Goal: Task Accomplishment & Management: Manage account settings

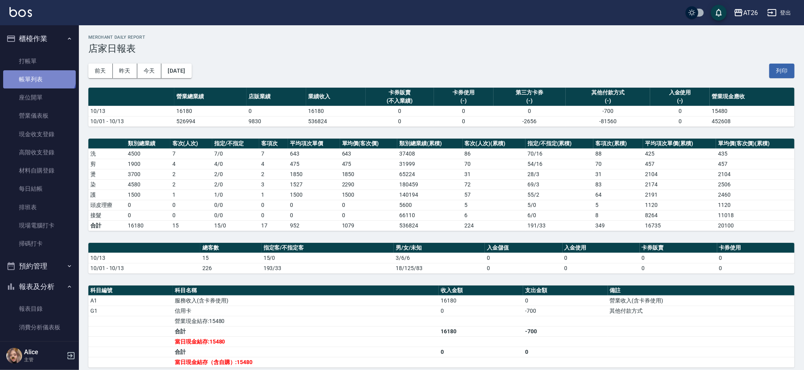
click at [38, 73] on link "帳單列表" at bounding box center [39, 79] width 73 height 18
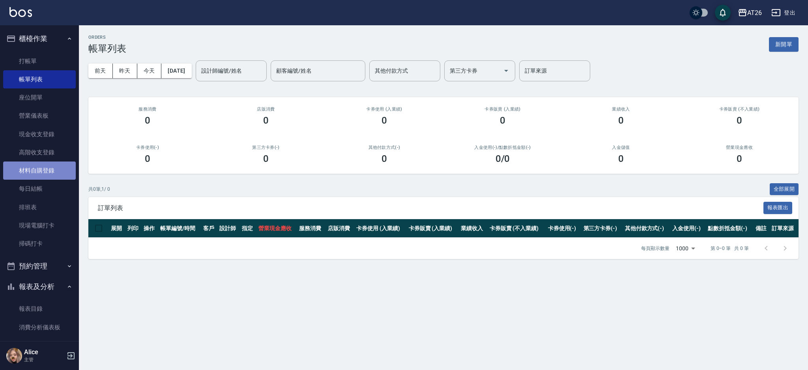
click at [57, 166] on link "材料自購登錄" at bounding box center [39, 170] width 73 height 18
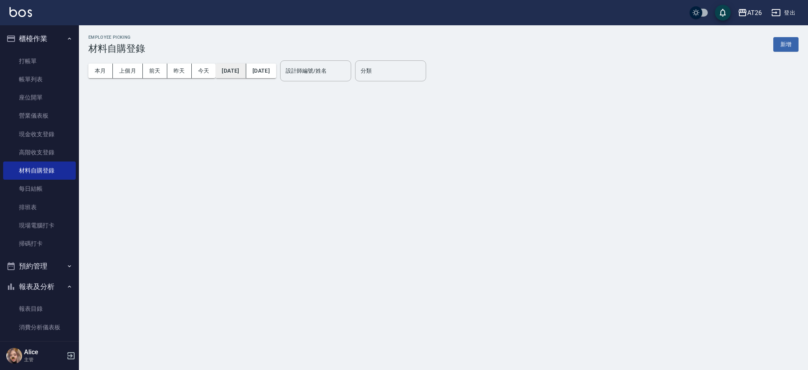
click at [236, 72] on button "2025/10/01" at bounding box center [230, 71] width 30 height 15
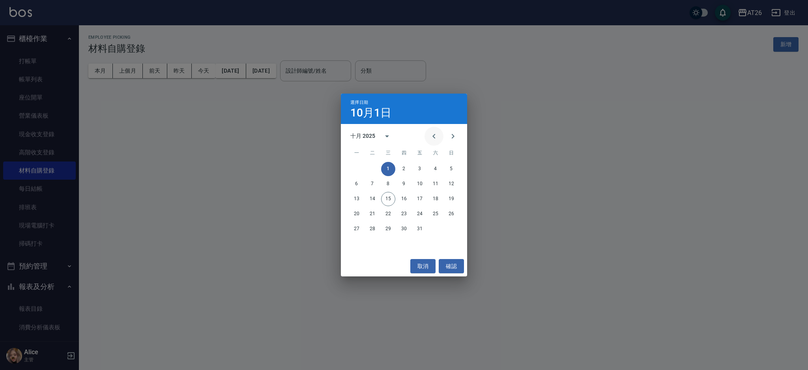
click at [428, 138] on button "Previous month" at bounding box center [433, 136] width 19 height 19
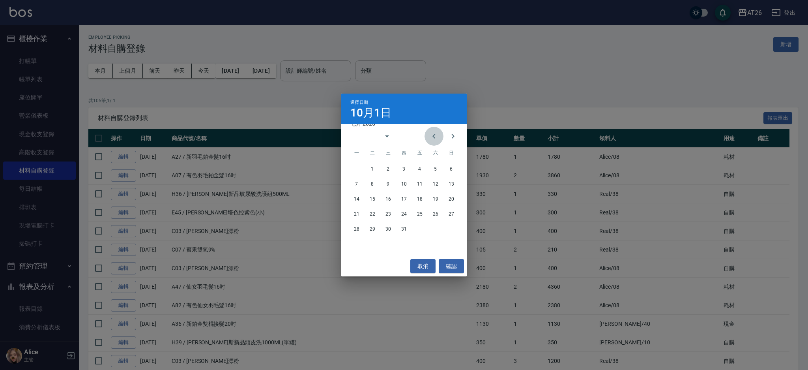
click at [428, 138] on button "Previous month" at bounding box center [433, 136] width 19 height 19
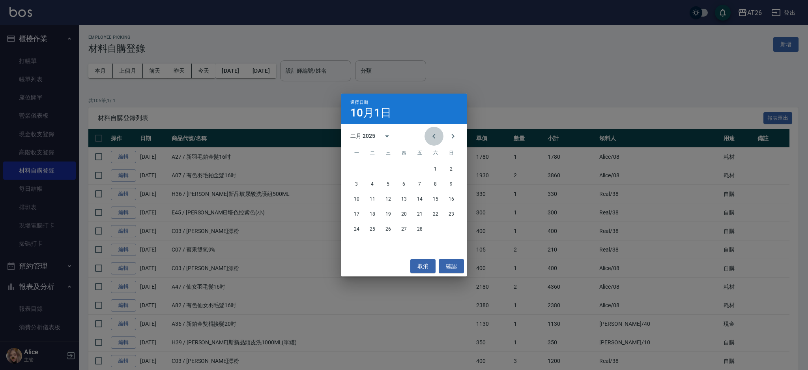
click at [428, 138] on button "Previous month" at bounding box center [433, 136] width 19 height 19
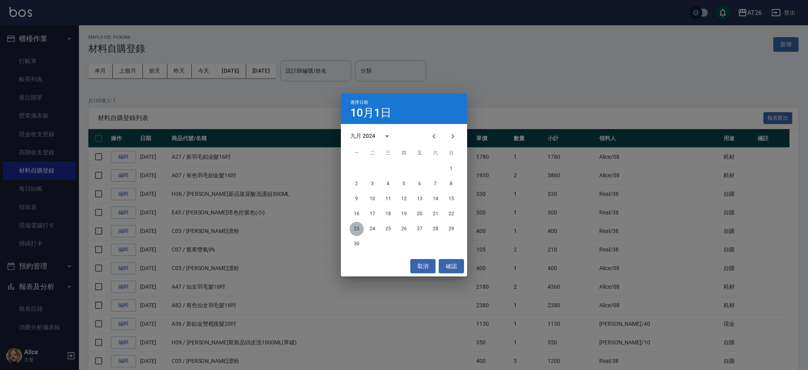
drag, startPoint x: 357, startPoint y: 232, endPoint x: 348, endPoint y: 221, distance: 14.8
click at [357, 232] on button "23" at bounding box center [356, 229] width 14 height 14
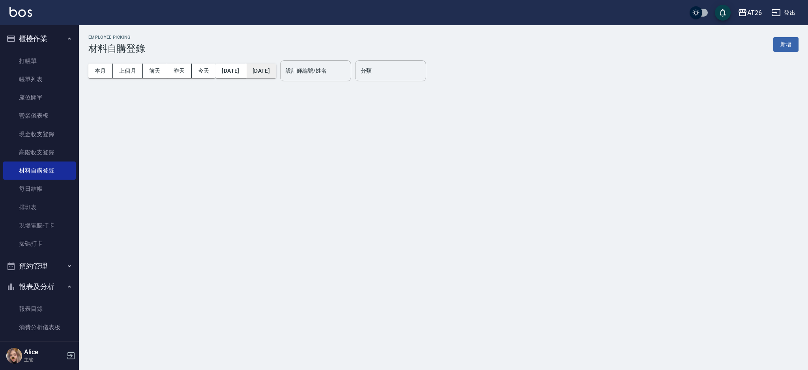
click at [271, 66] on button "2025/10/15" at bounding box center [261, 71] width 30 height 15
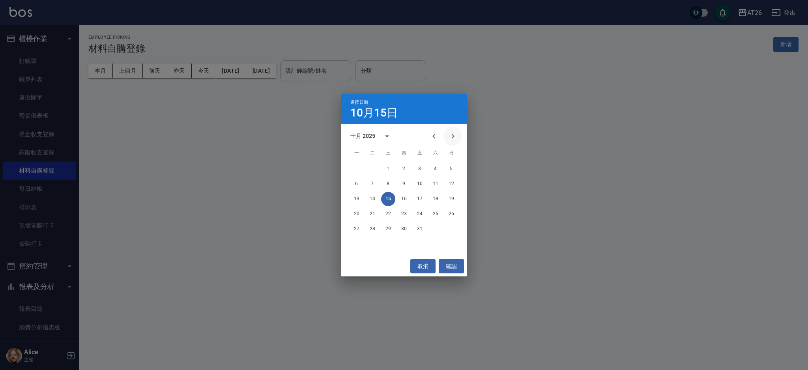
click at [450, 130] on button "Next month" at bounding box center [452, 136] width 19 height 19
click at [431, 136] on icon "Previous month" at bounding box center [433, 135] width 9 height 9
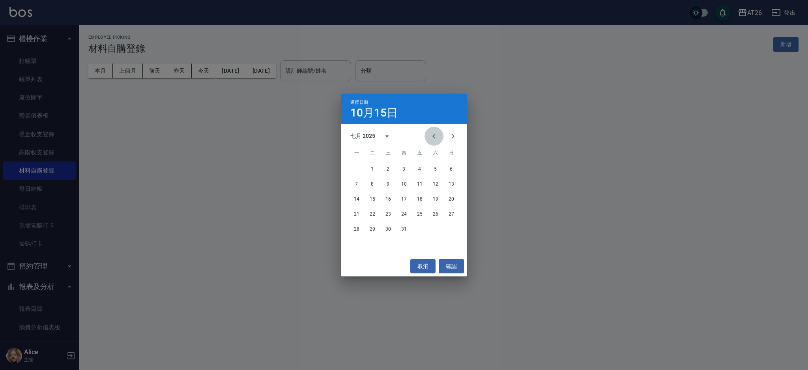
click at [431, 136] on icon "Previous month" at bounding box center [433, 135] width 9 height 9
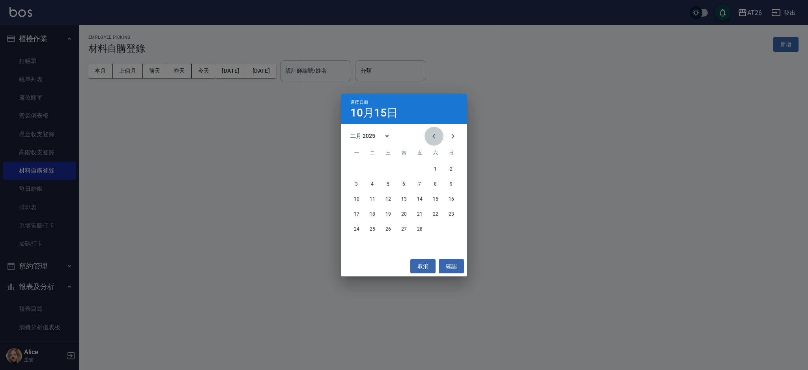
click at [431, 136] on icon "Previous month" at bounding box center [433, 135] width 9 height 9
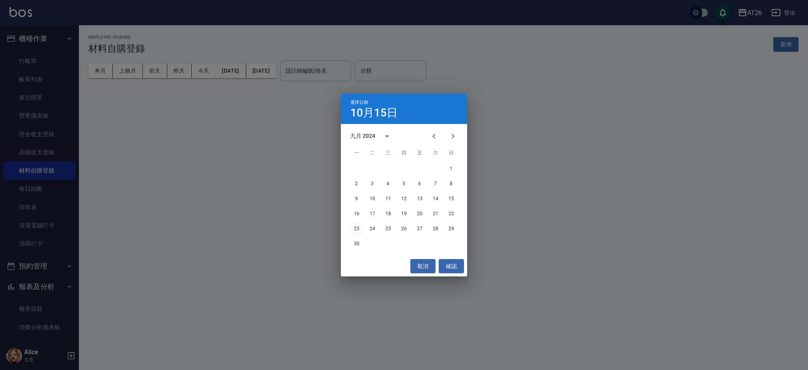
click at [361, 228] on button "23" at bounding box center [356, 229] width 14 height 14
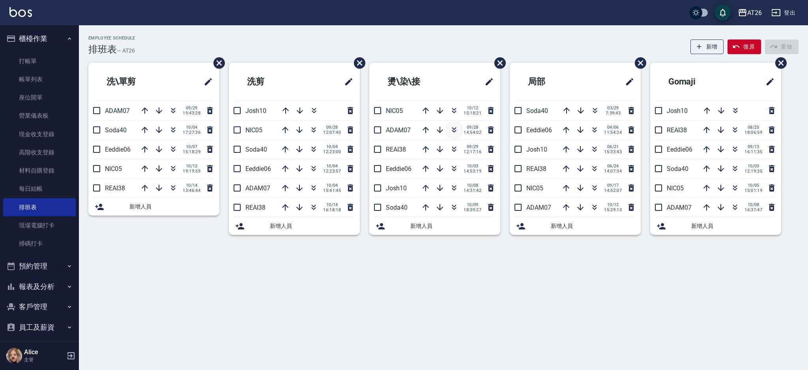
click at [452, 133] on icon "button" at bounding box center [453, 129] width 9 height 9
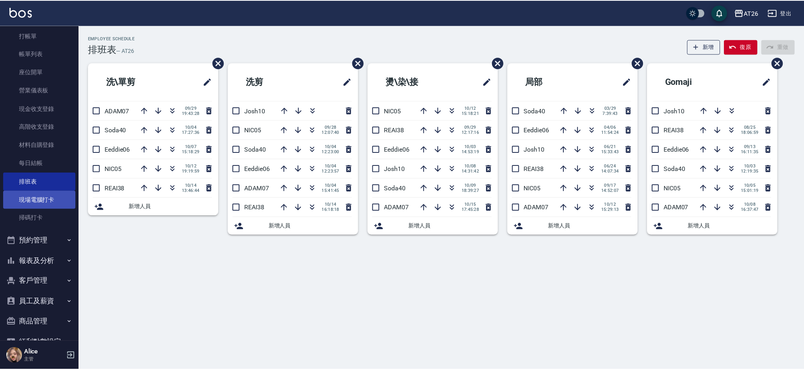
scroll to position [66, 0]
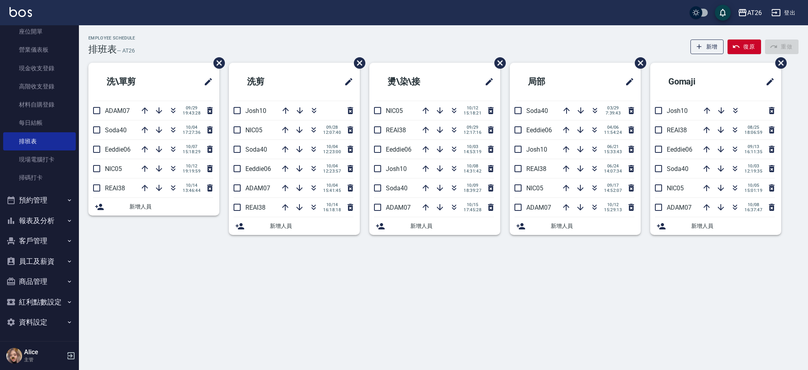
click at [52, 239] on button "客戶管理" at bounding box center [39, 240] width 73 height 21
click at [54, 256] on link "客戶列表" at bounding box center [39, 263] width 73 height 18
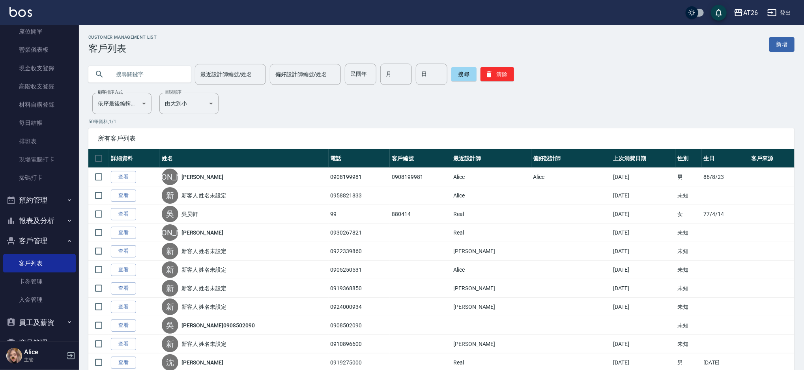
click at [161, 78] on input "text" at bounding box center [147, 74] width 74 height 21
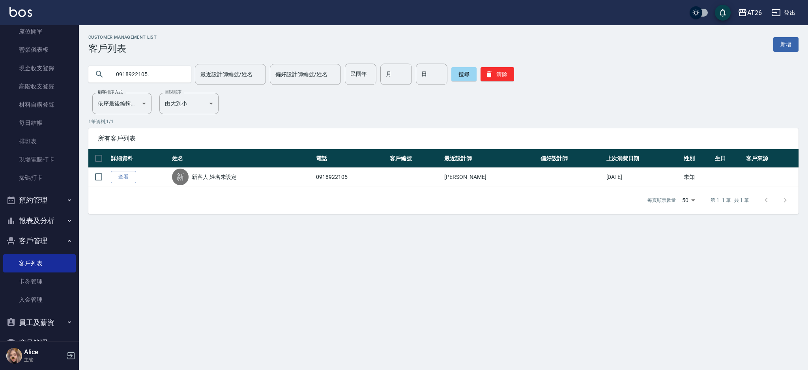
type input "0918922105"
click at [112, 166] on th "詳細資料" at bounding box center [139, 158] width 61 height 19
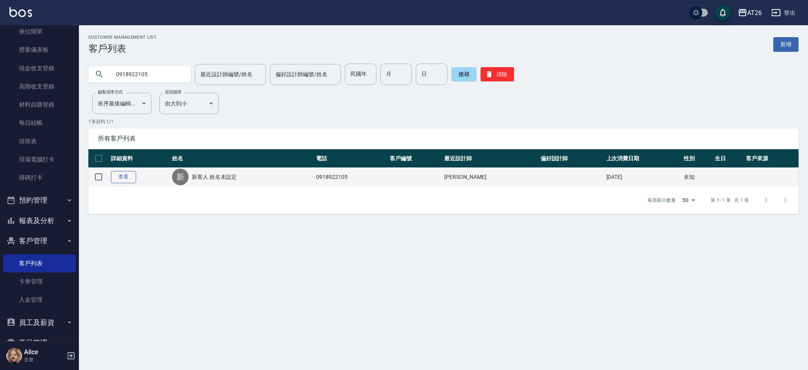
click at [114, 179] on link "查看" at bounding box center [123, 177] width 25 height 12
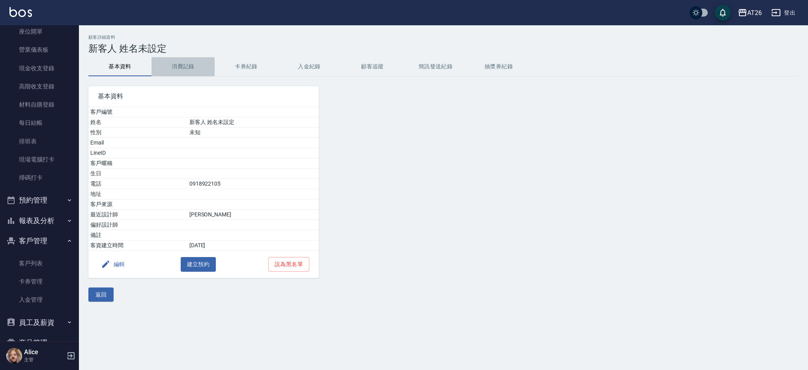
click at [179, 66] on button "消費記錄" at bounding box center [182, 66] width 63 height 19
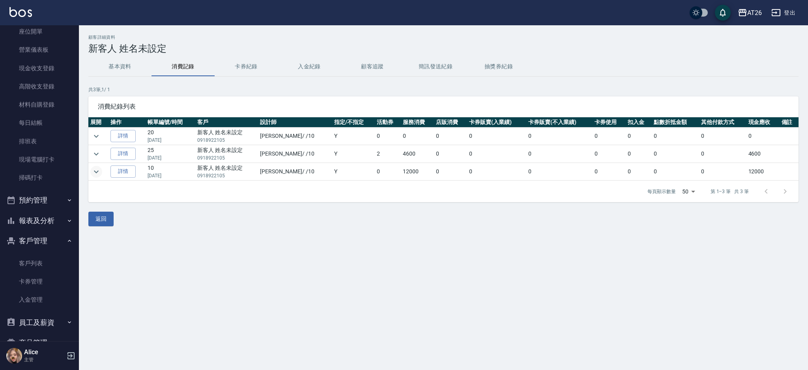
click at [99, 174] on icon "expand row" at bounding box center [96, 171] width 9 height 9
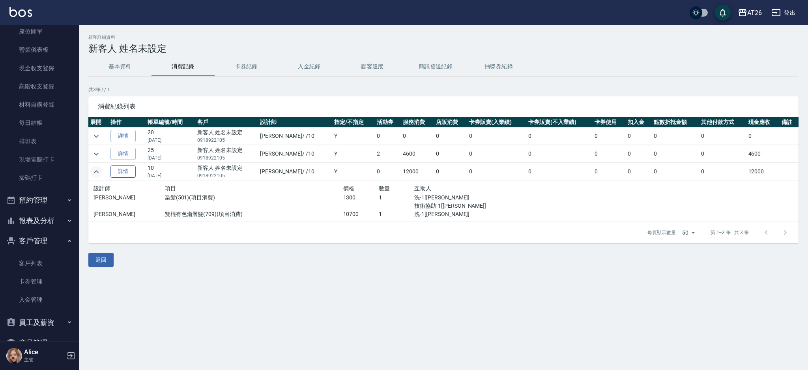
click at [131, 174] on link "詳情" at bounding box center [122, 171] width 25 height 12
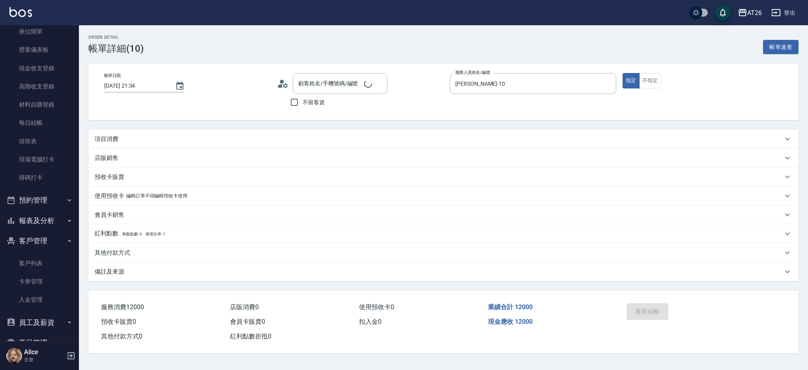
type input "2024/09/22 21:34"
type input "Josh-10"
type input "1200"
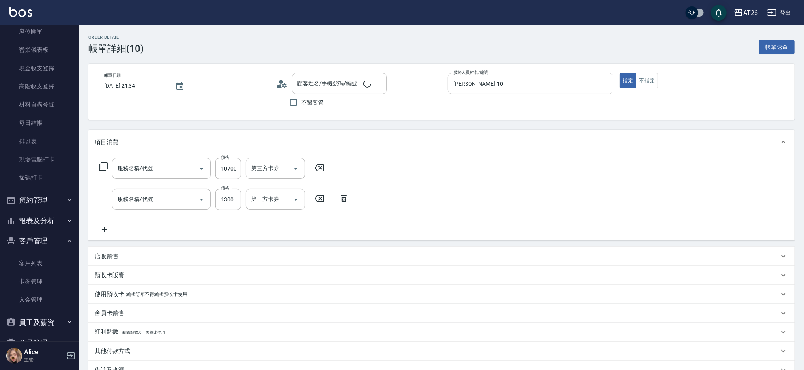
type input "新客人 姓名未設定/0918922105/null"
type input "雙棍有色漸層髮(709)"
type input "染髮(501)"
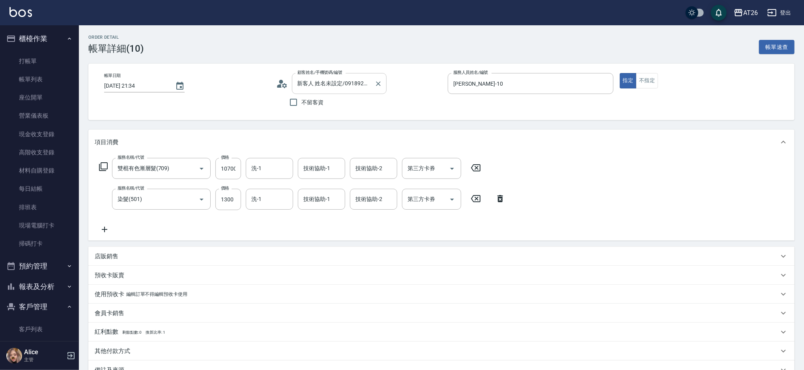
click at [352, 88] on input "新客人 姓名未設定/0918922105/null" at bounding box center [333, 84] width 76 height 14
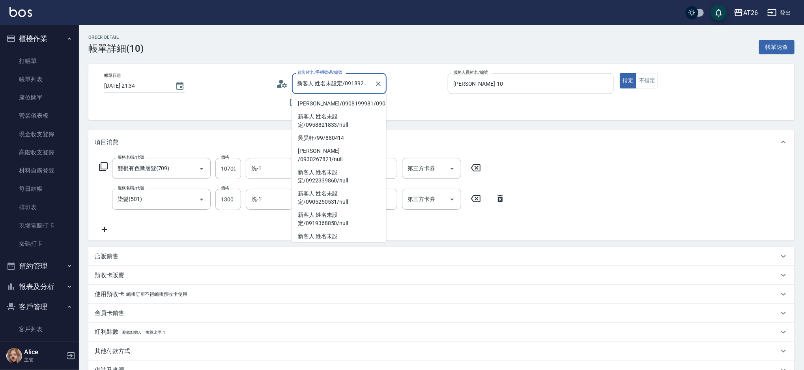
click at [253, 94] on div "帳單日期 2024/09/22 21:34" at bounding box center [187, 91] width 166 height 37
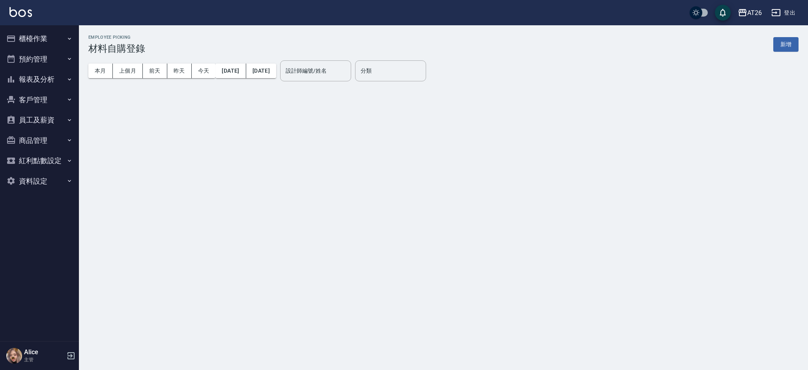
click at [45, 32] on button "櫃檯作業" at bounding box center [39, 38] width 73 height 21
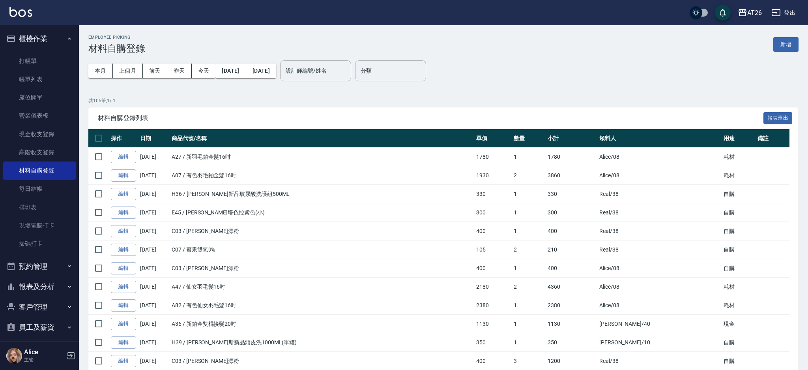
click at [48, 34] on button "櫃檯作業" at bounding box center [39, 38] width 73 height 21
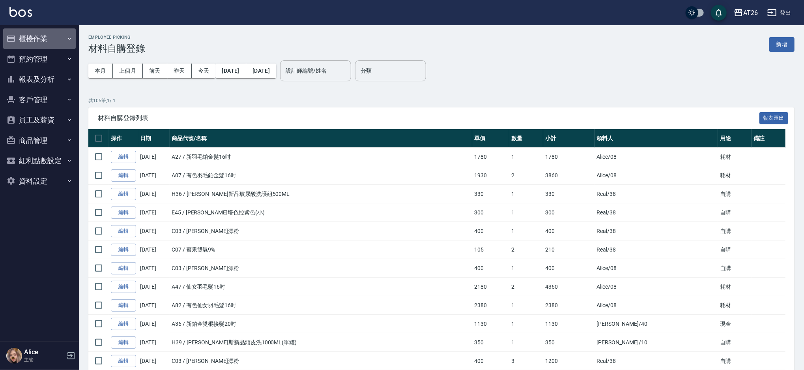
click at [55, 44] on button "櫃檯作業" at bounding box center [39, 38] width 73 height 21
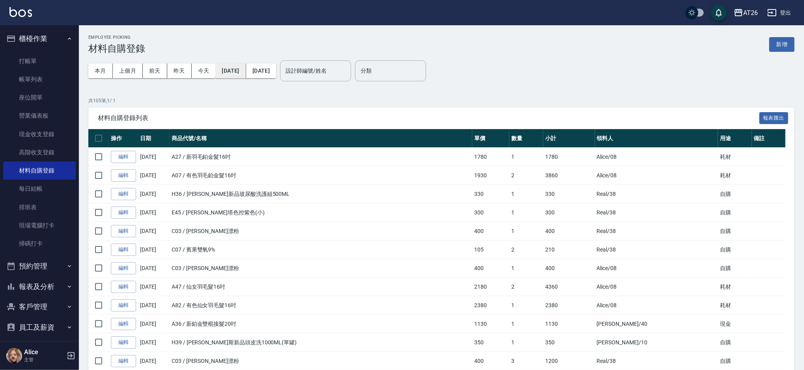
click at [246, 66] on button "2025/10/01" at bounding box center [230, 71] width 30 height 15
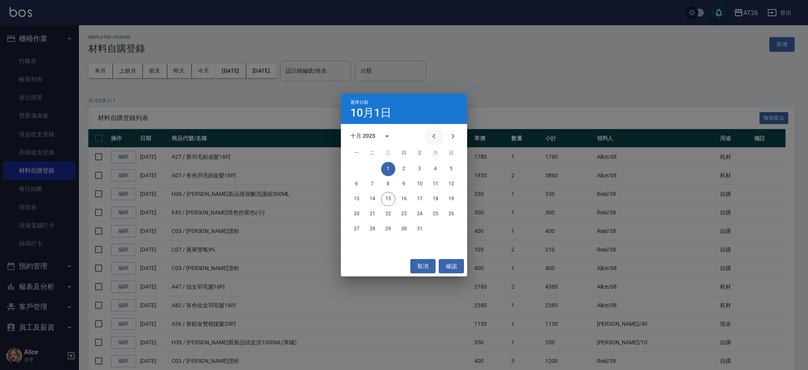
click at [435, 132] on icon "Previous month" at bounding box center [433, 135] width 9 height 9
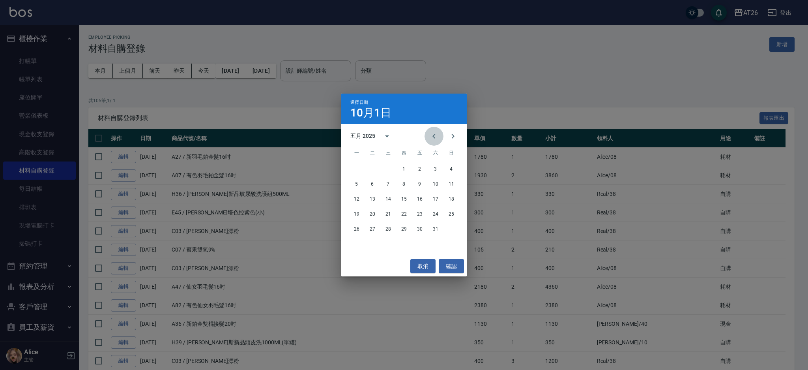
click at [435, 132] on icon "Previous month" at bounding box center [433, 135] width 9 height 9
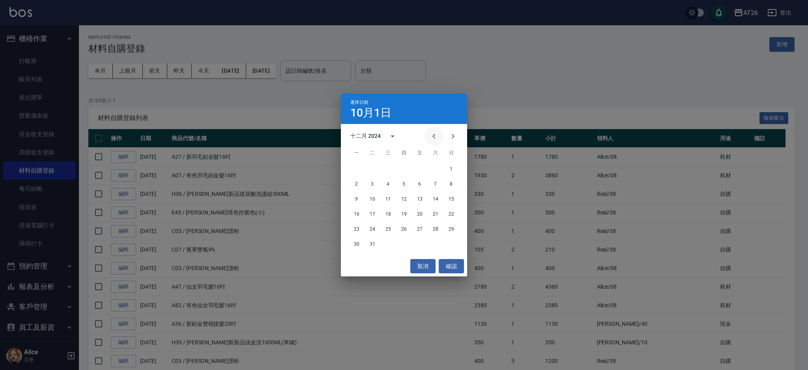
click at [435, 132] on icon "Previous month" at bounding box center [433, 135] width 9 height 9
click at [430, 132] on icon "Previous month" at bounding box center [433, 135] width 9 height 9
click at [454, 213] on button "22" at bounding box center [451, 214] width 14 height 14
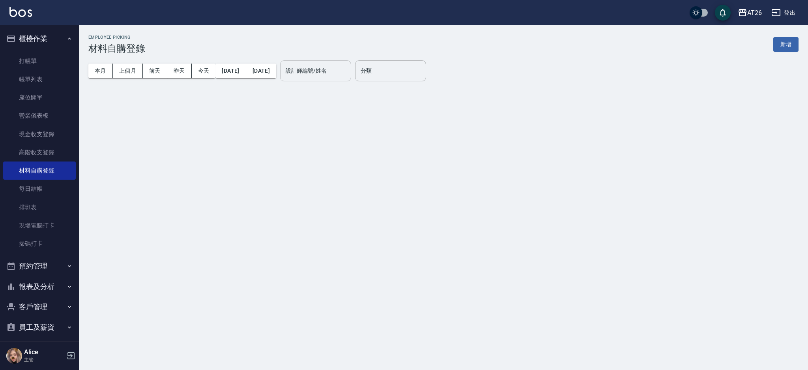
click at [345, 78] on div "設計師編號/姓名" at bounding box center [315, 70] width 71 height 21
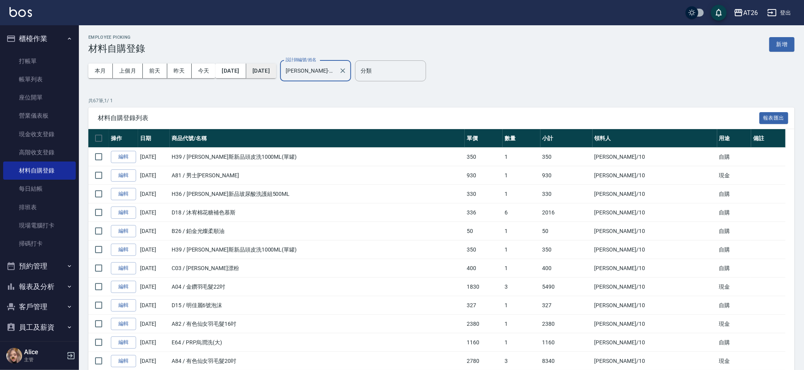
type input "Josh-10"
click at [276, 72] on button "[DATE]" at bounding box center [261, 71] width 30 height 15
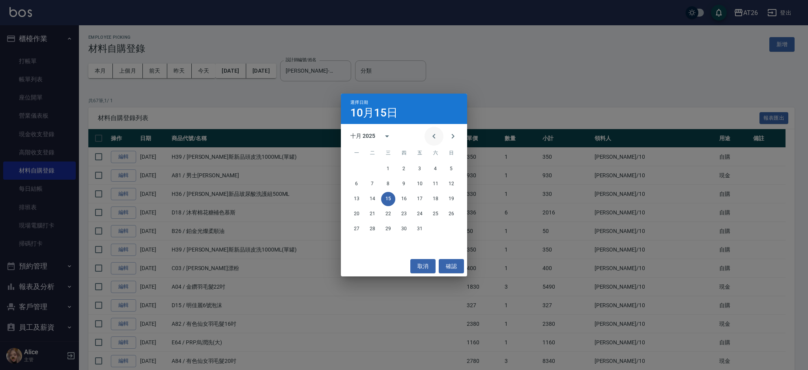
click at [438, 130] on button "Previous month" at bounding box center [433, 136] width 19 height 19
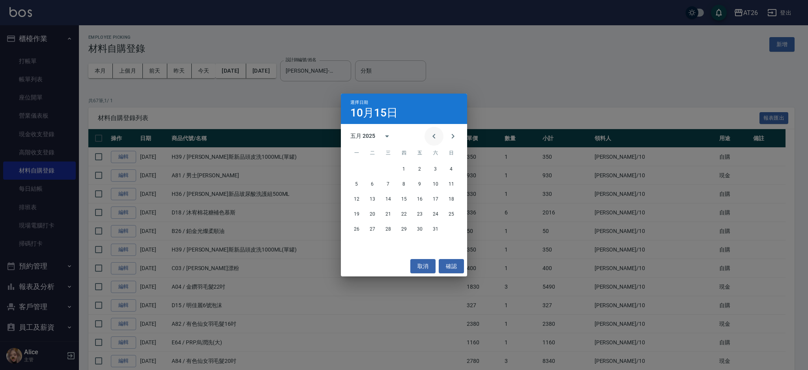
click at [438, 130] on button "Previous month" at bounding box center [433, 136] width 19 height 19
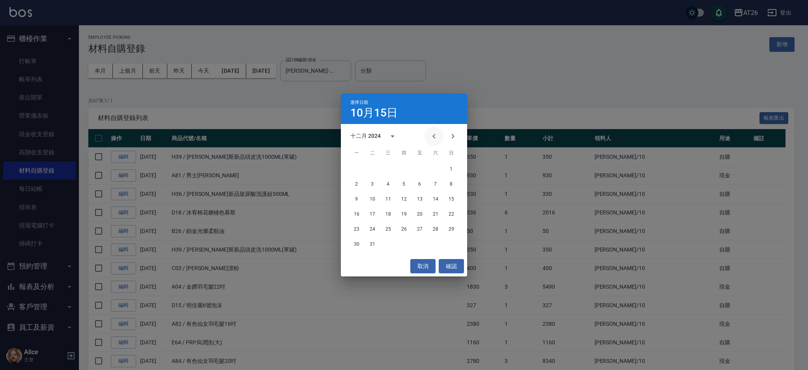
click at [438, 130] on button "Previous month" at bounding box center [433, 136] width 19 height 19
click at [458, 213] on button "22" at bounding box center [451, 214] width 14 height 14
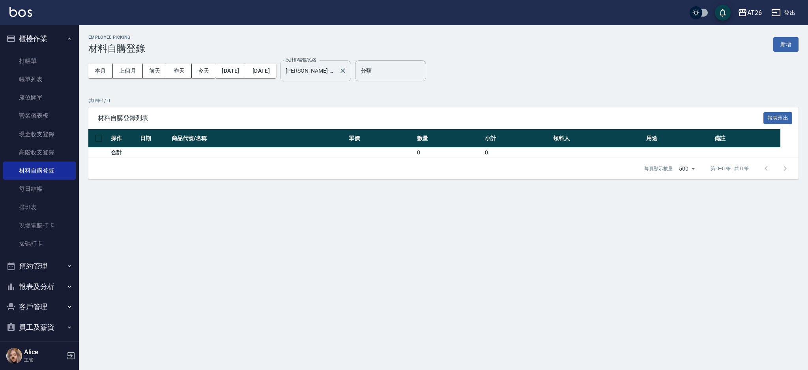
click at [336, 71] on input "Josh-10" at bounding box center [310, 71] width 52 height 14
click at [342, 38] on div "Employee Picking 材料自購登錄 新增" at bounding box center [443, 44] width 710 height 19
click at [246, 67] on button "2024/09/22" at bounding box center [230, 71] width 30 height 15
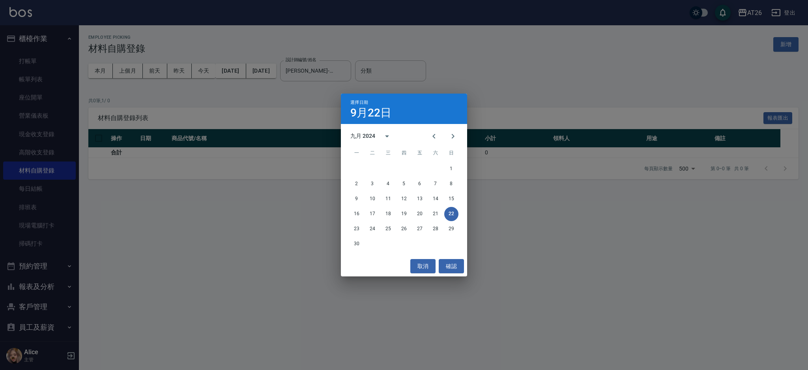
drag, startPoint x: 253, startPoint y: 79, endPoint x: 252, endPoint y: 83, distance: 4.1
click at [252, 83] on div "選擇日期 9月22日 九月 2024 一 二 三 四 五 六 日 1 2 3 4 5 6 7 8 9 10 11 12 13 14 15 16 17 18 1…" at bounding box center [404, 185] width 808 height 370
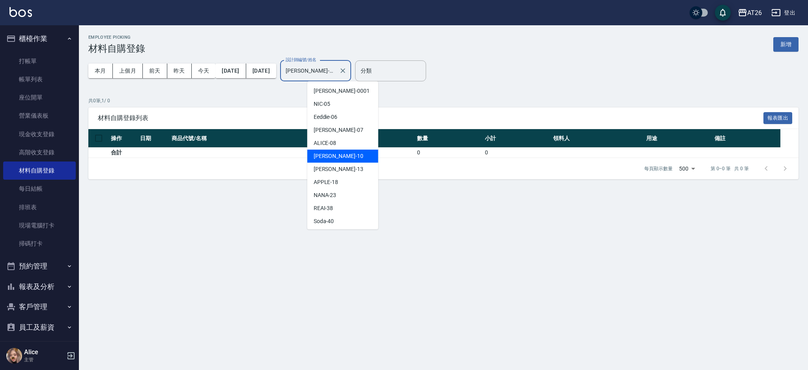
drag, startPoint x: 325, startPoint y: 77, endPoint x: 282, endPoint y: 78, distance: 43.0
click at [282, 78] on div "本月 上個月 前天 昨天 今天 2024/09/22 2024/09/22 設計師編號/姓名 Josh-10 設計師編號/姓名" at bounding box center [219, 71] width 263 height 34
drag, startPoint x: 331, startPoint y: 69, endPoint x: 251, endPoint y: 60, distance: 81.0
click at [261, 63] on div "本月 上個月 前天 昨天 今天 2024/09/22 2024/09/22 設計師編號/姓名 Josh-10 設計師編號/姓名" at bounding box center [219, 71] width 263 height 34
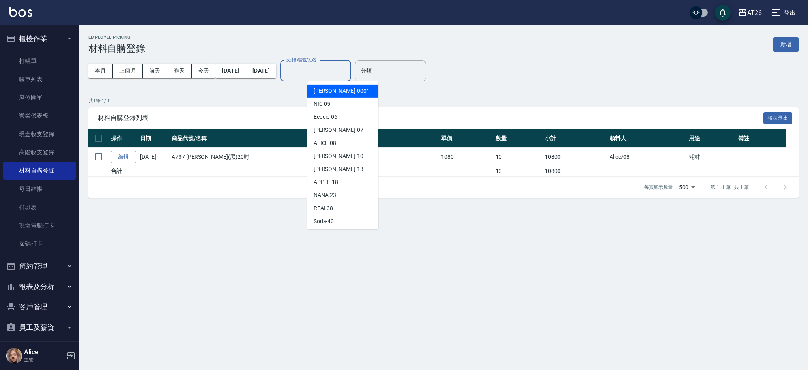
type input "馬聖翔-0001"
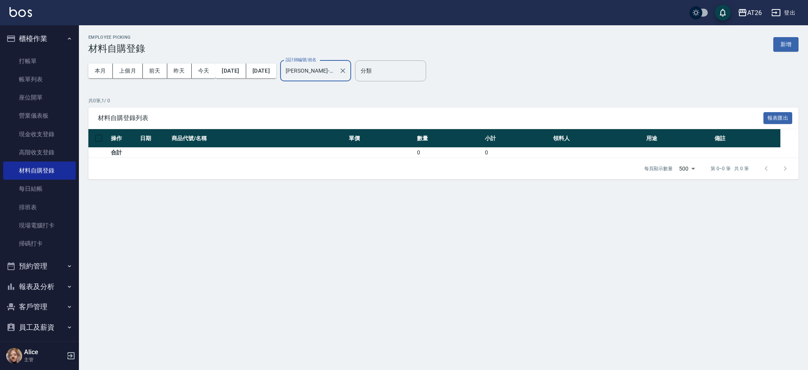
click at [348, 75] on div at bounding box center [342, 70] width 10 height 21
click at [347, 74] on icon "Clear" at bounding box center [343, 71] width 8 height 8
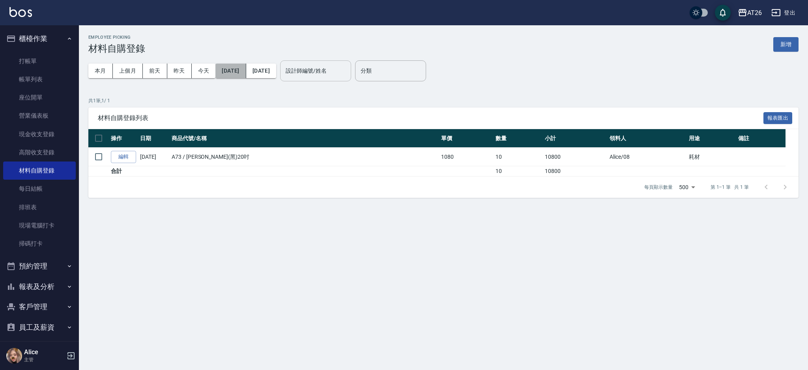
click at [246, 73] on button "2024/09/22" at bounding box center [230, 71] width 30 height 15
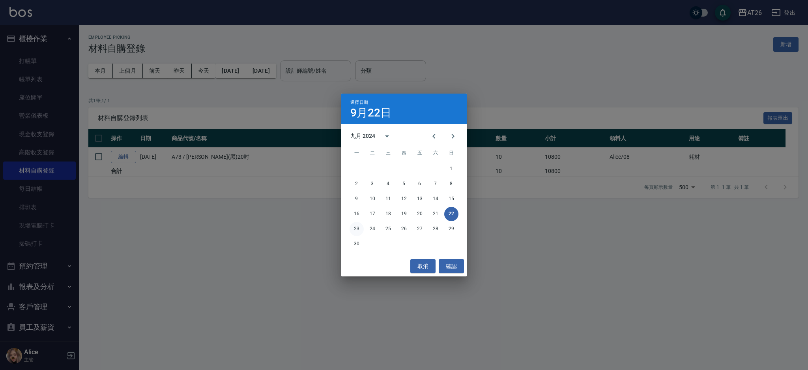
click at [357, 228] on button "23" at bounding box center [356, 229] width 14 height 14
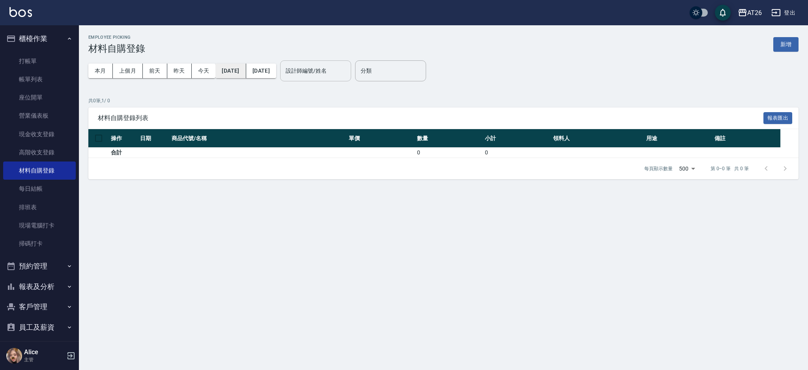
click at [256, 73] on div "2024/09/23 2024/09/23" at bounding box center [245, 71] width 61 height 15
click at [246, 73] on button "2024/09/23" at bounding box center [230, 71] width 30 height 15
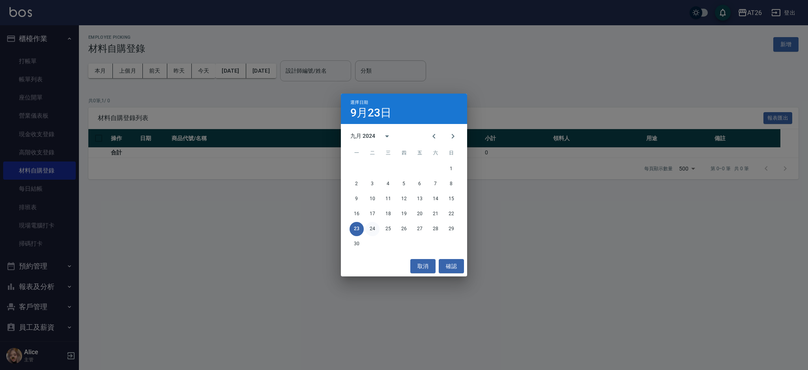
click at [375, 226] on button "24" at bounding box center [372, 229] width 14 height 14
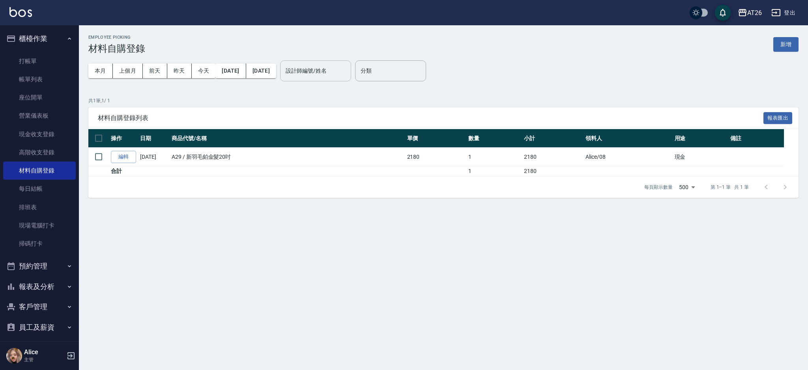
click at [222, 60] on div "本月 上個月 前天 昨天 今天 2024/09/24 2024/09/24" at bounding box center [182, 71] width 188 height 34
click at [234, 67] on button "2024/09/24" at bounding box center [230, 71] width 30 height 15
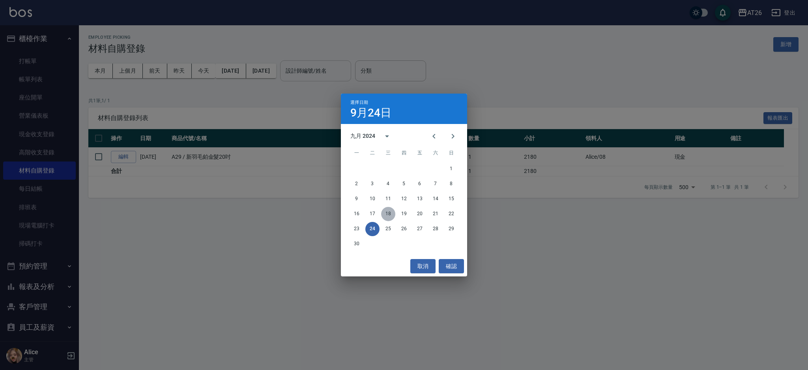
click at [389, 220] on button "18" at bounding box center [388, 214] width 14 height 14
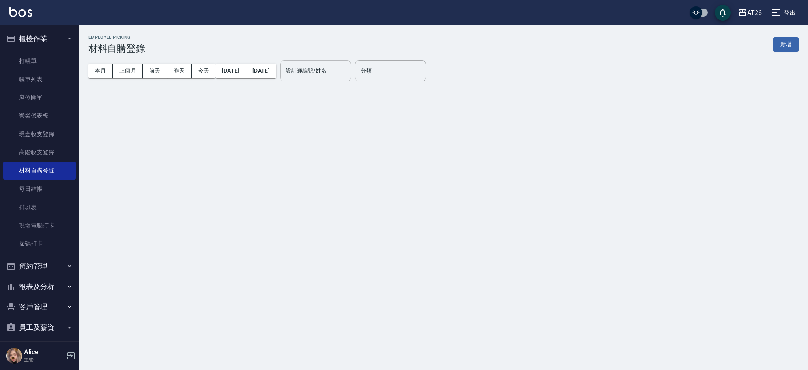
click at [389, 220] on button "18" at bounding box center [388, 214] width 14 height 14
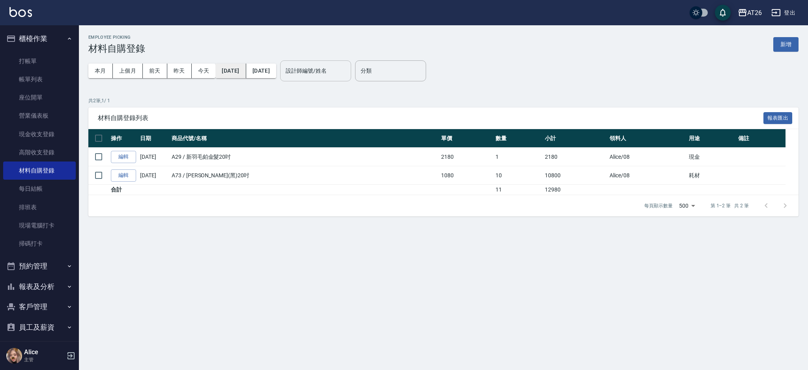
click at [232, 67] on button "2024/09/18" at bounding box center [230, 71] width 30 height 15
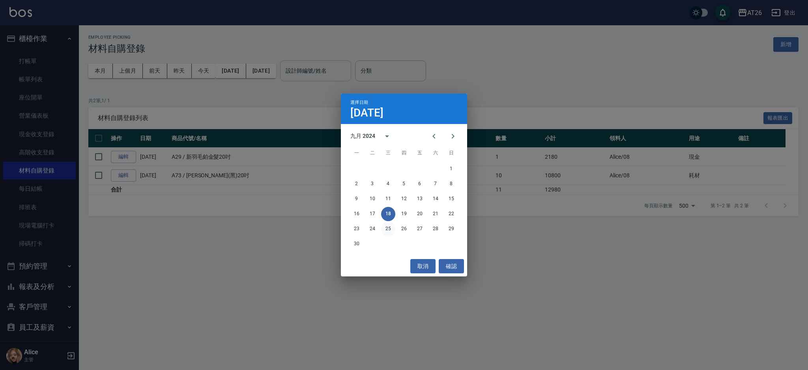
click at [393, 228] on button "25" at bounding box center [388, 229] width 14 height 14
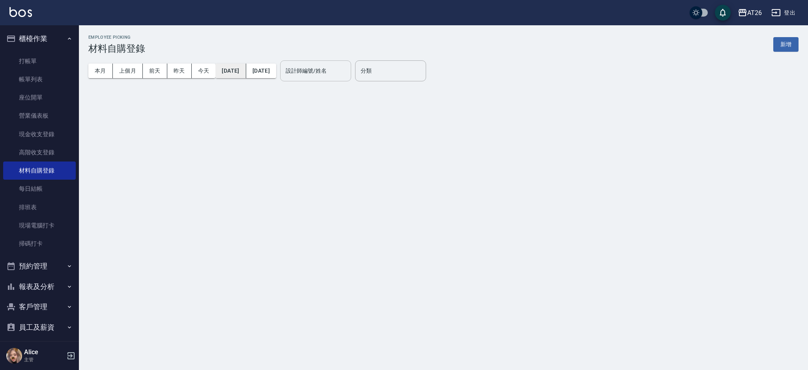
click at [246, 70] on button "2024/09/25" at bounding box center [230, 71] width 30 height 15
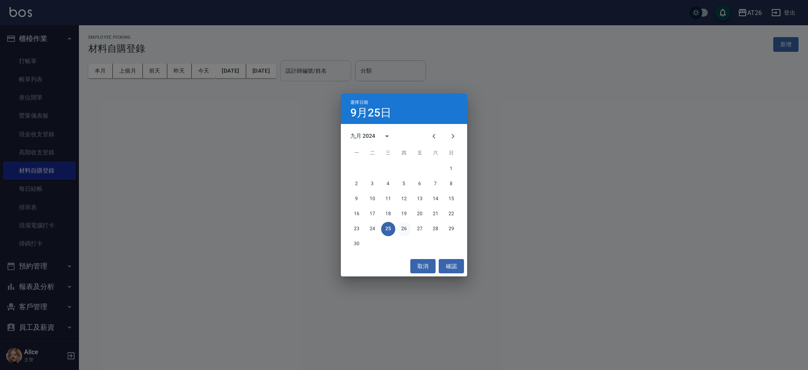
click at [408, 232] on button "26" at bounding box center [404, 229] width 14 height 14
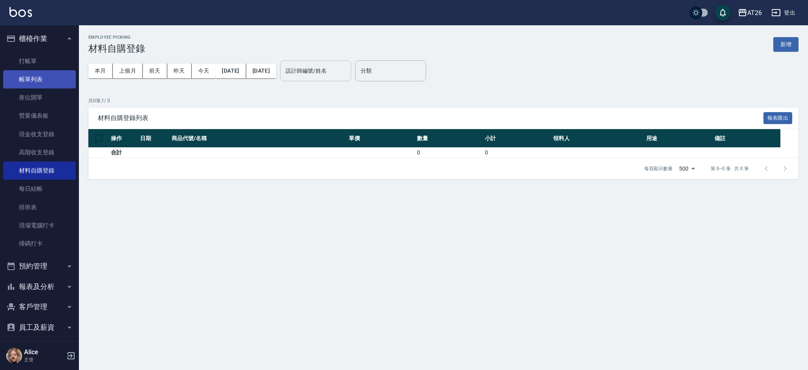
click at [39, 71] on link "帳單列表" at bounding box center [39, 79] width 73 height 18
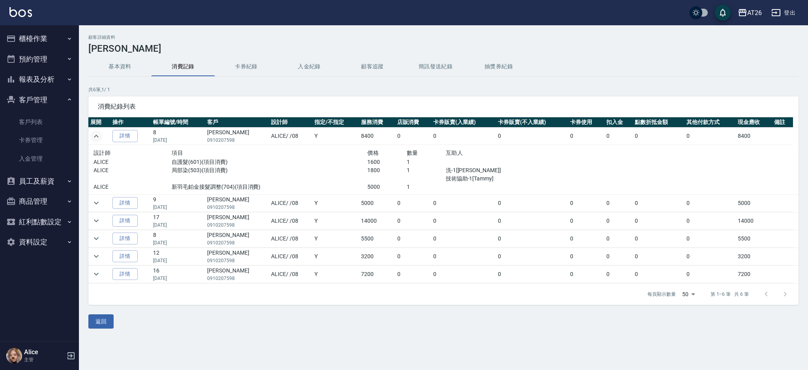
click at [98, 135] on icon "expand row" at bounding box center [96, 135] width 9 height 9
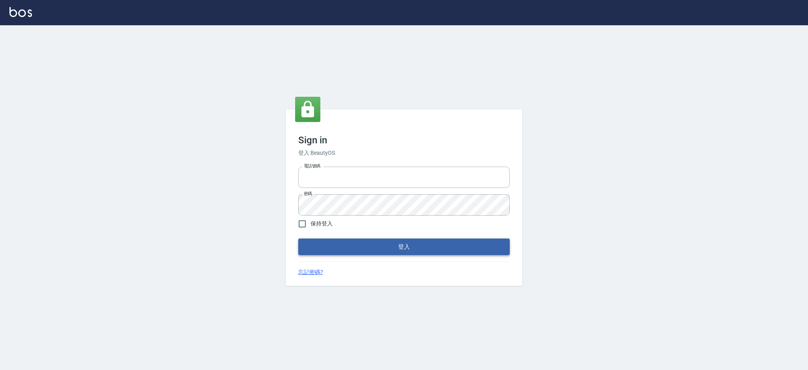
type input "0917735966"
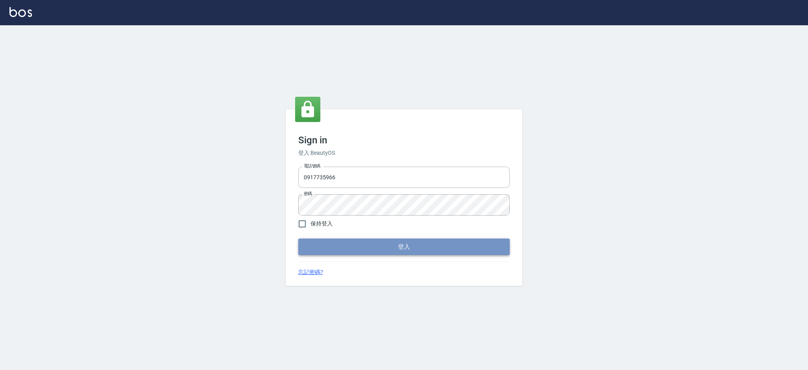
click at [419, 250] on button "登入" at bounding box center [403, 246] width 211 height 17
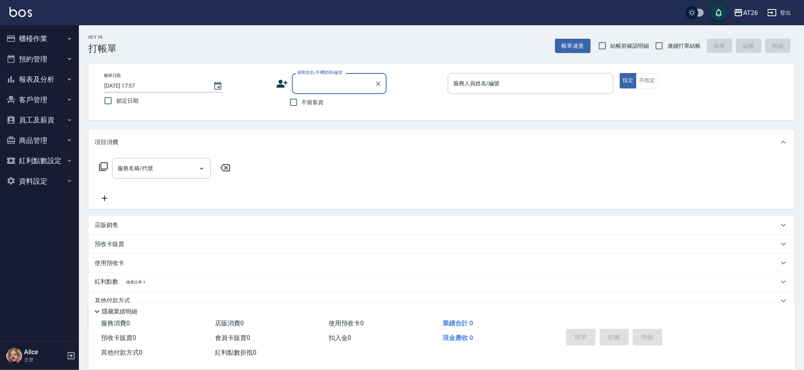
click at [22, 103] on button "客戶管理" at bounding box center [39, 100] width 73 height 21
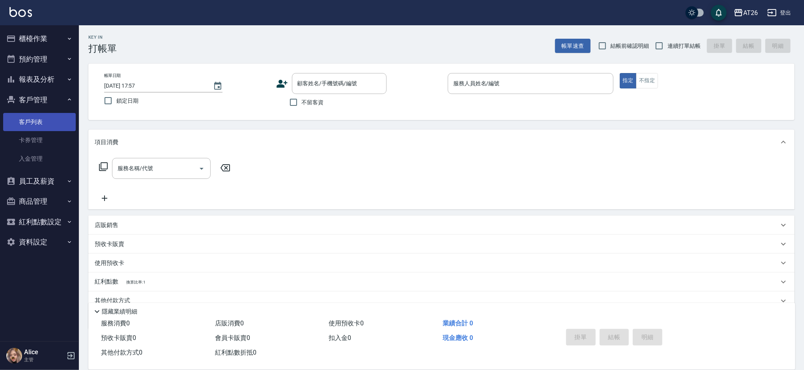
click at [51, 123] on link "客戶列表" at bounding box center [39, 122] width 73 height 18
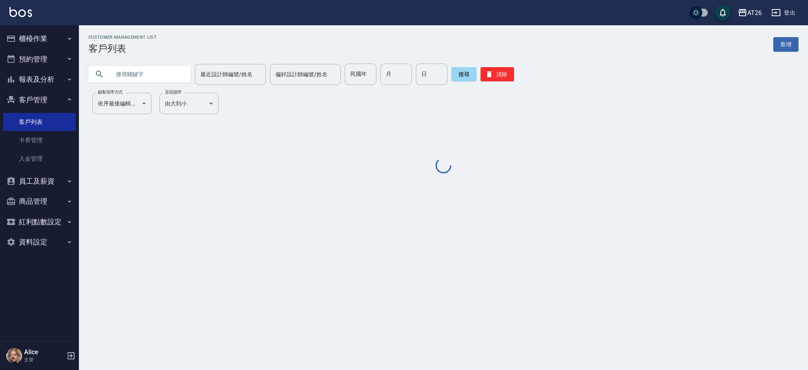
click at [144, 67] on input "text" at bounding box center [147, 74] width 74 height 21
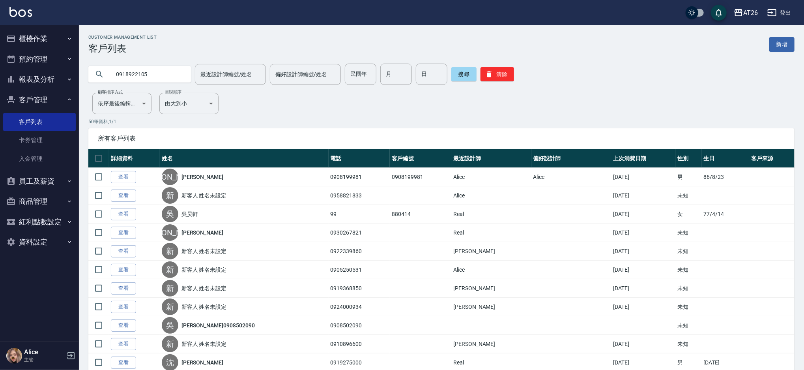
type input "0918922105"
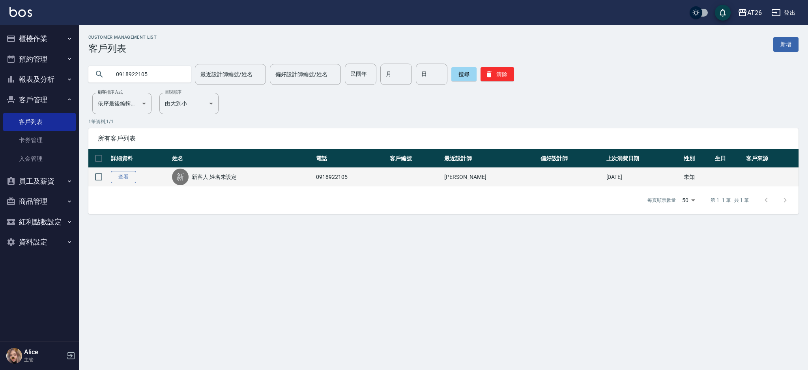
click at [133, 173] on link "查看" at bounding box center [123, 177] width 25 height 12
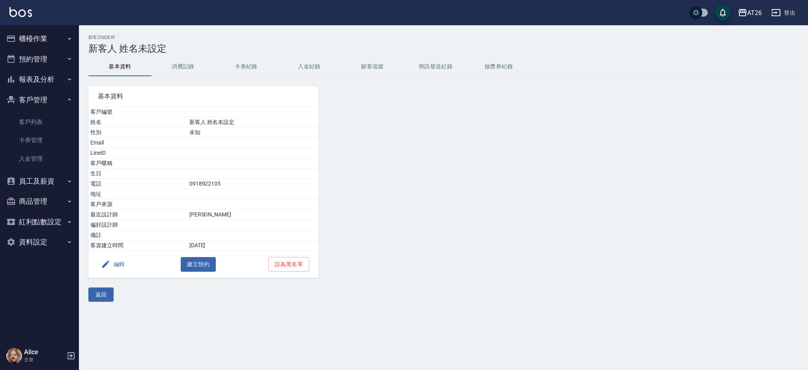
click at [203, 50] on h3 "新客人 姓名未設定" at bounding box center [443, 48] width 710 height 11
click at [192, 68] on button "消費記錄" at bounding box center [182, 66] width 63 height 19
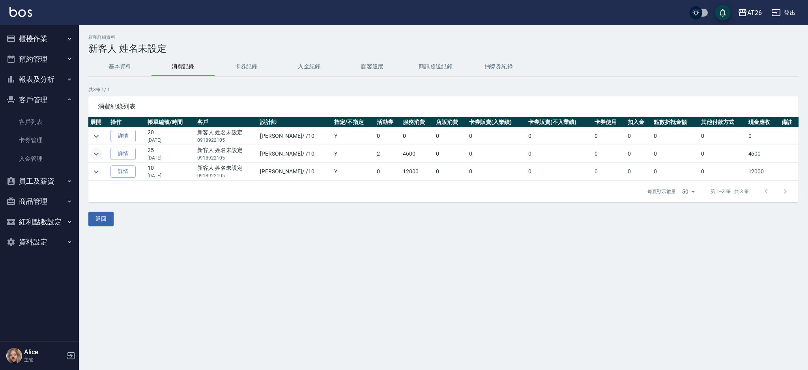
click at [100, 154] on icon "expand row" at bounding box center [96, 153] width 9 height 9
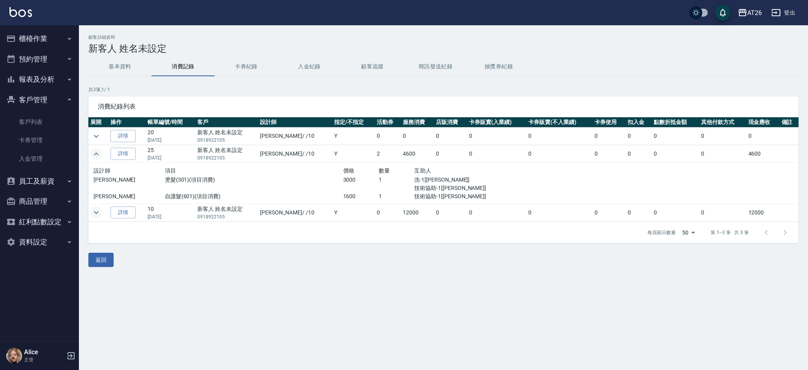
click at [94, 215] on icon "expand row" at bounding box center [96, 211] width 9 height 9
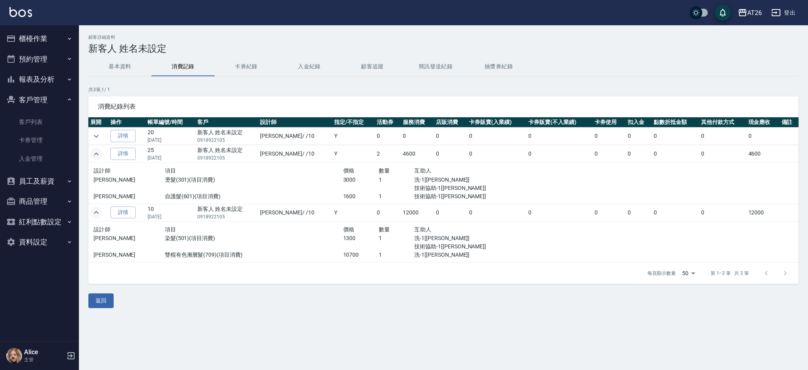
click at [101, 154] on button "expand row" at bounding box center [96, 154] width 12 height 12
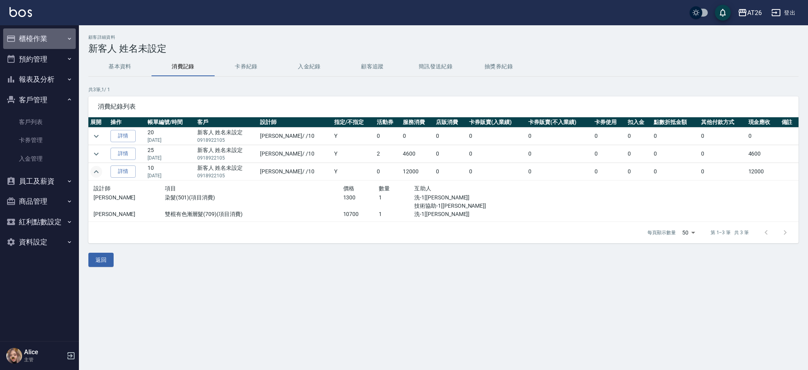
click at [62, 35] on button "櫃檯作業" at bounding box center [39, 38] width 73 height 21
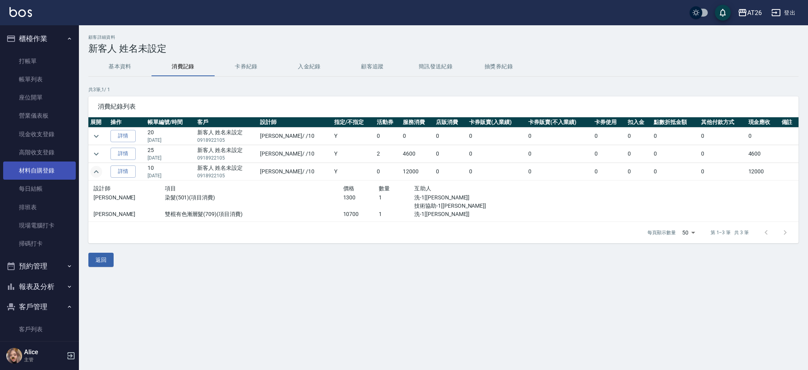
drag, startPoint x: 41, startPoint y: 181, endPoint x: 44, endPoint y: 168, distance: 13.7
click at [126, 66] on button "基本資料" at bounding box center [119, 66] width 63 height 19
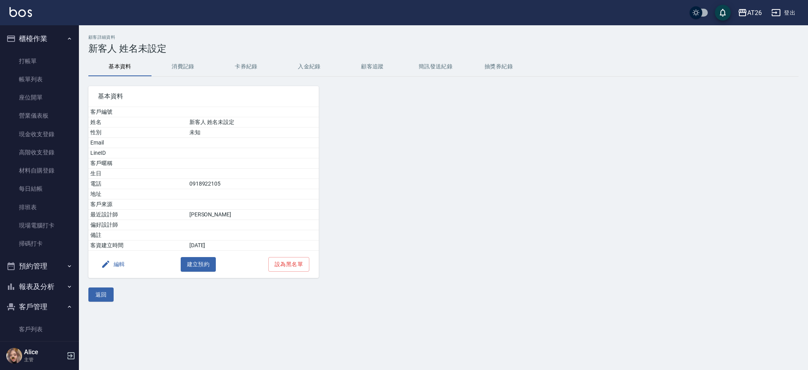
scroll to position [52, 0]
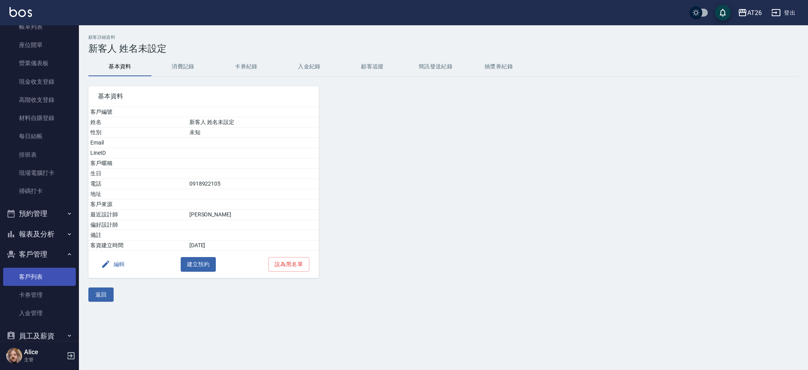
click at [30, 279] on link "客戶列表" at bounding box center [39, 276] width 73 height 18
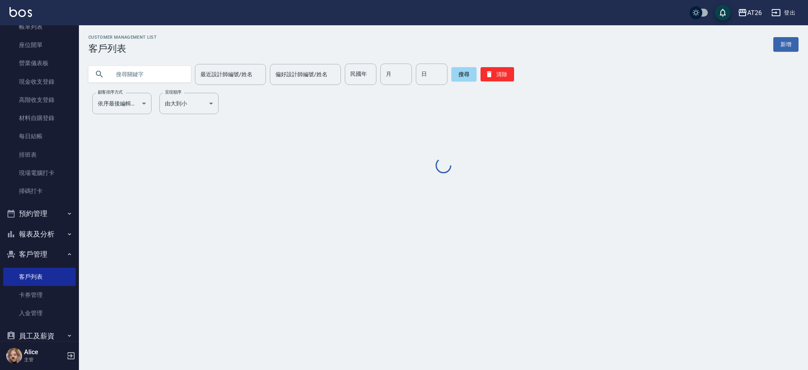
click at [132, 62] on div "最近設計師編號/姓名 最近設計師編號/姓名 偏好設計師編號/姓名 偏好設計師編號/姓名 民國年 民國年 月 月 日 日 搜尋 清除" at bounding box center [439, 69] width 720 height 31
click at [131, 78] on input "text" at bounding box center [147, 74] width 74 height 21
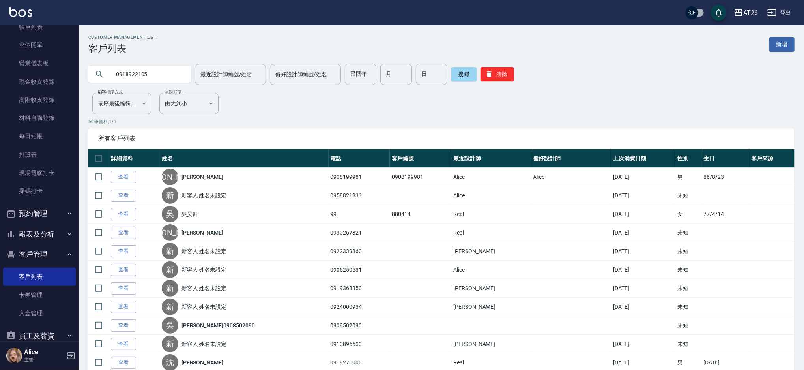
type input "0918922105"
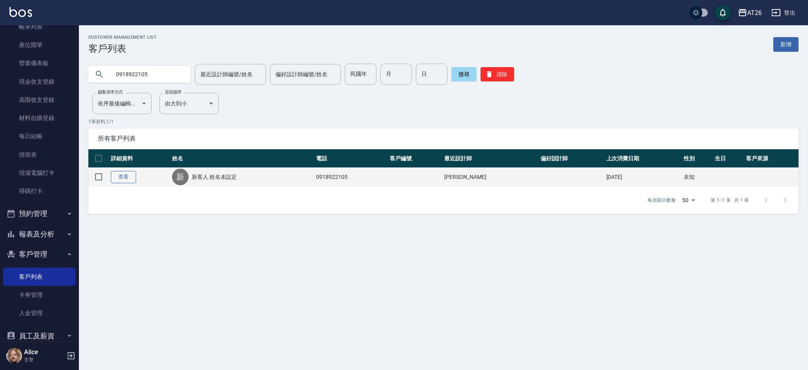
click at [119, 179] on link "查看" at bounding box center [123, 177] width 25 height 12
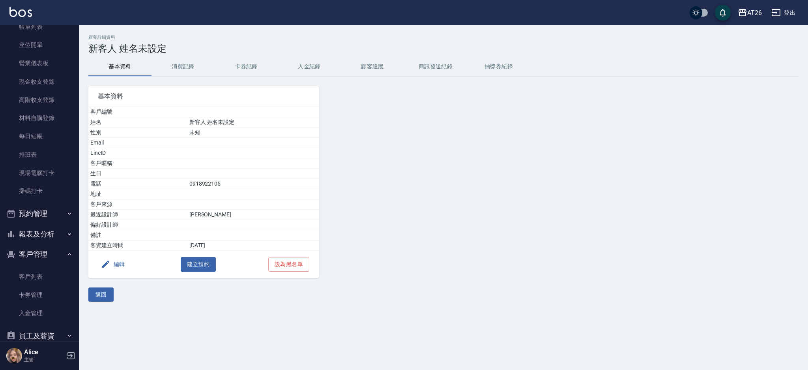
click at [175, 64] on button "消費記錄" at bounding box center [182, 66] width 63 height 19
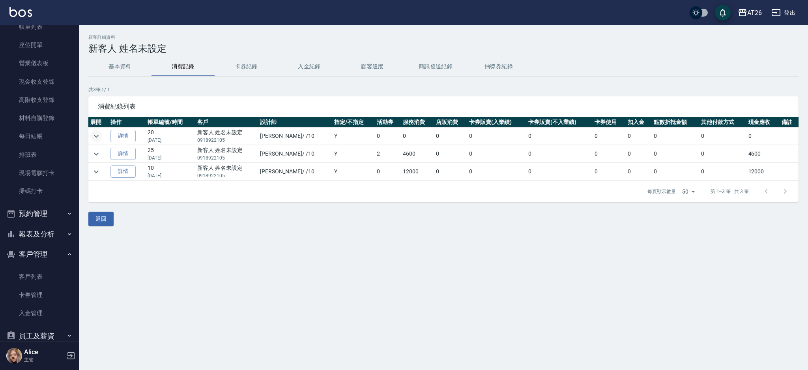
click at [92, 136] on icon "expand row" at bounding box center [96, 135] width 9 height 9
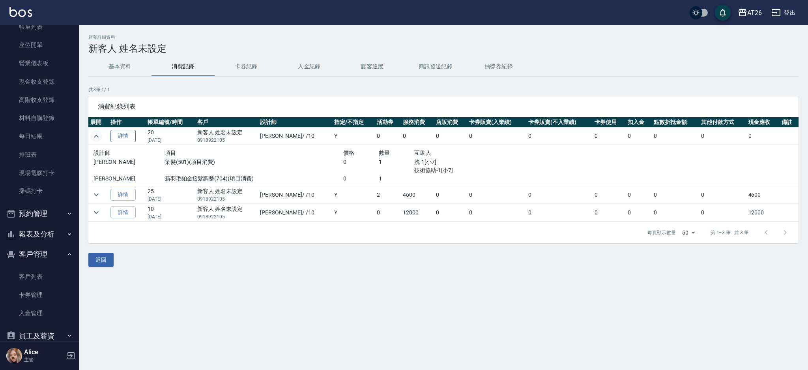
click at [133, 133] on link "詳情" at bounding box center [122, 136] width 25 height 12
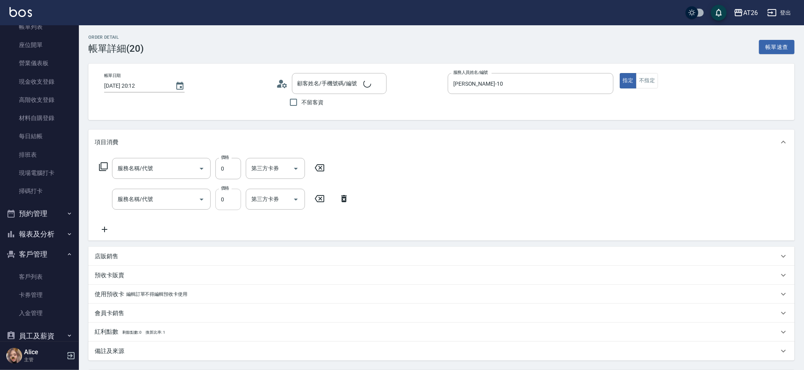
type input "2025/06/01 20:12"
type input "[PERSON_NAME]-10"
type input "新羽毛鉑金接髮調整(704)"
type input "染髮(501)"
type input "新客人 姓名未設定/0918922105/null"
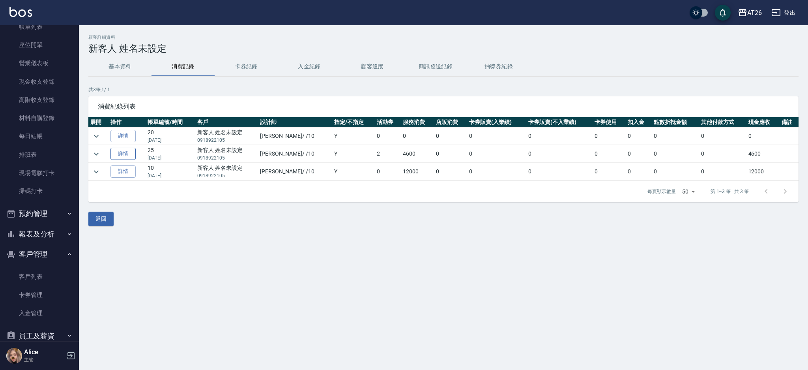
click at [118, 150] on link "詳情" at bounding box center [122, 154] width 25 height 12
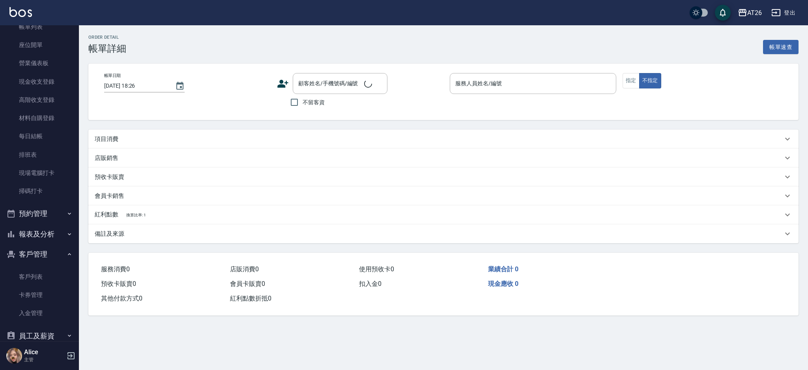
type input "2024/12/17 21:09"
type input "[PERSON_NAME]-10"
type input "460"
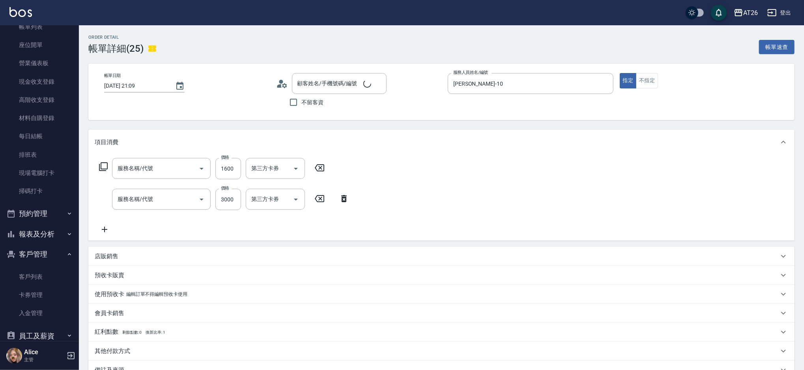
type input "新客人 姓名未設定/0918922105/null"
type input "自護髮(601)"
type input "燙髮(301)"
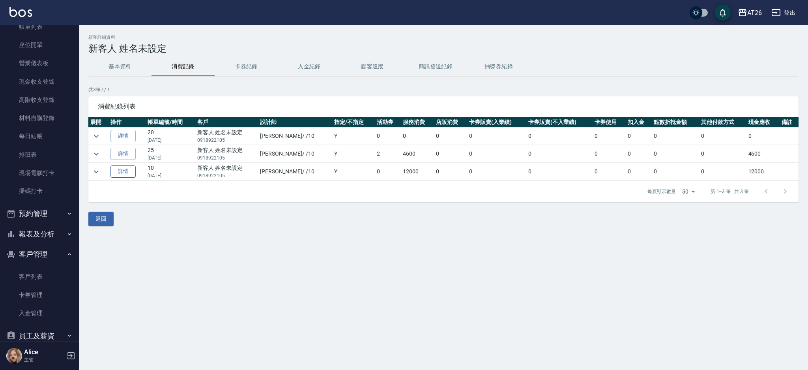
click at [127, 174] on link "詳情" at bounding box center [122, 171] width 25 height 12
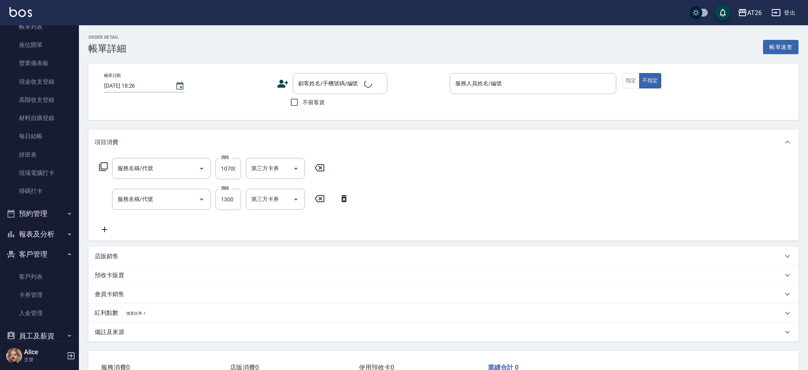
type input "雙棍有色漸層髮(709)"
type input "染髮(501)"
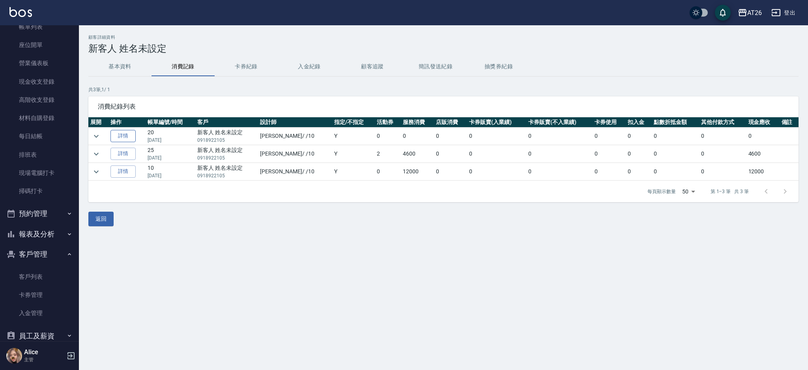
click at [127, 135] on link "詳情" at bounding box center [122, 136] width 25 height 12
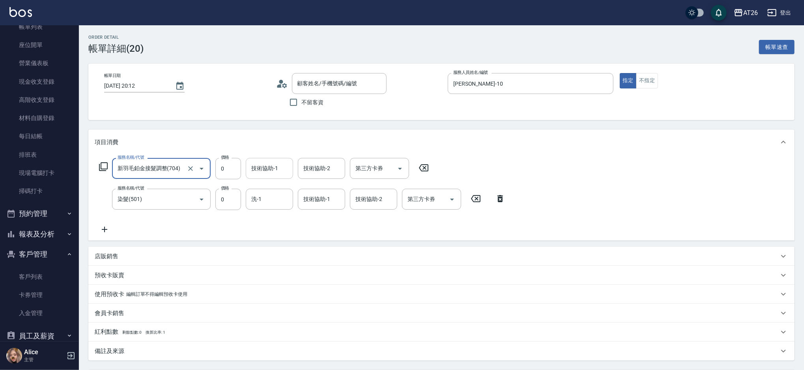
type input "新客人 姓名未設定/0918922105/null"
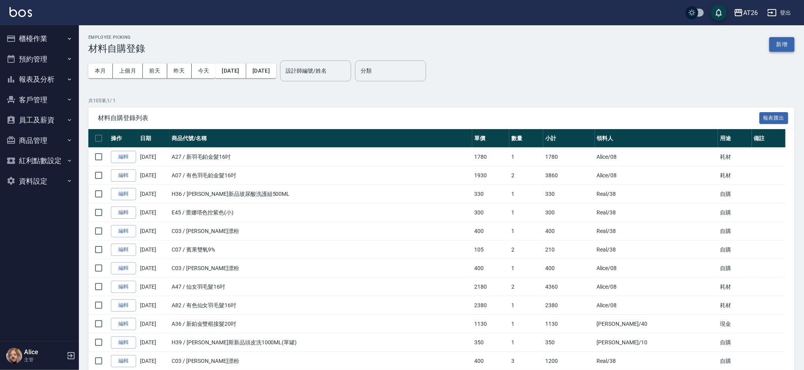
click at [777, 49] on button "新增" at bounding box center [781, 44] width 25 height 15
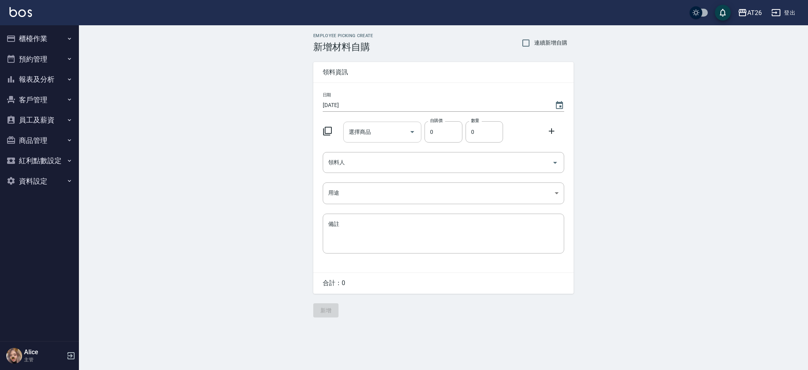
click at [388, 131] on input "選擇商品" at bounding box center [377, 132] width 60 height 14
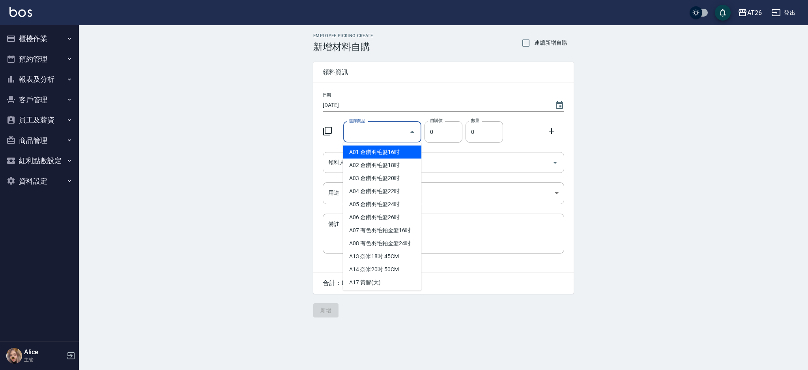
click at [416, 130] on icon "Close" at bounding box center [411, 131] width 9 height 9
click at [390, 131] on input "選擇商品" at bounding box center [377, 132] width 60 height 14
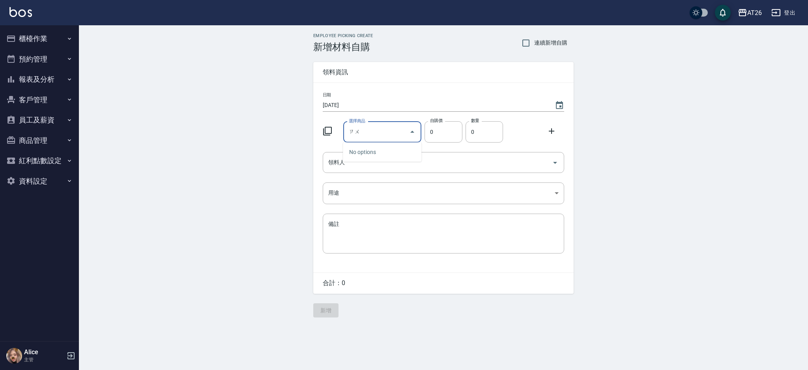
type input "ㄗ"
type input "ㄢ"
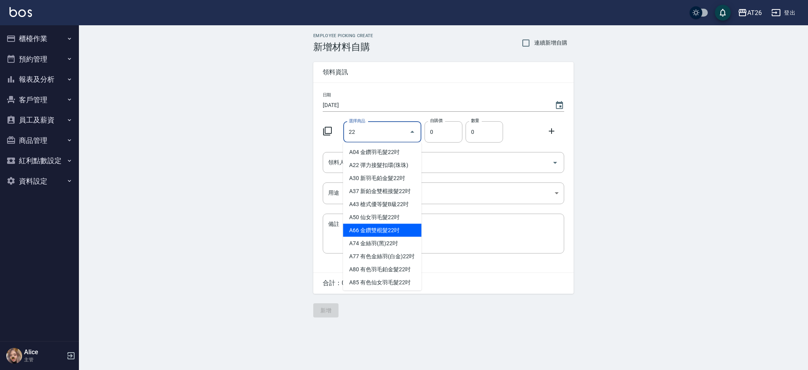
click at [404, 231] on li "A66 金鑽雙棍髮22吋" at bounding box center [382, 230] width 78 height 13
type input "金鑽雙棍髮22吋"
type input "930"
type input "1"
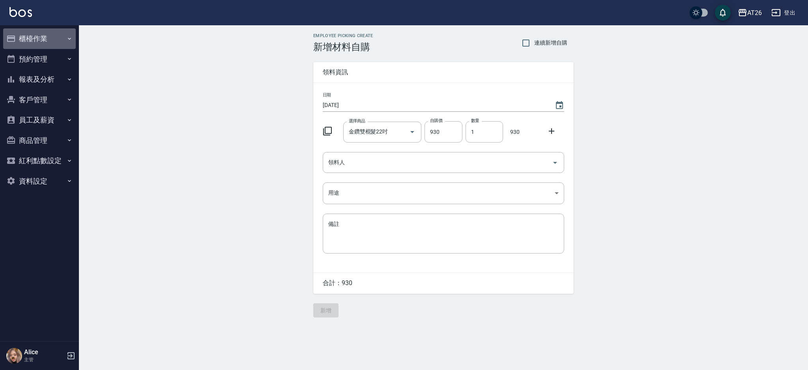
click at [35, 37] on button "櫃檯作業" at bounding box center [39, 38] width 73 height 21
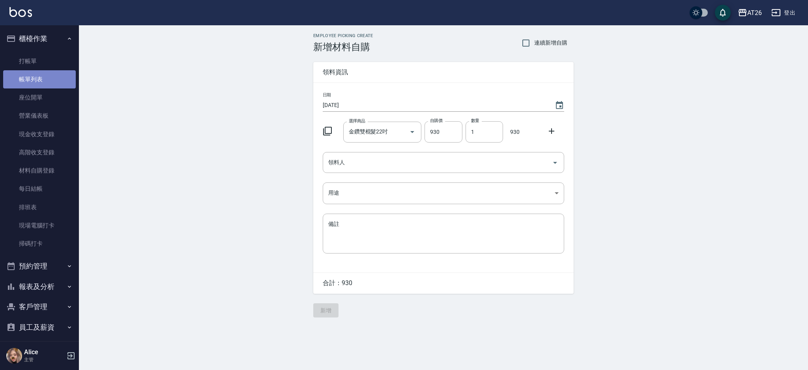
click at [48, 74] on link "帳單列表" at bounding box center [39, 79] width 73 height 18
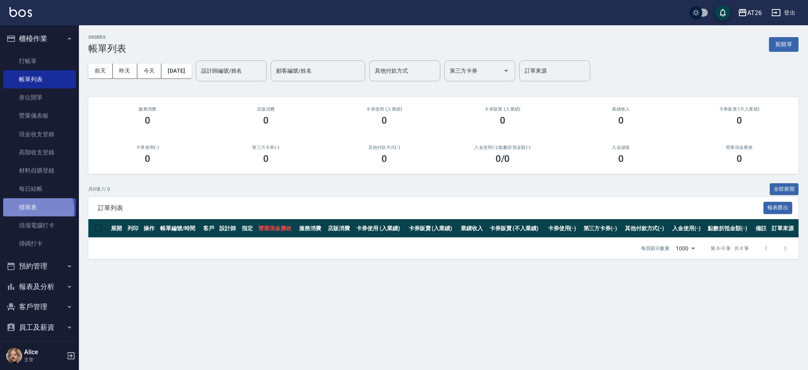
click at [37, 210] on link "排班表" at bounding box center [39, 207] width 73 height 18
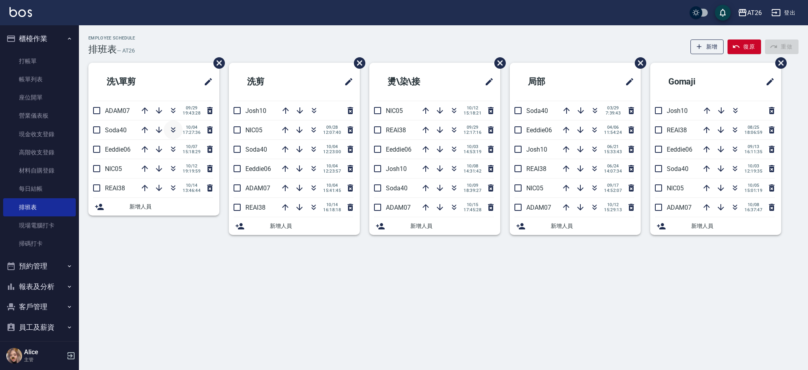
click at [167, 127] on button "button" at bounding box center [173, 129] width 19 height 19
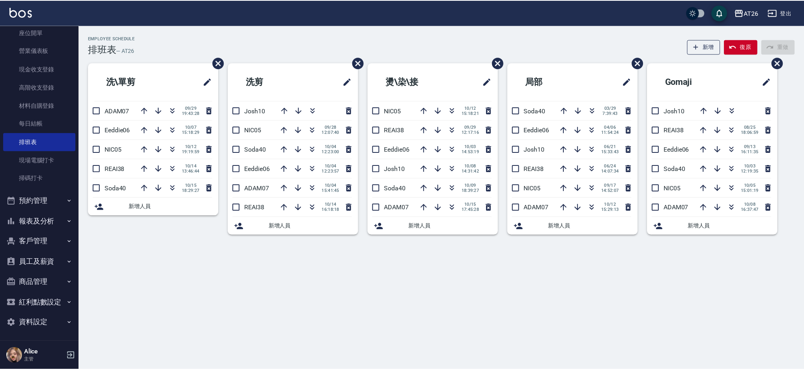
scroll to position [66, 0]
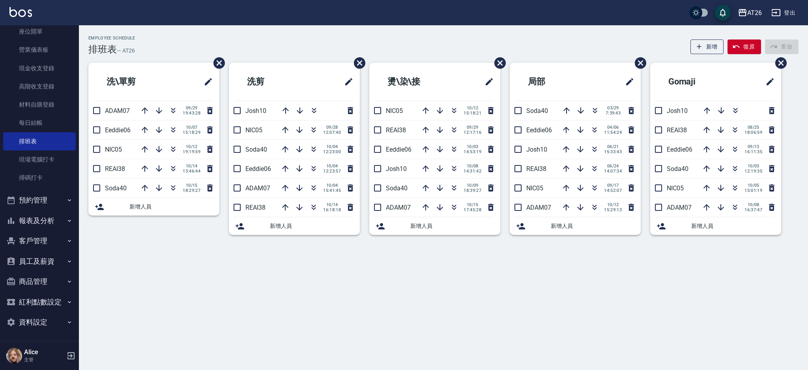
click at [50, 243] on button "客戶管理" at bounding box center [39, 240] width 73 height 21
click at [43, 264] on link "客戶列表" at bounding box center [39, 263] width 73 height 18
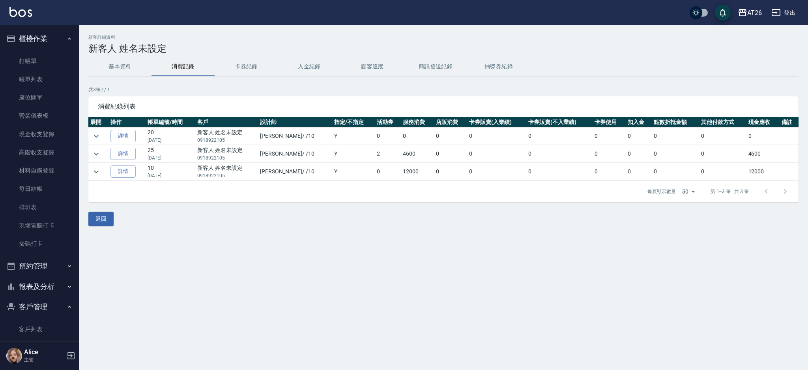
scroll to position [52, 0]
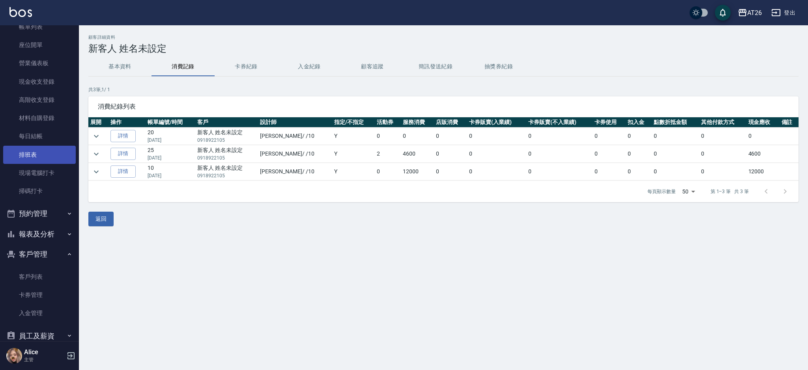
click at [54, 155] on link "排班表" at bounding box center [39, 155] width 73 height 18
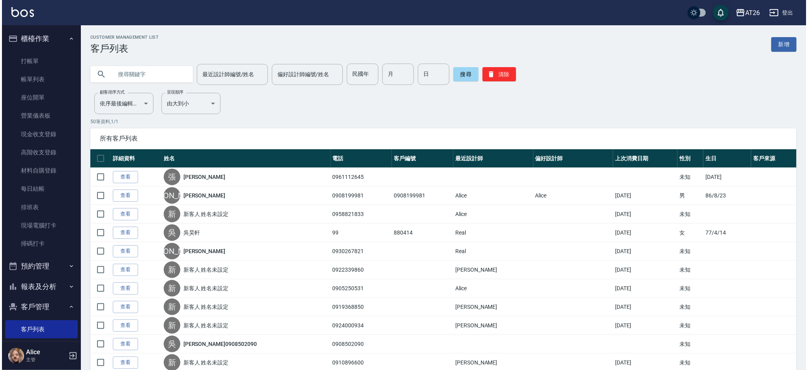
scroll to position [66, 0]
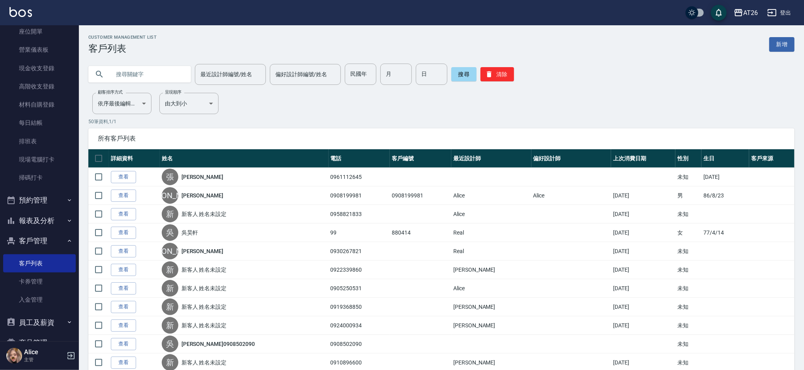
click at [165, 82] on input "text" at bounding box center [147, 74] width 74 height 21
type input "0978886780"
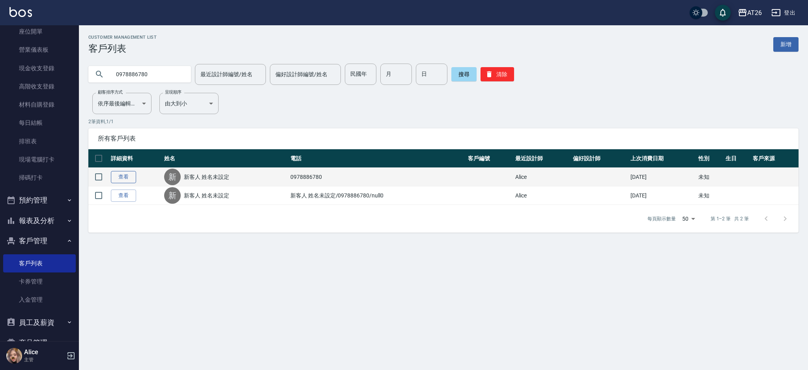
click at [124, 174] on link "查看" at bounding box center [123, 177] width 25 height 12
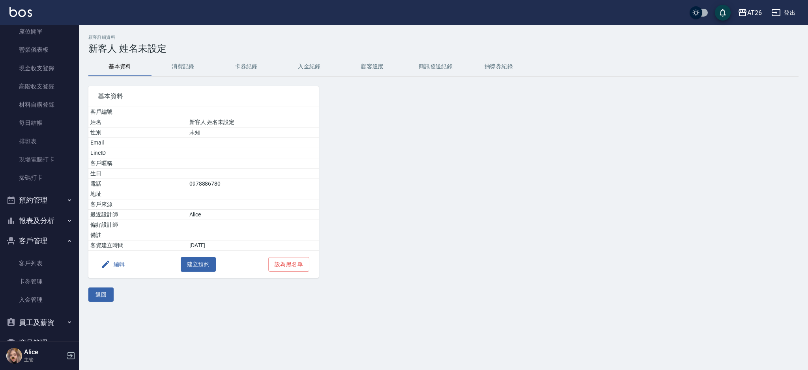
click at [195, 71] on button "消費記錄" at bounding box center [182, 66] width 63 height 19
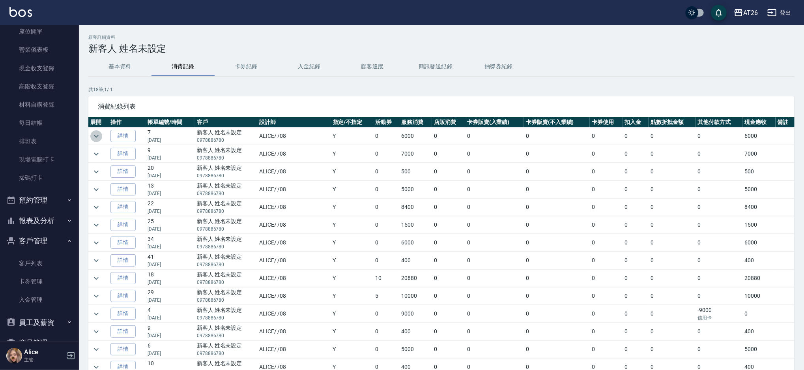
click at [100, 133] on icon "expand row" at bounding box center [96, 135] width 9 height 9
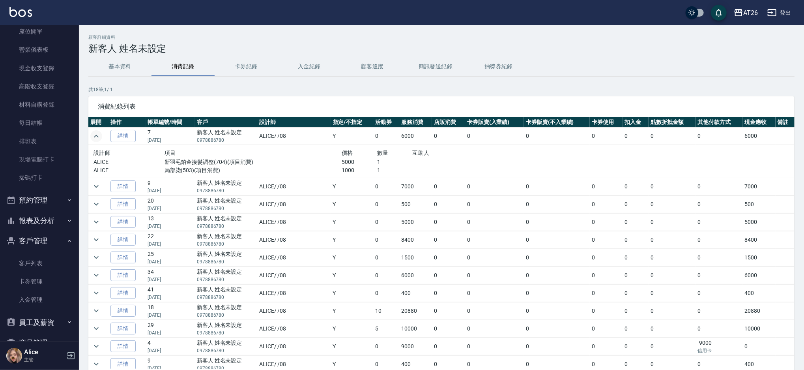
click at [100, 133] on icon "expand row" at bounding box center [96, 135] width 9 height 9
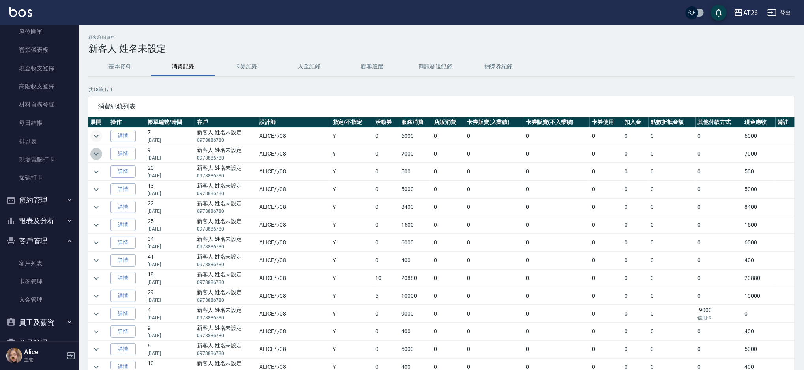
click at [98, 156] on icon "expand row" at bounding box center [96, 153] width 9 height 9
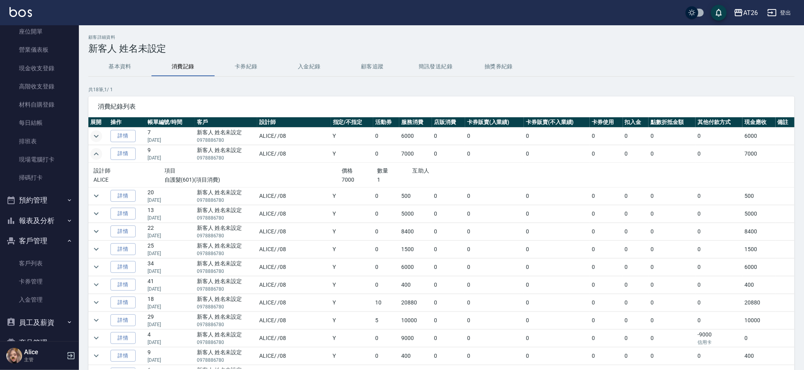
click at [98, 156] on icon "expand row" at bounding box center [96, 153] width 9 height 9
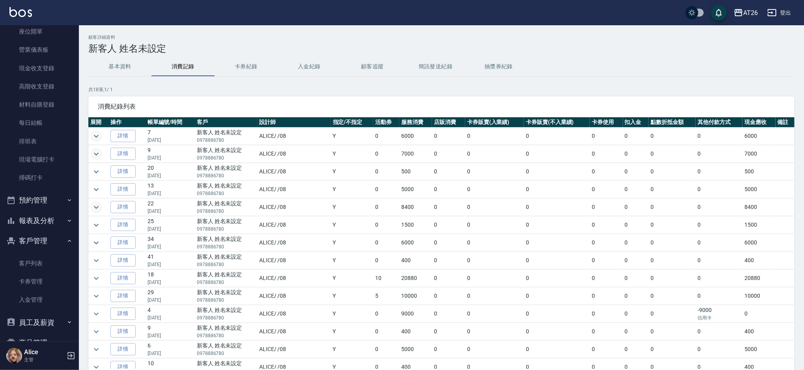
click at [97, 211] on icon "expand row" at bounding box center [96, 206] width 9 height 9
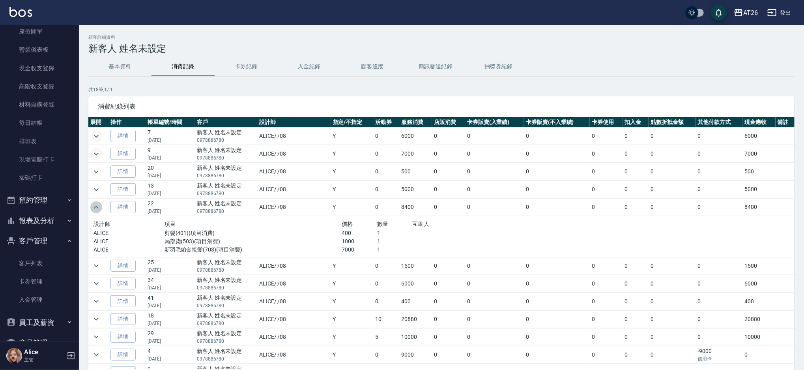
click at [97, 211] on icon "expand row" at bounding box center [96, 206] width 9 height 9
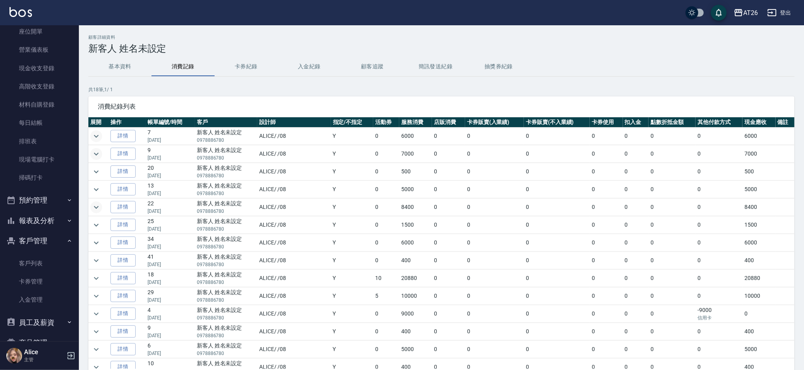
click at [97, 211] on icon "expand row" at bounding box center [96, 206] width 9 height 9
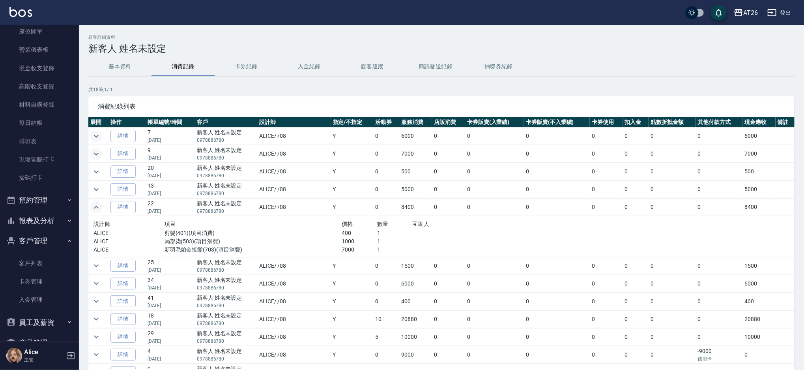
click at [92, 135] on icon "expand row" at bounding box center [96, 135] width 9 height 9
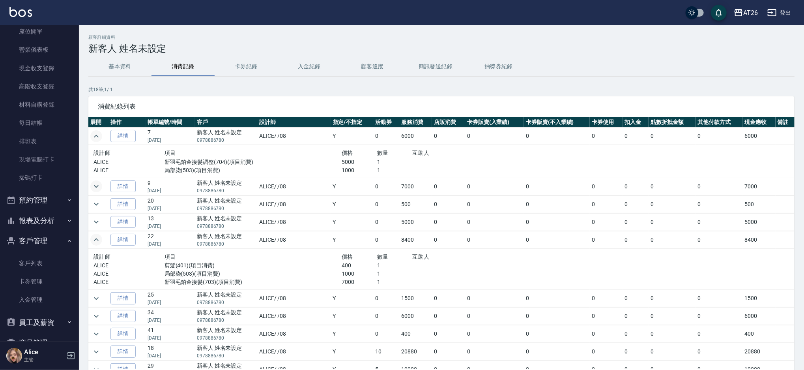
click at [93, 135] on icon "expand row" at bounding box center [96, 135] width 9 height 9
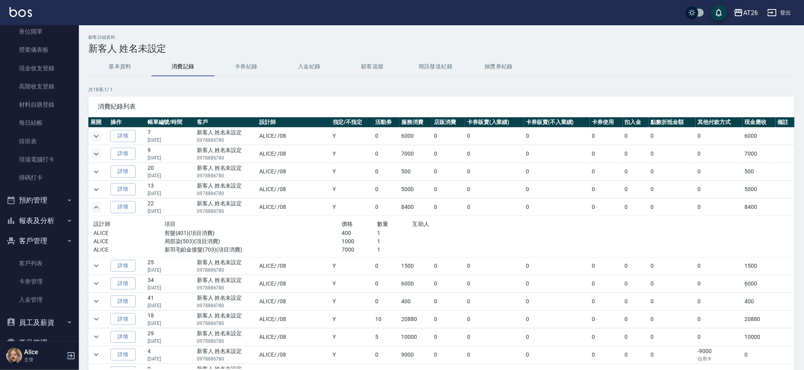
click at [92, 204] on icon "expand row" at bounding box center [96, 206] width 9 height 9
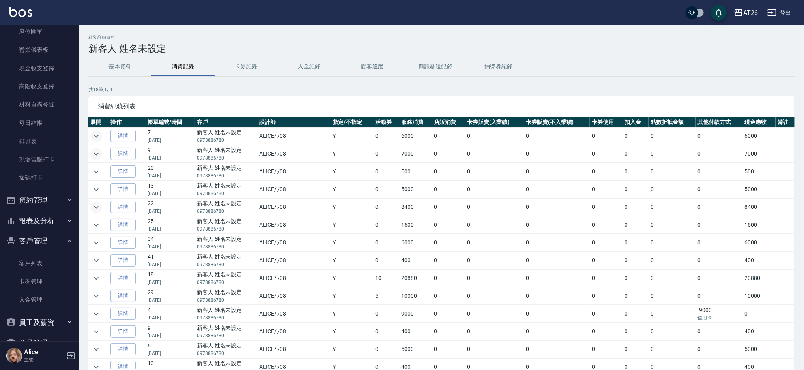
click at [129, 60] on button "基本資料" at bounding box center [119, 66] width 63 height 19
click at [137, 60] on button "基本資料" at bounding box center [119, 66] width 63 height 19
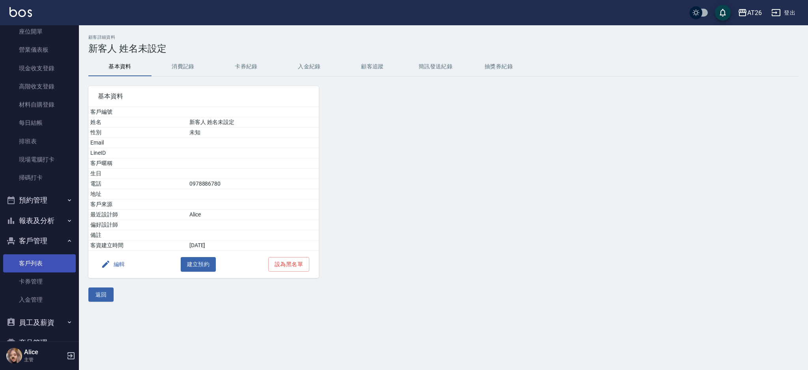
click at [46, 261] on link "客戶列表" at bounding box center [39, 263] width 73 height 18
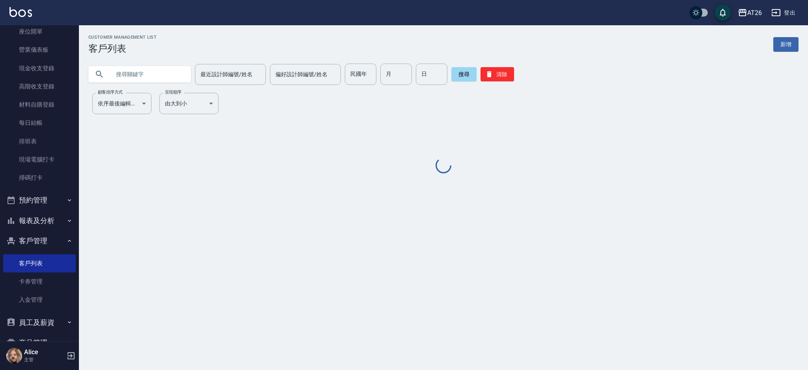
click at [117, 72] on input "text" at bounding box center [147, 74] width 74 height 21
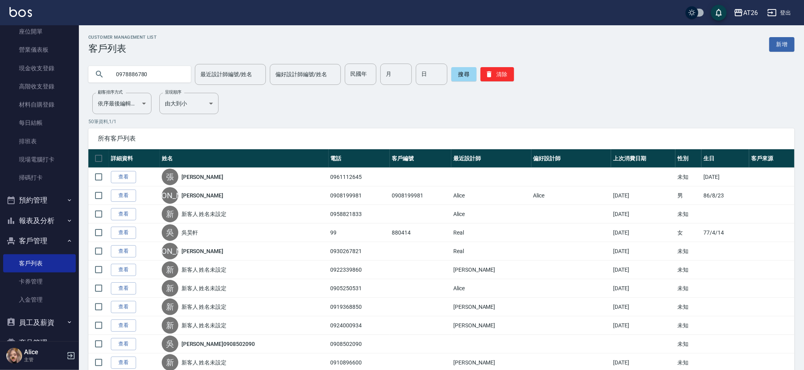
type input "0978886780"
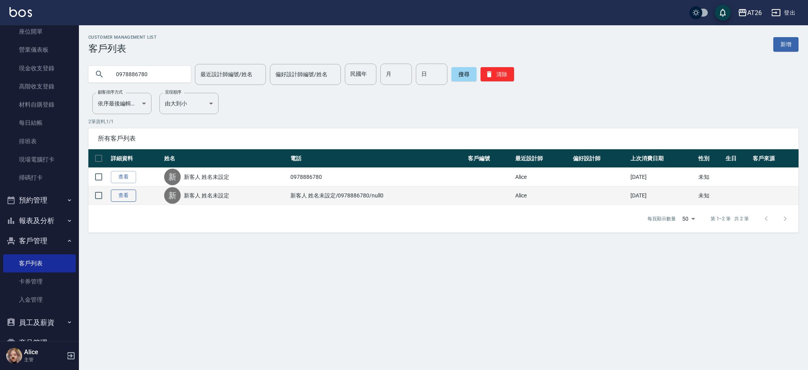
click at [131, 193] on link "查看" at bounding box center [123, 195] width 25 height 12
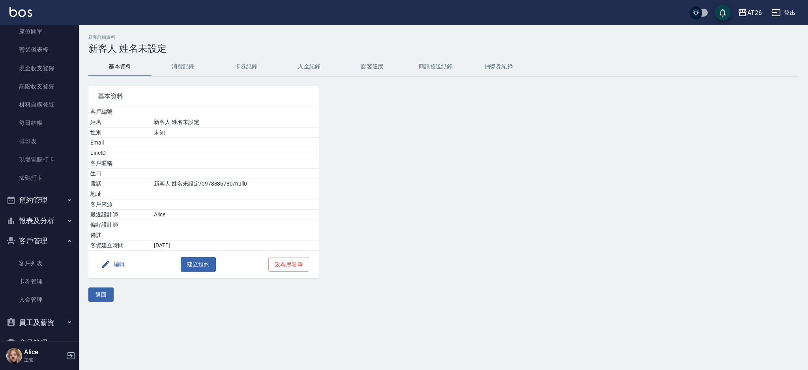
click at [188, 57] on button "消費記錄" at bounding box center [182, 66] width 63 height 19
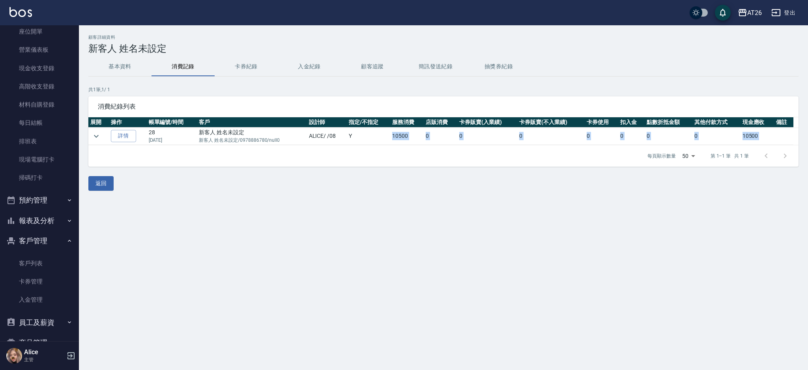
drag, startPoint x: 379, startPoint y: 131, endPoint x: 482, endPoint y: 146, distance: 103.6
click at [482, 146] on div "消費紀錄列表 展開 操作 帳單編號/時間 客戶 設計師 指定/不指定 服務消費 店販消費 卡券販賣(入業績) 卡券販賣(不入業績) 卡券使用 扣入金 點數折抵…" at bounding box center [443, 131] width 710 height 70
click at [482, 146] on div "每頁顯示數量 50 50 第 1–1 筆 共 1 筆" at bounding box center [443, 155] width 710 height 21
click at [92, 137] on icon "expand row" at bounding box center [96, 135] width 9 height 9
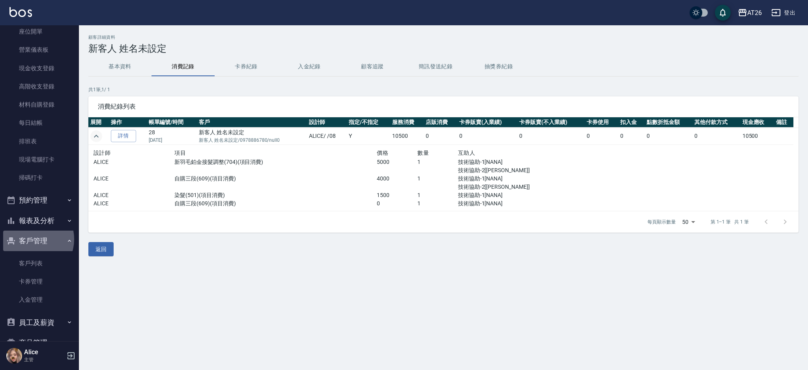
click at [30, 239] on button "客戶管理" at bounding box center [39, 240] width 73 height 21
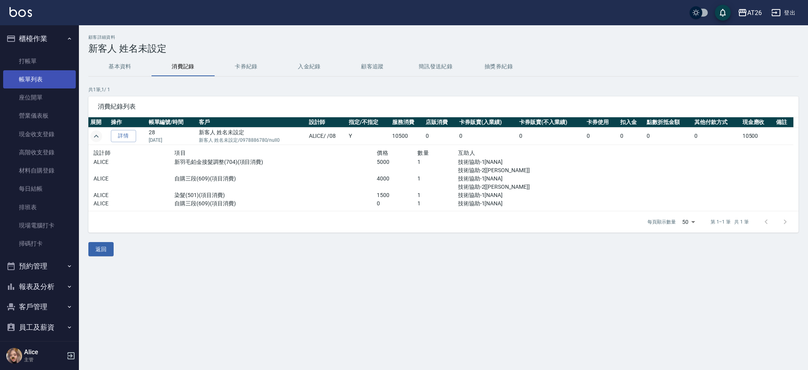
click at [16, 74] on link "帳單列表" at bounding box center [39, 79] width 73 height 18
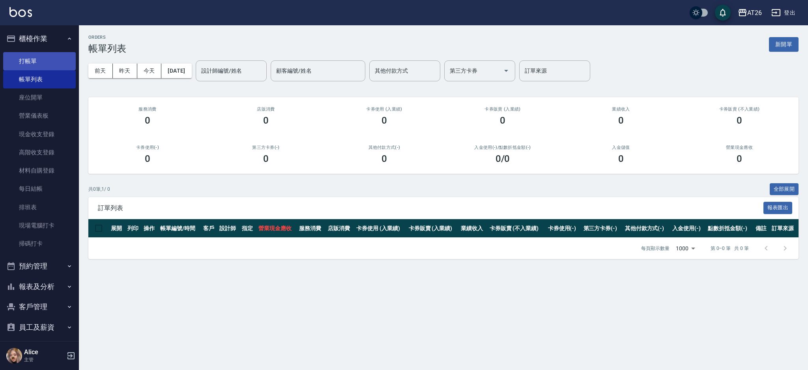
click at [39, 62] on link "打帳單" at bounding box center [39, 61] width 73 height 18
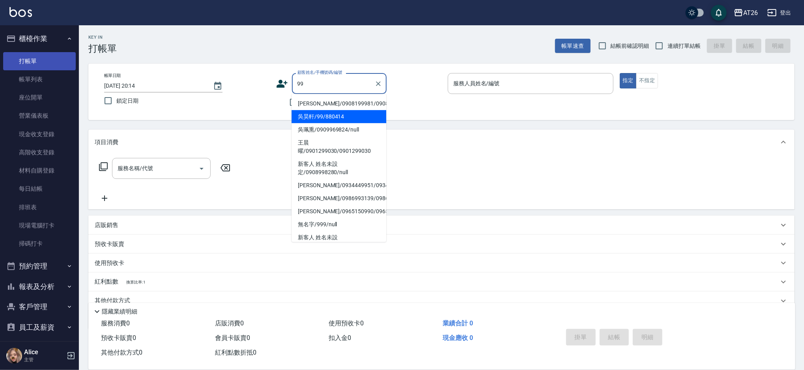
type input "吳昊軒/99/880414"
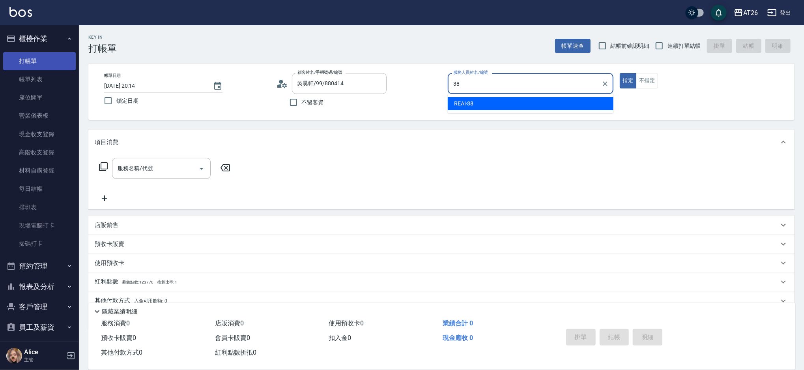
type input "REAI-38"
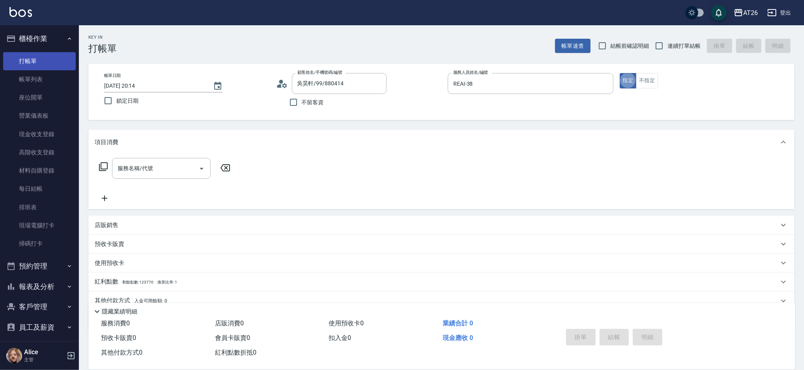
type button "true"
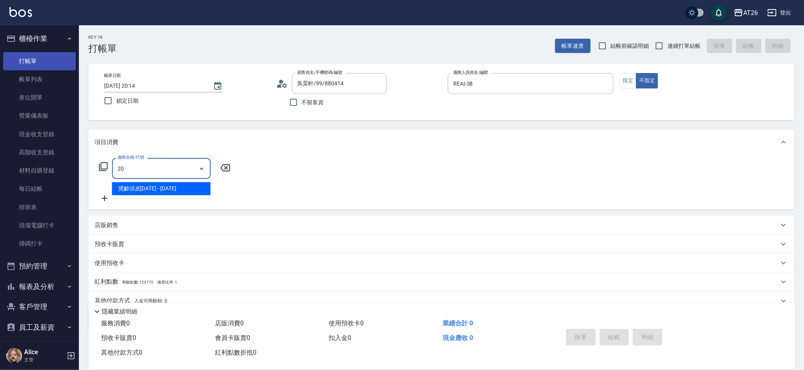
type input "201"
type input "20"
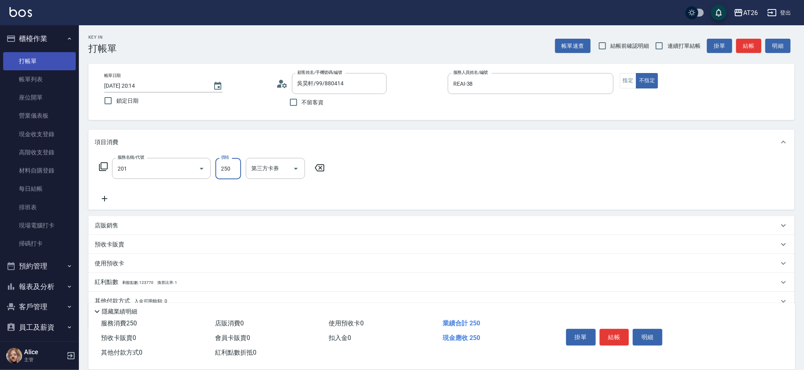
type input "洗髮(201)"
type input "7"
type input "0"
type input "700"
type input "70"
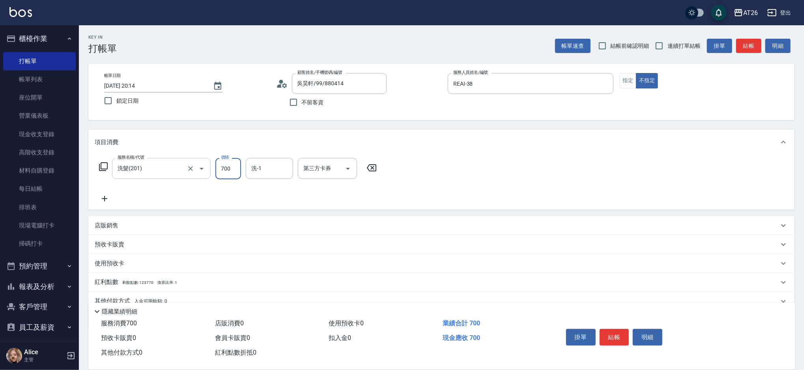
type input "700"
click at [147, 168] on input "洗髮(201)" at bounding box center [150, 168] width 69 height 14
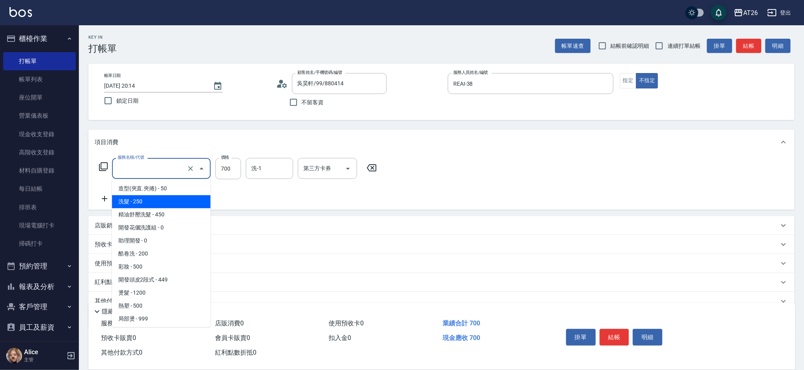
type input "0"
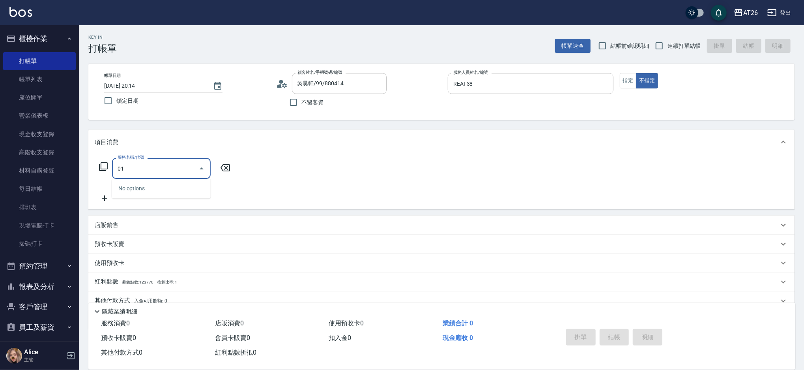
type input "0"
type input "401"
type input "20"
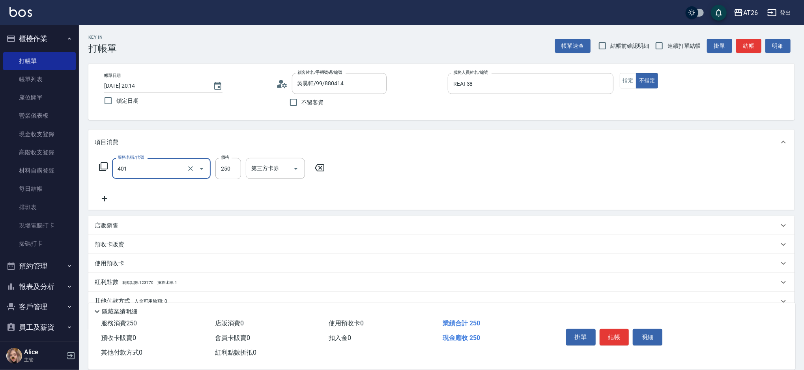
type input "剪髮(401)"
type input "7"
type input "0"
type input "700"
type input "70"
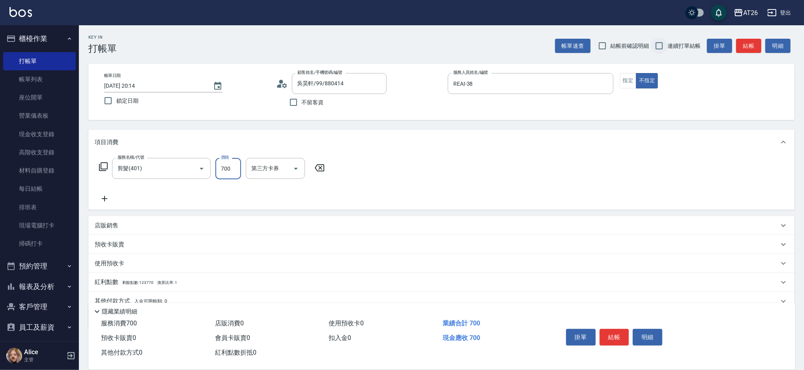
type input "700"
click at [660, 49] on input "連續打單結帳" at bounding box center [659, 45] width 17 height 17
checkbox input "true"
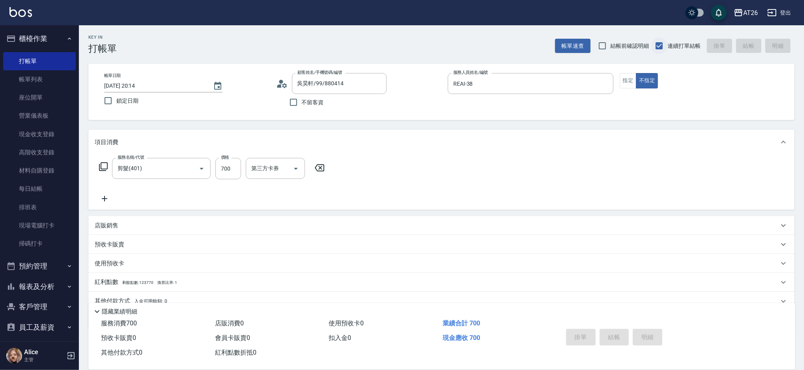
type input "2025/10/15 20:15"
type input "0"
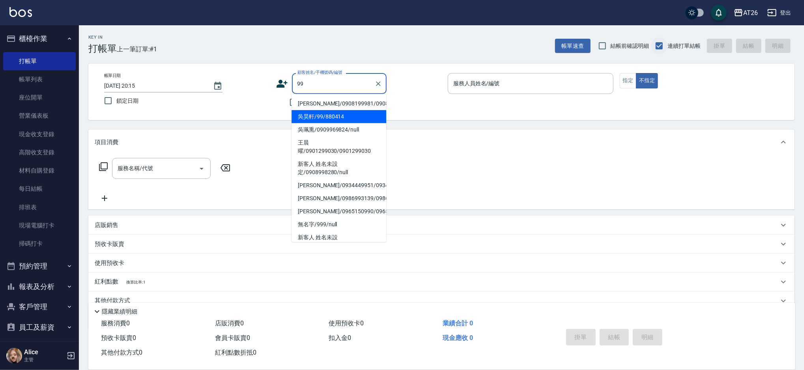
type input "吳昊軒/99/880414"
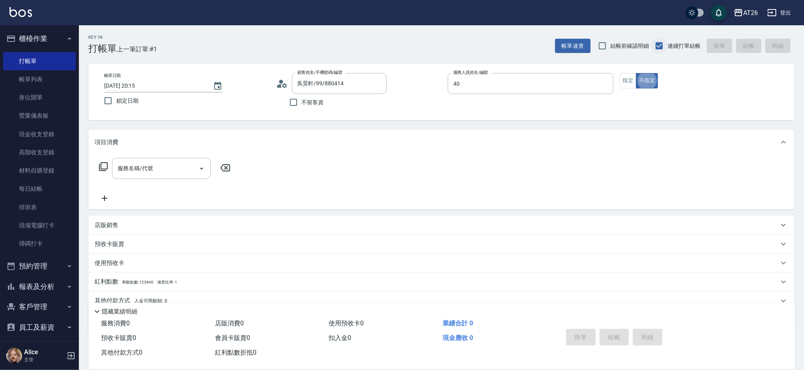
type input "Soda-40"
type button "false"
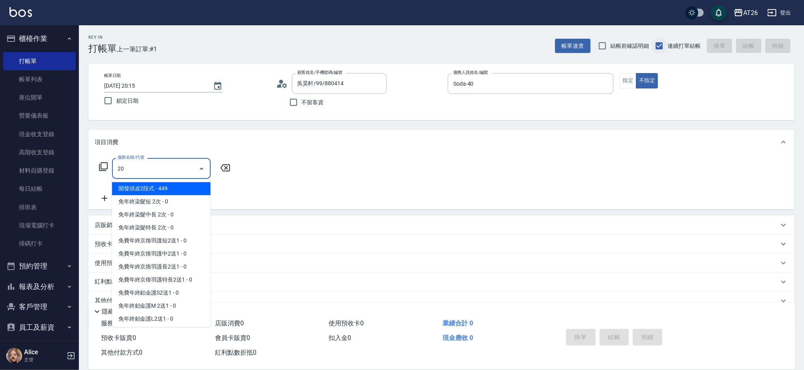
type input "201"
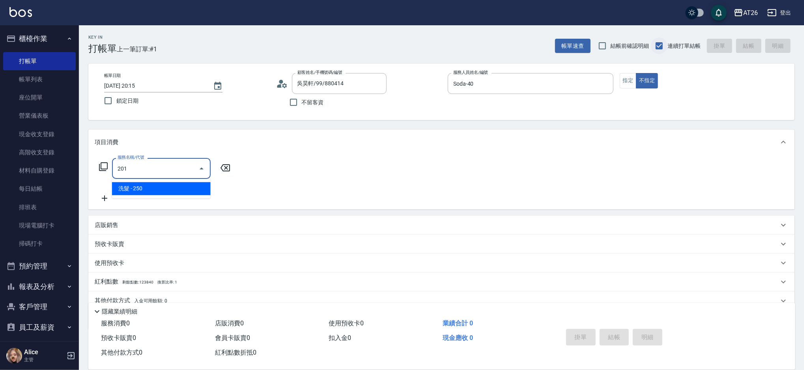
type input "20"
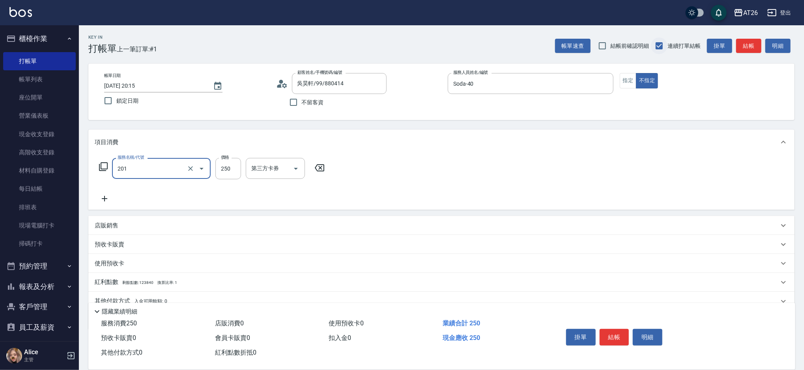
type input "洗髮(201)"
type input "4"
type input "0"
type input "400"
type input "40"
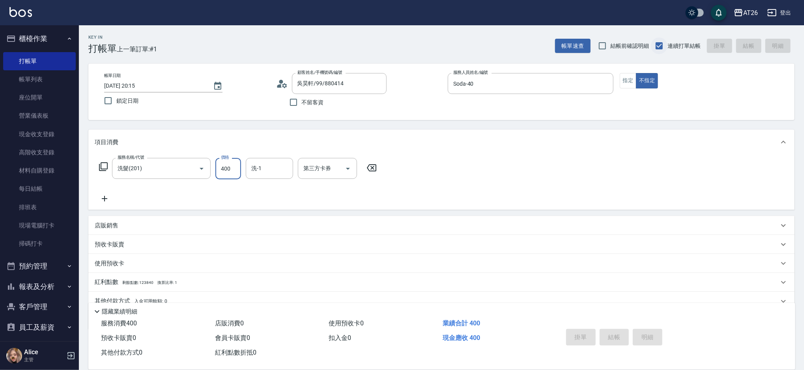
type input "2025/10/15 20:16"
type input "0"
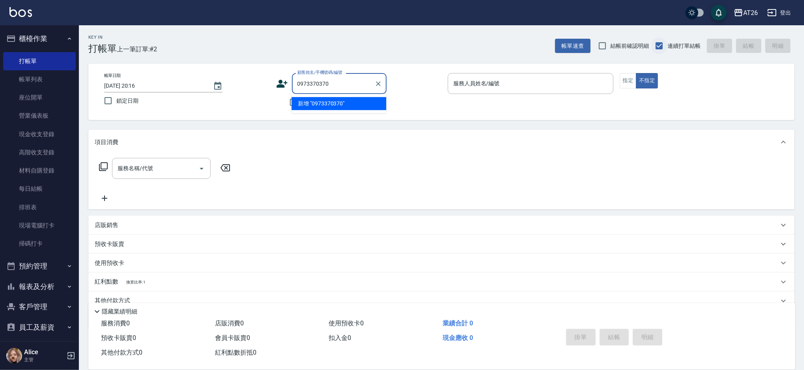
type input "0973370370"
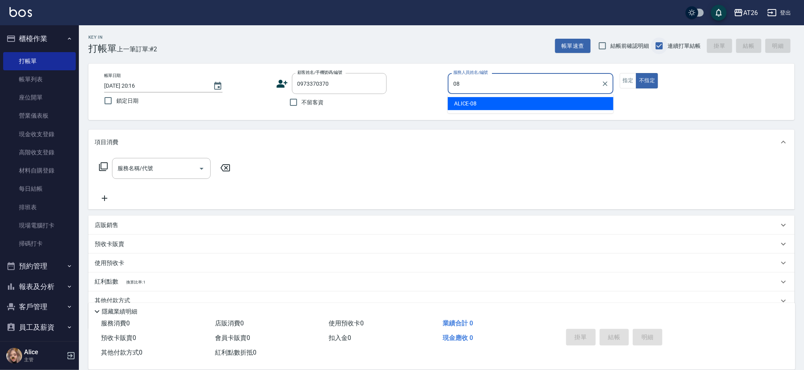
type input "ALICE-08"
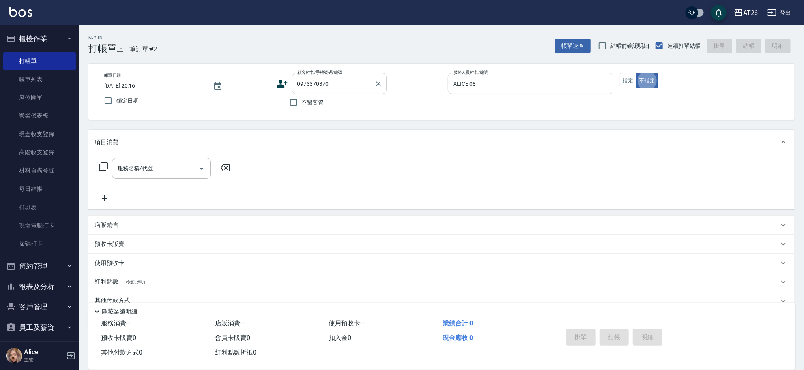
click at [323, 75] on div "0973370370 顧客姓名/手機號碼/編號" at bounding box center [339, 83] width 95 height 21
click at [523, 89] on input "ALICE-08" at bounding box center [524, 84] width 147 height 14
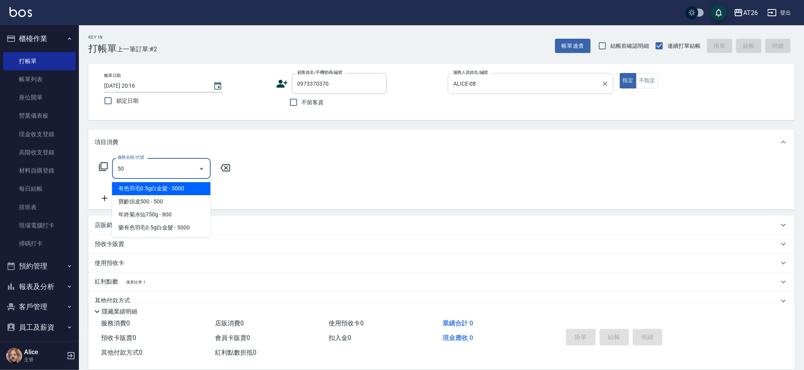
type input "501"
type input "120"
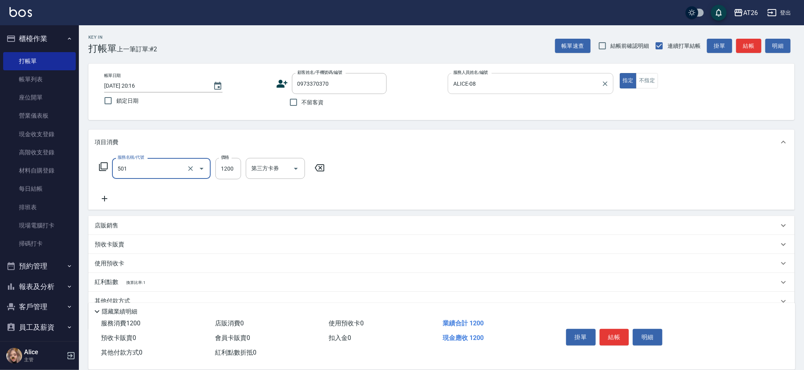
type input "染髮(501)"
type input "1"
type input "0"
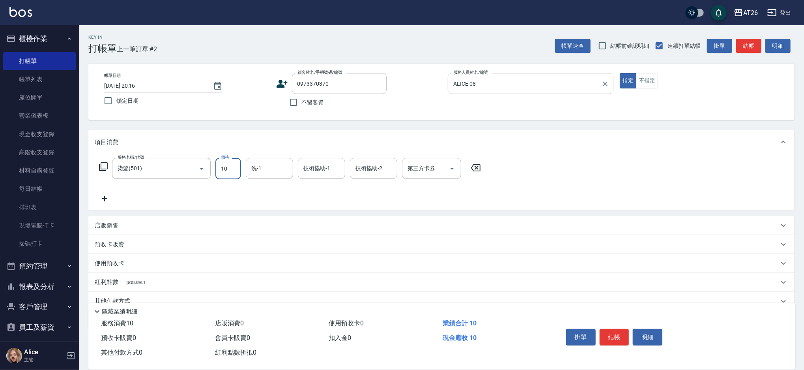
type input "100"
type input "10"
type input "1000"
type input "100"
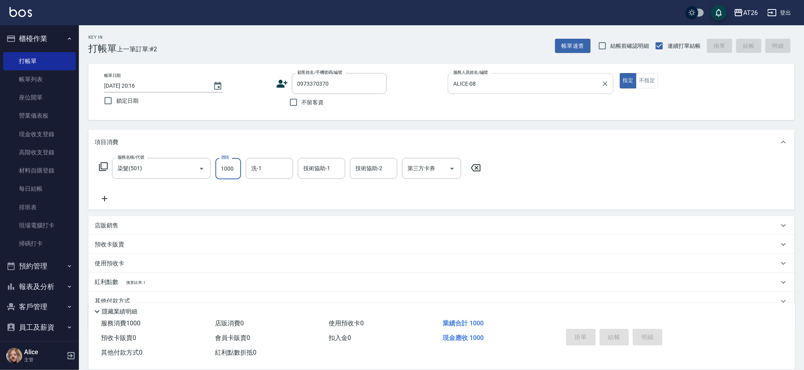
type input "0"
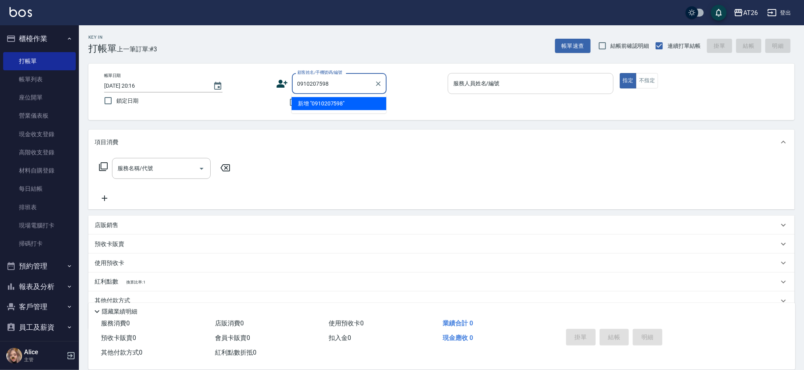
type input "0910207598"
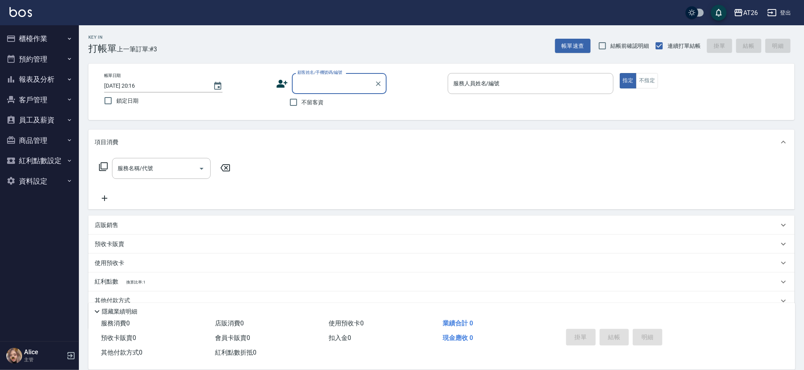
click at [52, 43] on button "櫃檯作業" at bounding box center [39, 38] width 73 height 21
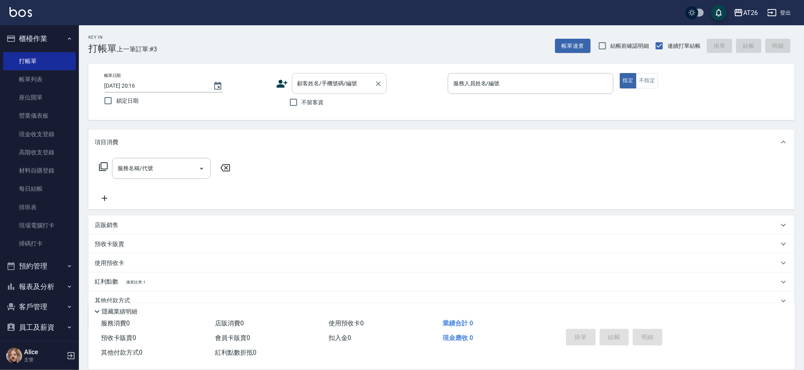
click at [334, 92] on div "顧客姓名/手機號碼/編號" at bounding box center [339, 83] width 95 height 21
type input "0910207598"
type input "08"
type input "[PERSON_NAME]/0910207598/0910207598"
type input "ALICE-08"
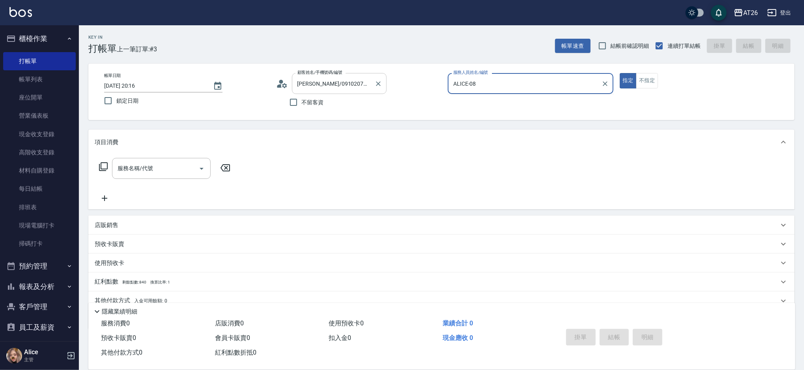
click at [620, 73] on button "指定" at bounding box center [628, 80] width 17 height 15
type button "true"
type input "704"
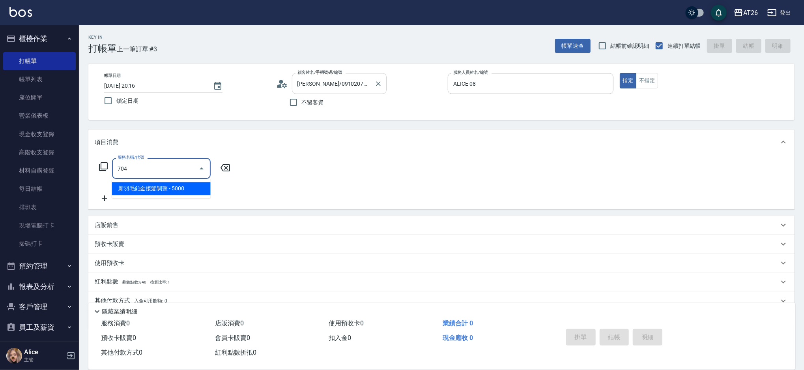
type input "500"
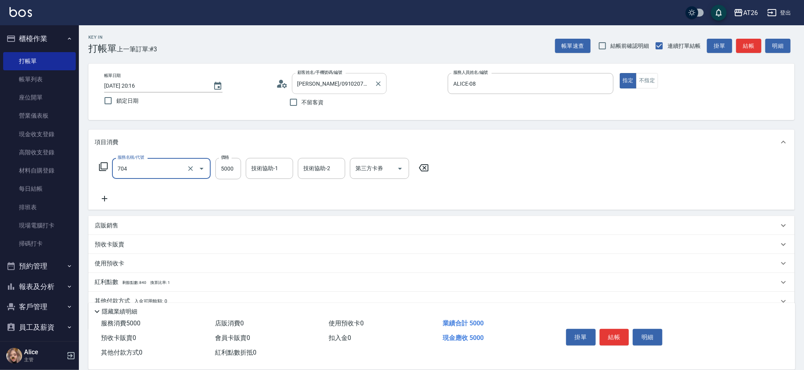
type input "新羽毛鉑金接髮調整(704)"
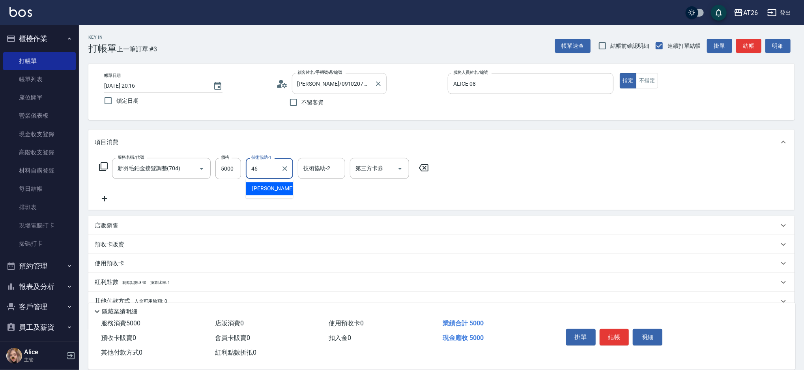
type input "[PERSON_NAME]-46"
type input "46"
click at [333, 170] on icon "Clear" at bounding box center [337, 168] width 8 height 8
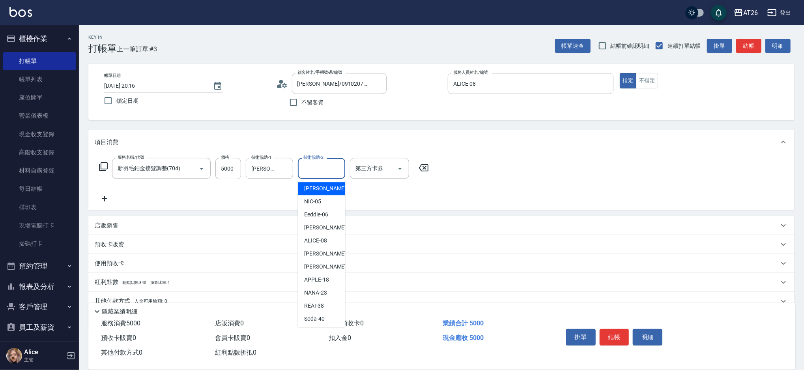
click at [367, 126] on div "Key In 打帳單 上一筆訂單:#3 帳單速查 結帳前確認明細 連續打單結帳 掛單 結帳 明細 帳單日期 [DATE] 20:16 鎖定日期 顧客姓名/手機…" at bounding box center [441, 214] width 725 height 378
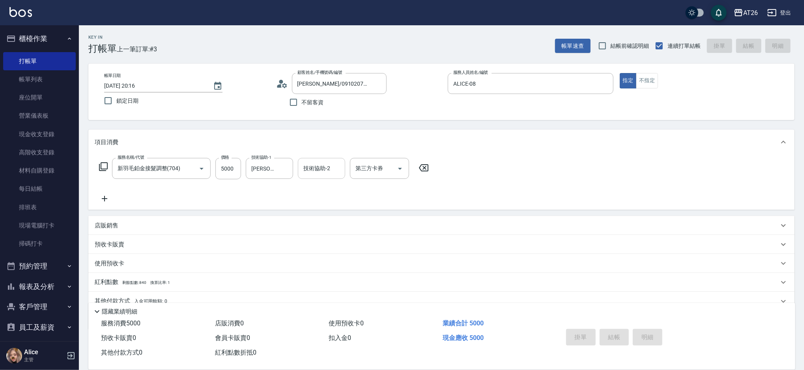
type input "[DATE] 20:17"
type input "0"
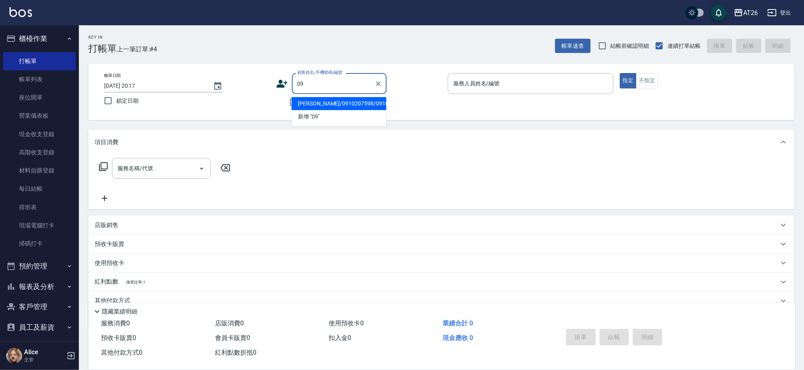
type input "0"
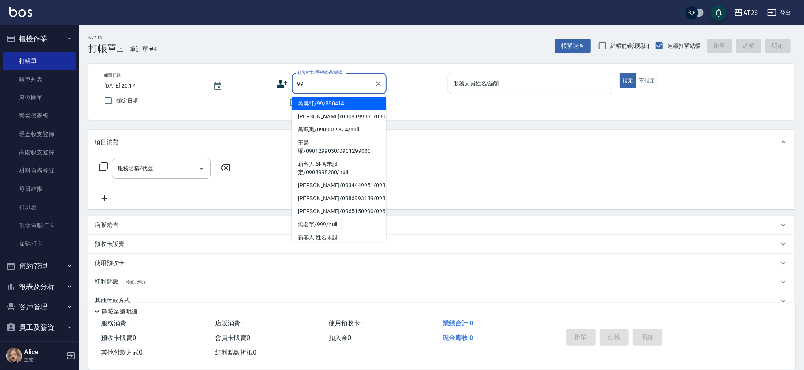
type input "吳昊軒/99/880414"
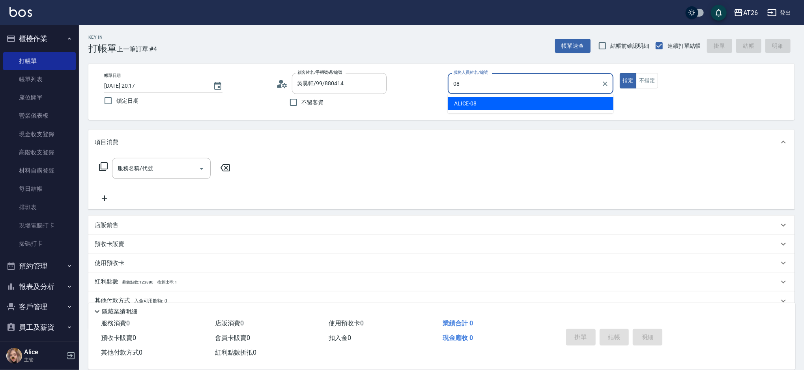
type input "0"
type input "Soda-40"
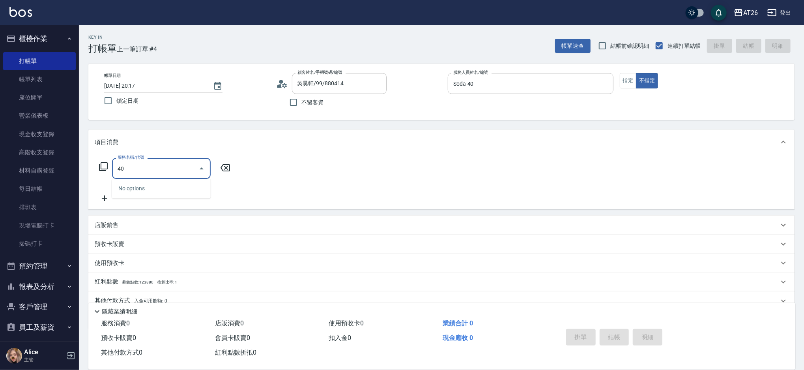
type input "401"
type input "20"
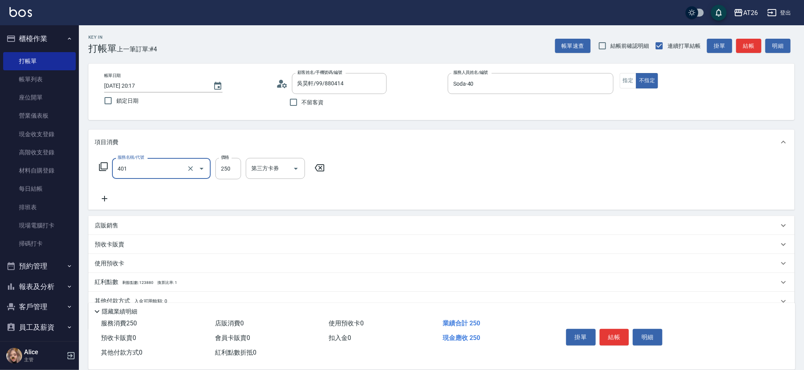
type input "剪髮(401)"
type input "3"
type input "0"
type input "300"
type input "30"
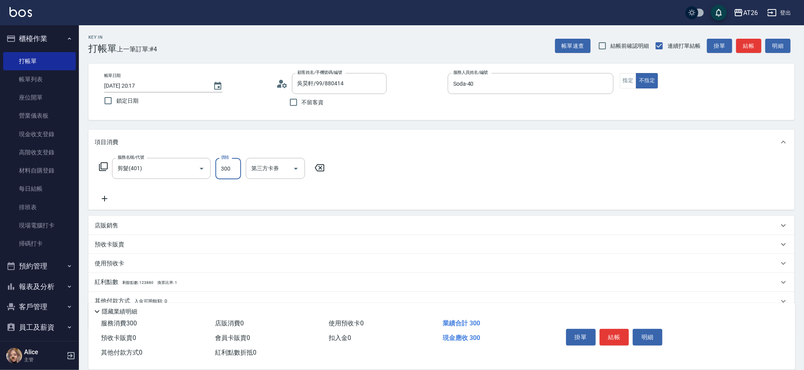
type input "300"
click at [367, 126] on div "Key In 打帳單 上一筆訂單:#4 帳單速查 結帳前確認明細 連續打單結帳 掛單 結帳 明細 帳單日期 2025/10/15 20:17 鎖定日期 顧客姓…" at bounding box center [441, 214] width 725 height 378
click at [231, 163] on input "300" at bounding box center [228, 168] width 26 height 21
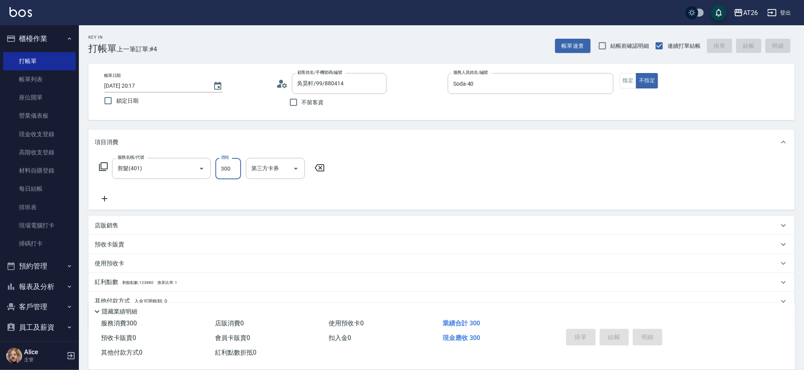
type input "2025/10/15 20:18"
type input "0"
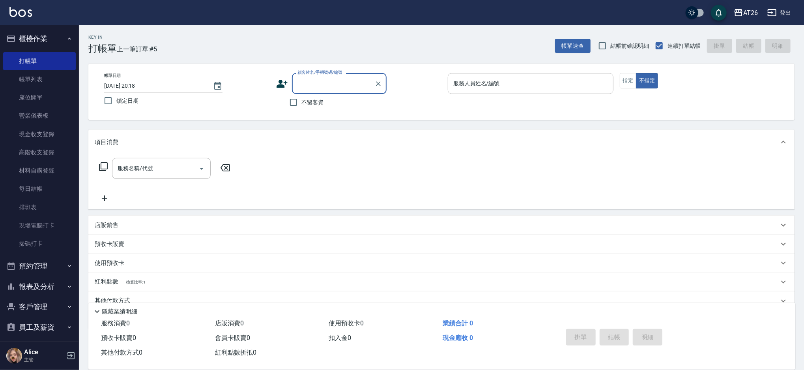
click at [312, 80] on input "顧客姓名/手機號碼/編號" at bounding box center [333, 84] width 76 height 14
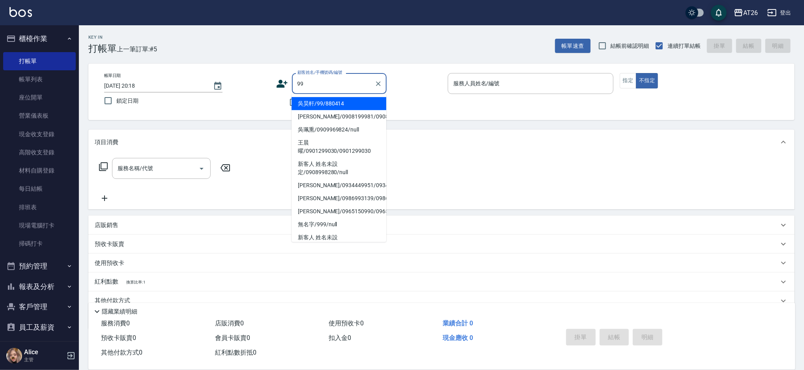
type input "吳昊軒/99/880414"
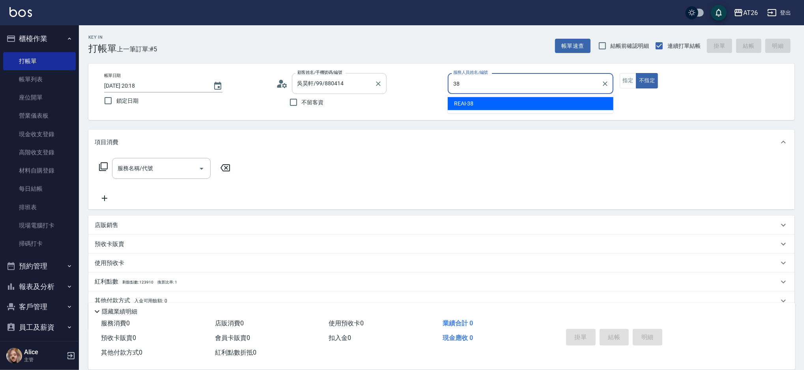
type input "REAI-38"
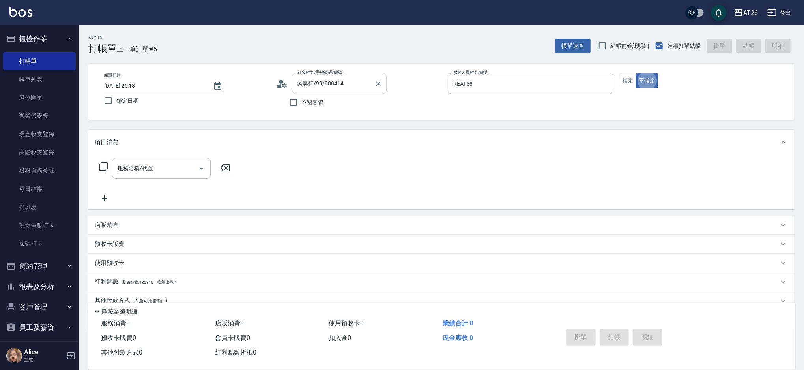
type button "false"
type input "301"
type input "120"
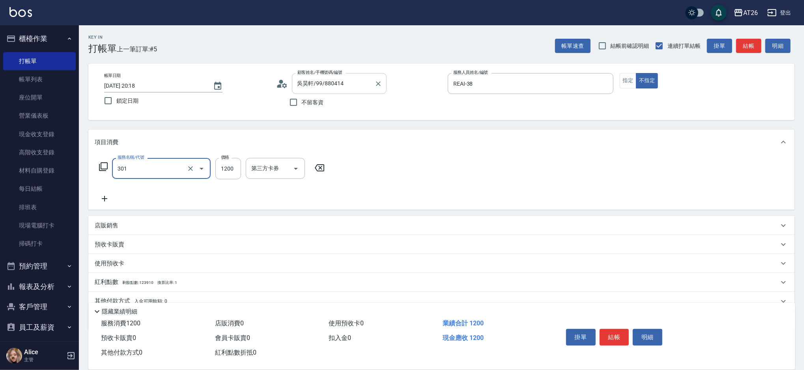
type input "燙髮(301)"
type input "9"
type input "0"
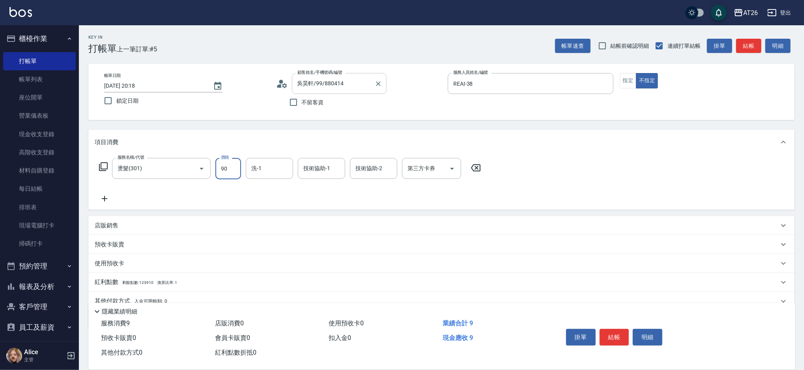
type input "900"
type input "90"
type input "900"
type input "祐希-44"
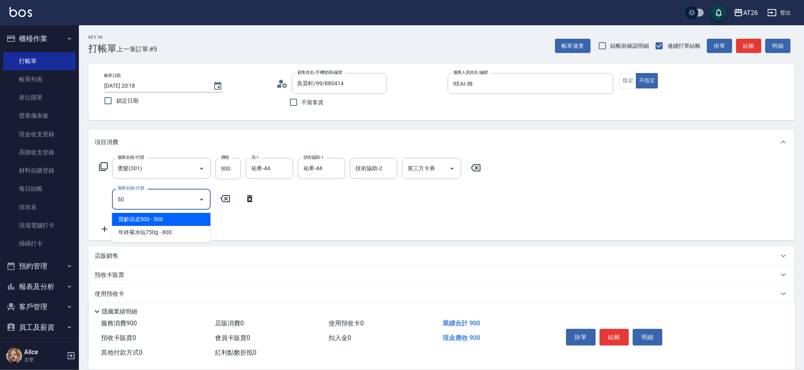
type input "501"
type input "210"
type input "染髮(501)"
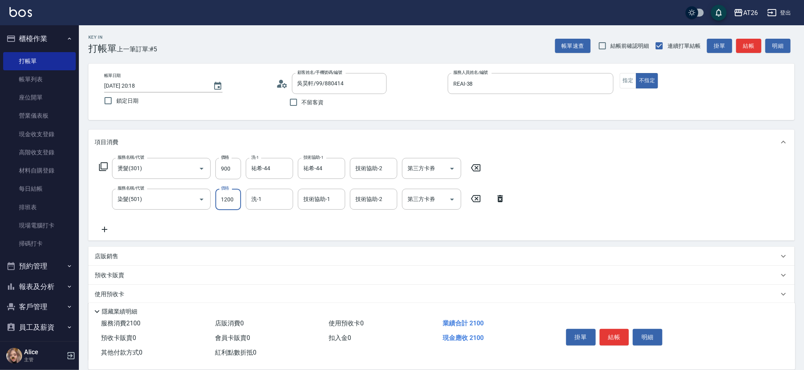
type input "1"
type input "90"
type input "100"
type input "1000"
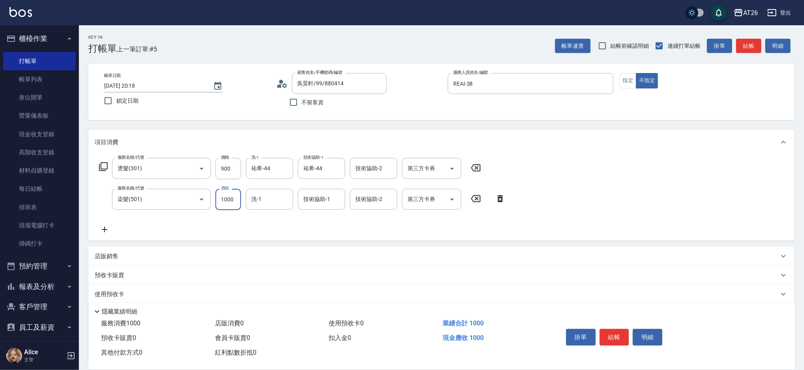
type input "190"
type input "1000"
type input "祐希-44"
click at [220, 170] on input "900" at bounding box center [228, 168] width 26 height 21
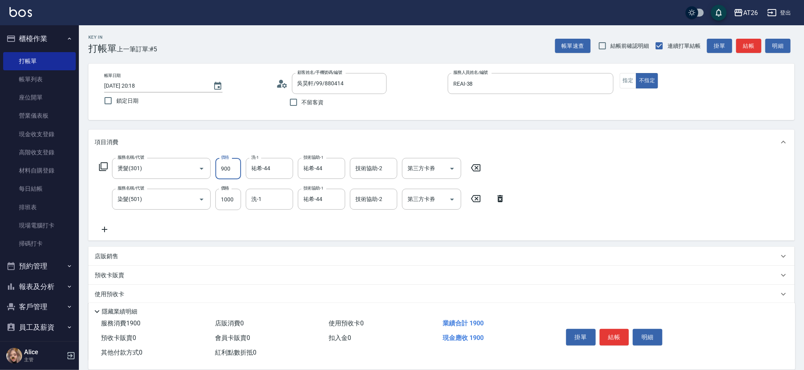
type input "1"
type input "100"
type input "190"
type input "110"
type input "1900"
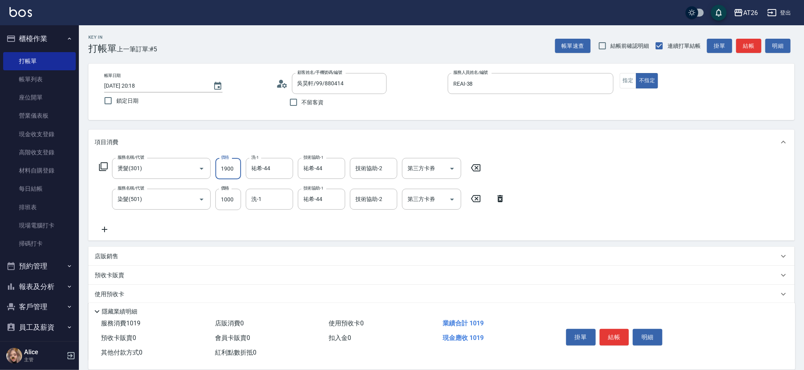
type input "290"
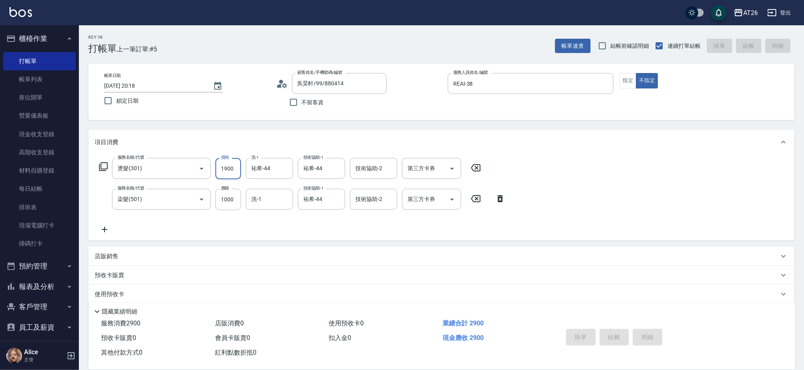
type input "2025/10/15 20:19"
type input "0"
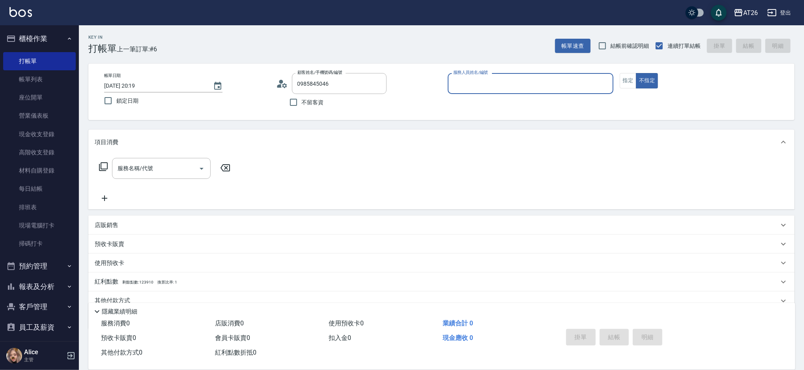
type input "葉思吟/0985845046/0985845046"
type input "ALICE-08"
click at [636, 73] on button "不指定" at bounding box center [647, 80] width 22 height 15
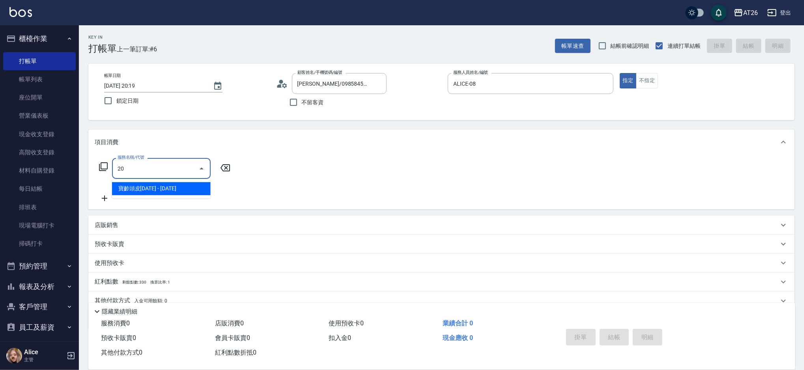
type input "201"
type input "20"
type input "洗髮(201)"
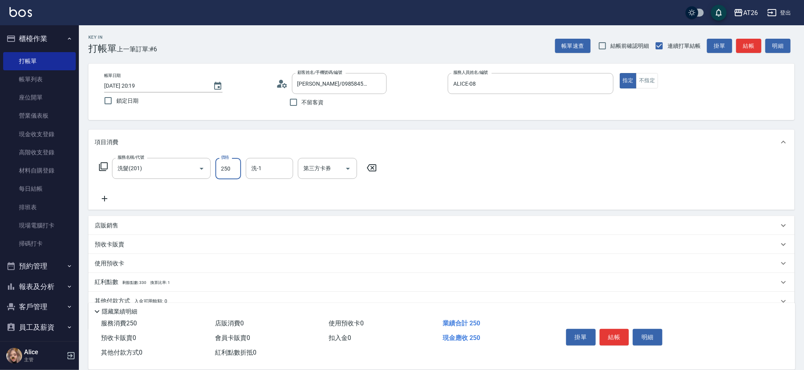
type input "4"
type input "0"
type input "400"
type input "40"
type input "400"
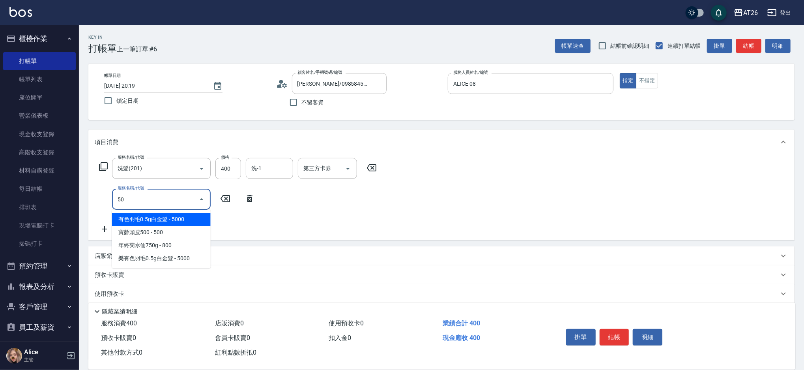
type input "503"
type input "130"
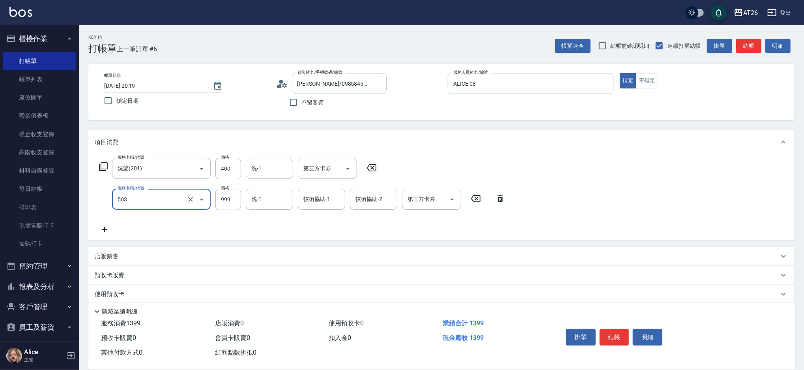
type input "局部染(503)"
type input "1"
type input "40"
type input "100"
type input "50"
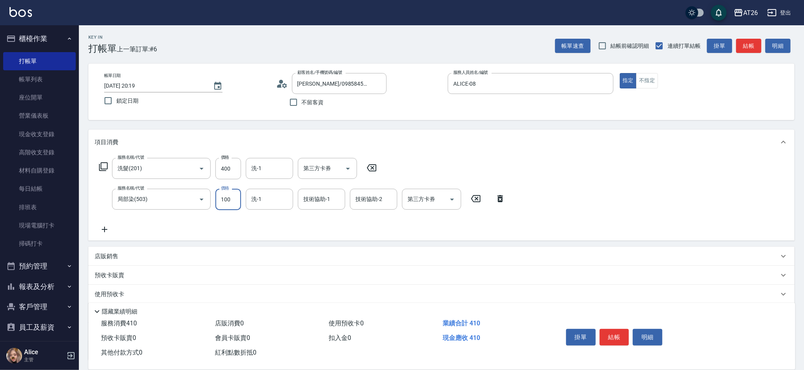
type input "1000"
type input "140"
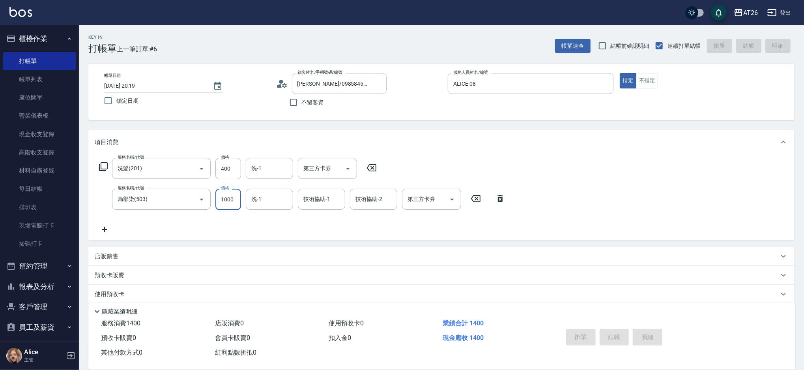
type input "0"
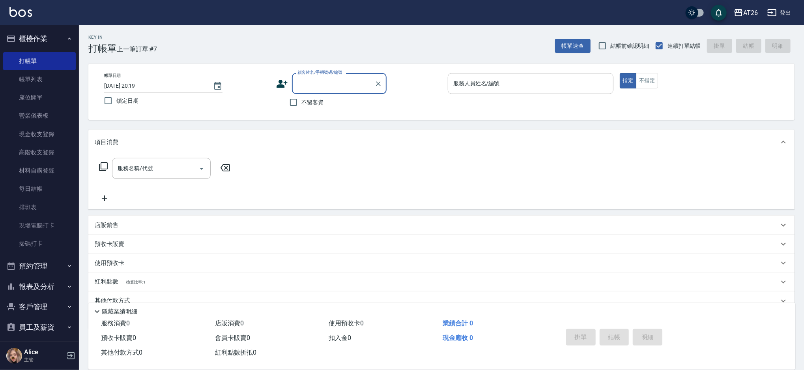
click at [330, 82] on input "顧客姓名/手機號碼/編號" at bounding box center [333, 84] width 76 height 14
type input "0966506154"
type input "3"
type input "鮑佑安/0966506154/null"
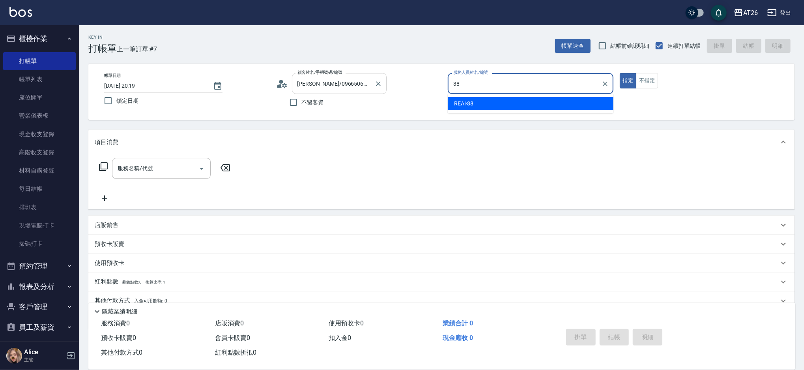
type input "REAI-38"
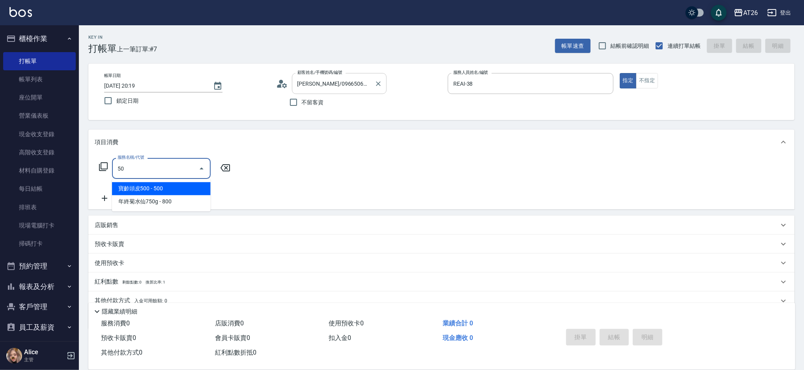
type input "501"
type input "120"
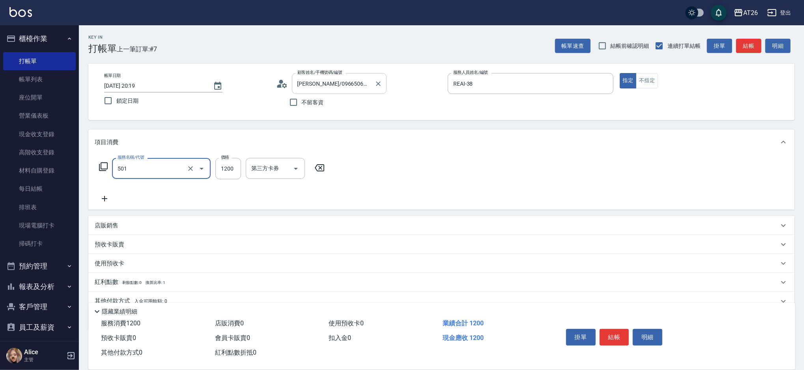
type input "染髮(501)"
type input "3"
type input "0"
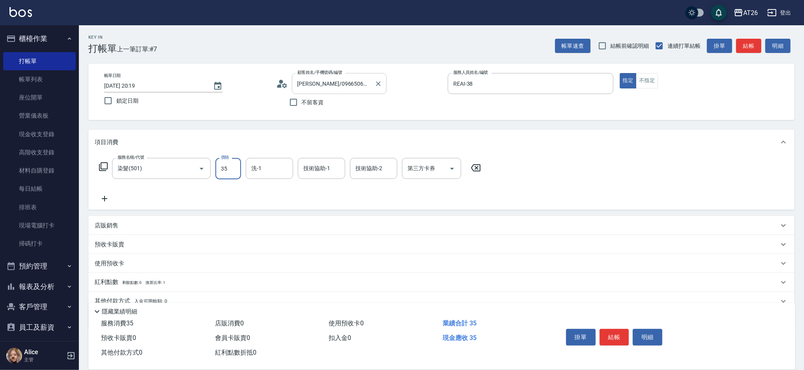
type input "350"
type input "30"
type input "3500"
type input "350"
type input "3500"
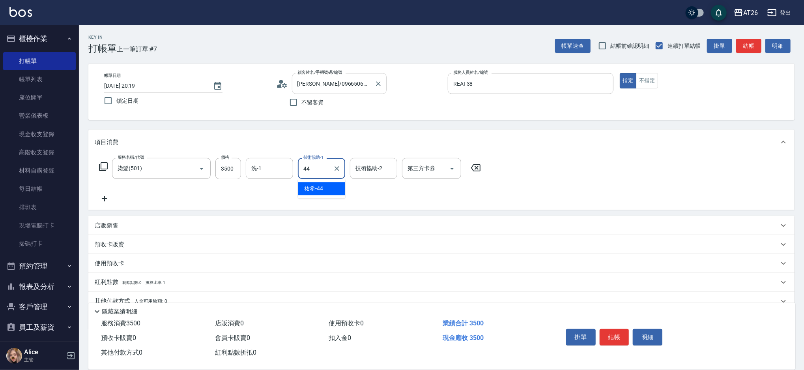
type input "祐希-44"
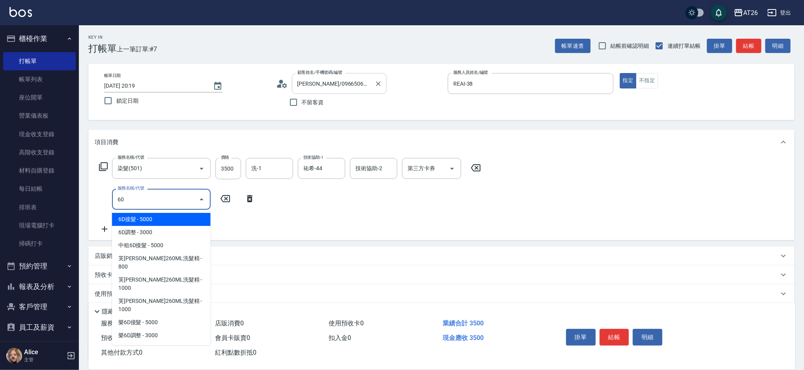
type input "601"
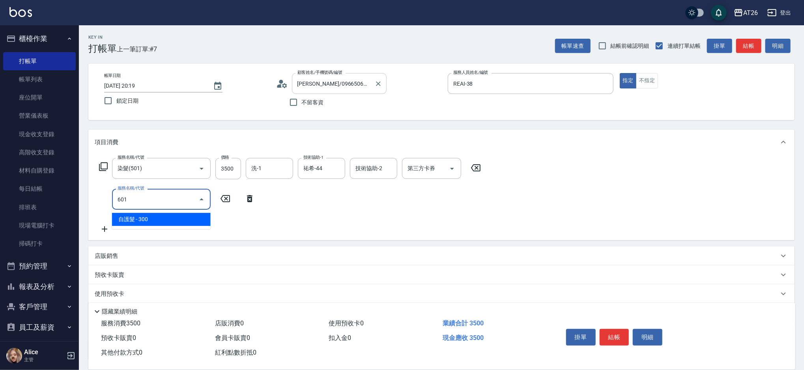
type input "380"
type input "自護髮(601)"
type input "2"
type input "350"
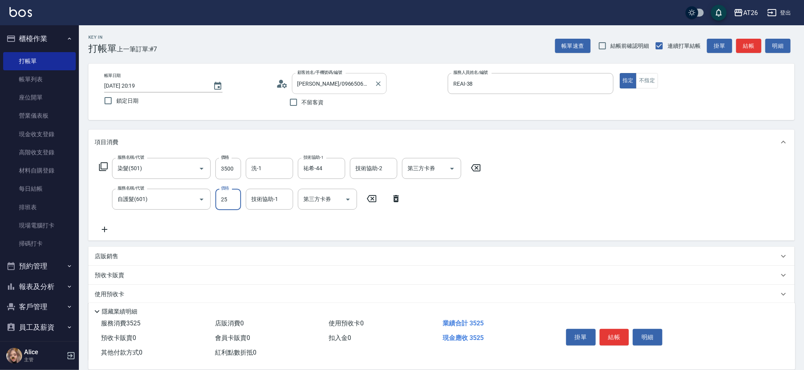
type input "250"
type input "370"
type input "2500"
type input "600"
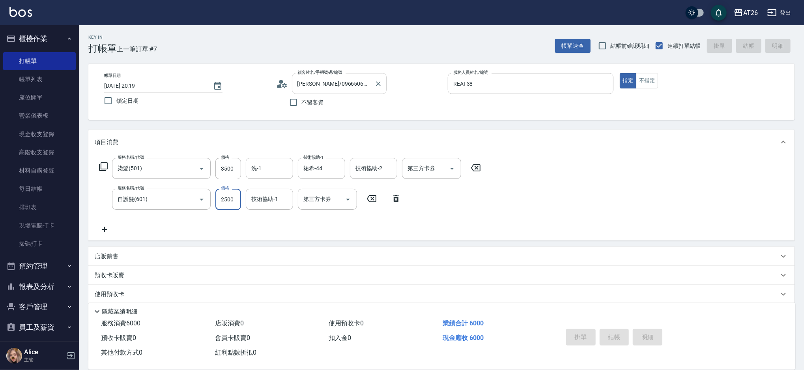
type input "2025/10/15 20:24"
type input "0"
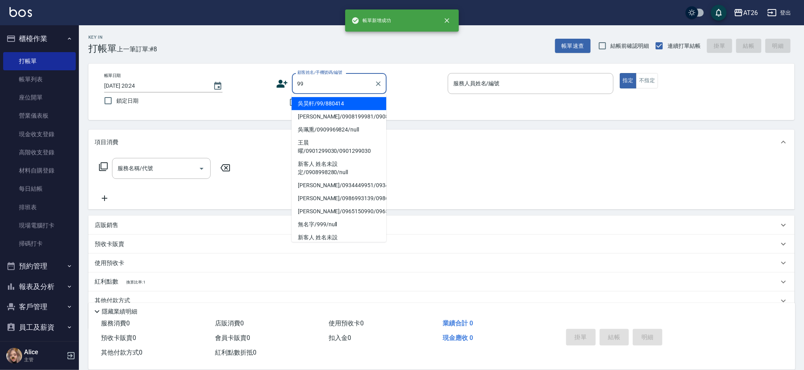
type input "吳昊軒/99/880414"
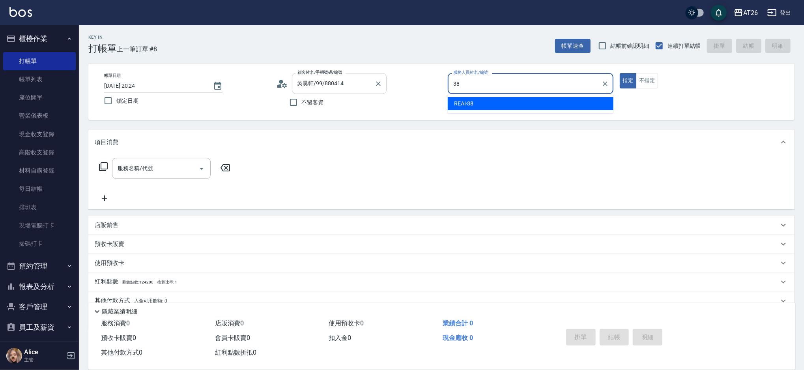
type input "REAI-38"
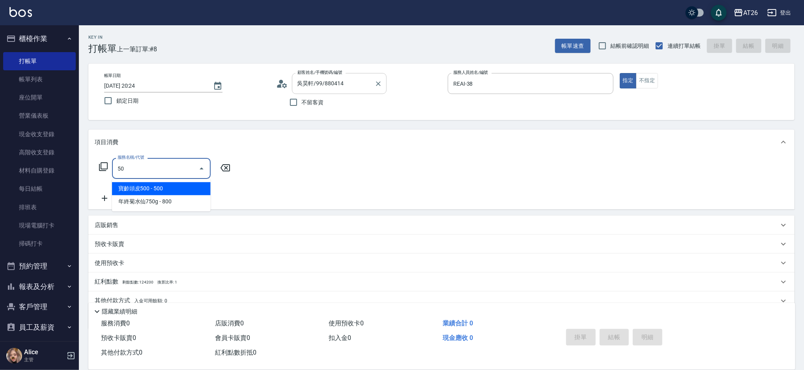
type input "501"
type input "120"
type input "染髮(501)"
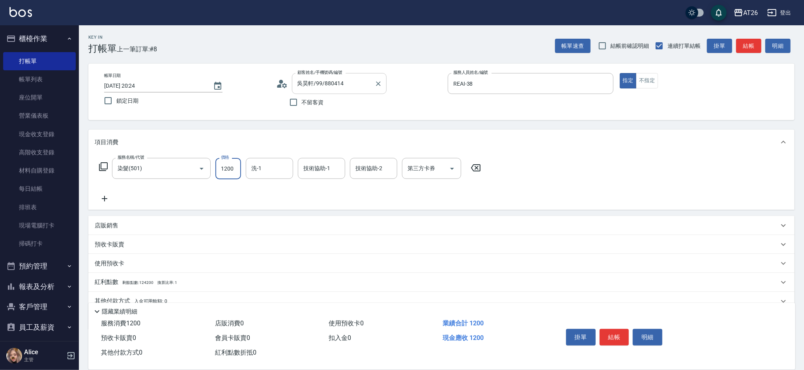
type input "2"
type input "0"
type input "250"
type input "20"
type input "2500"
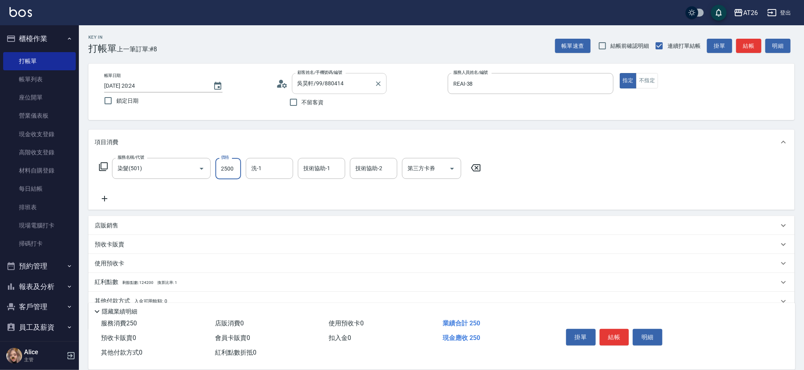
type input "250"
type input "2500"
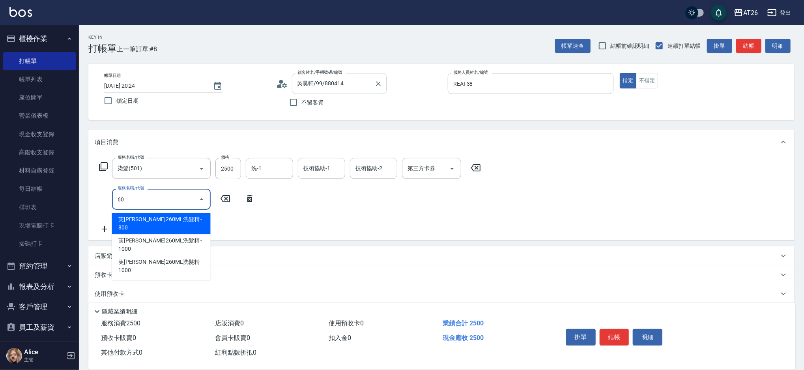
type input "601"
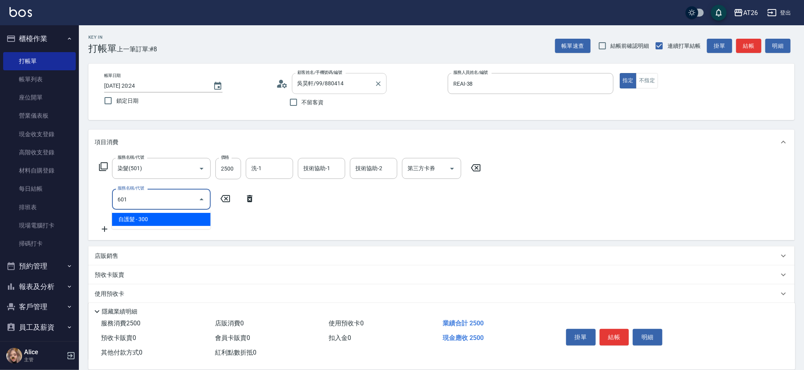
type input "280"
type input "自護髮(601)"
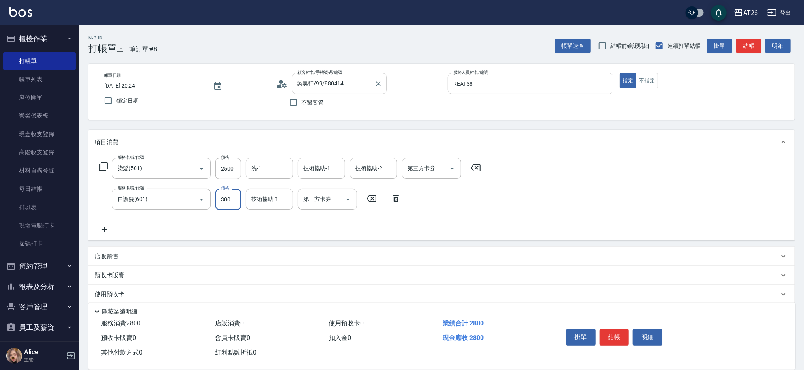
type input "2"
type input "250"
type input "220"
type input "270"
type input "2200"
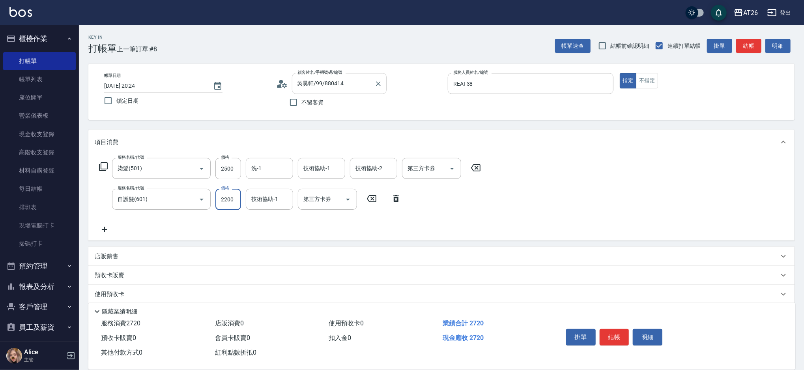
type input "470"
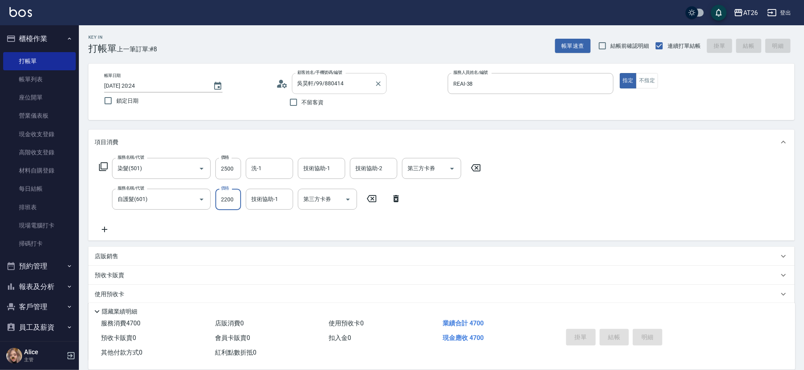
type input "2025/10/15 20:25"
type input "0"
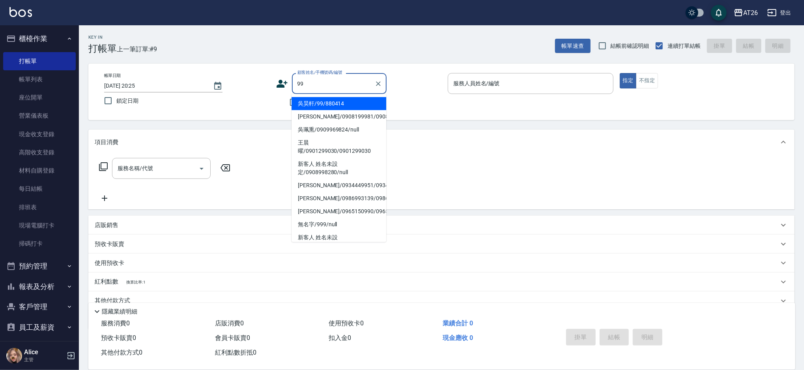
type input "吳昊軒/99/880414"
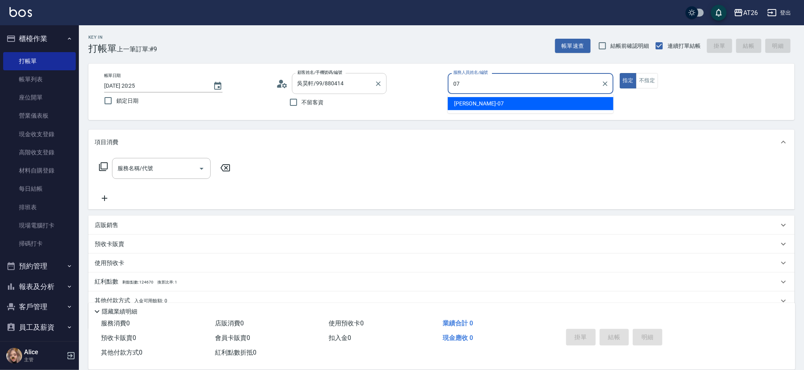
type input "ADAM-07"
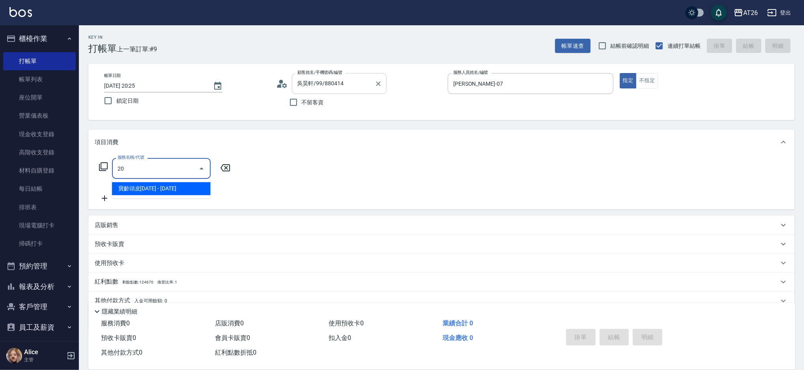
type input "201"
type input "20"
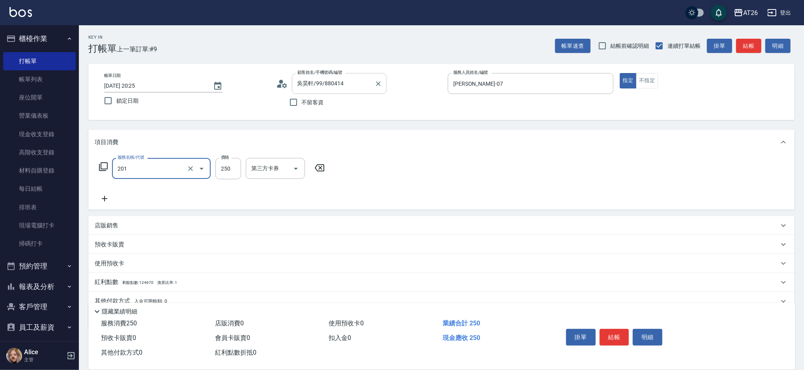
type input "洗髮(201)"
type input "0"
type input "祐希-44"
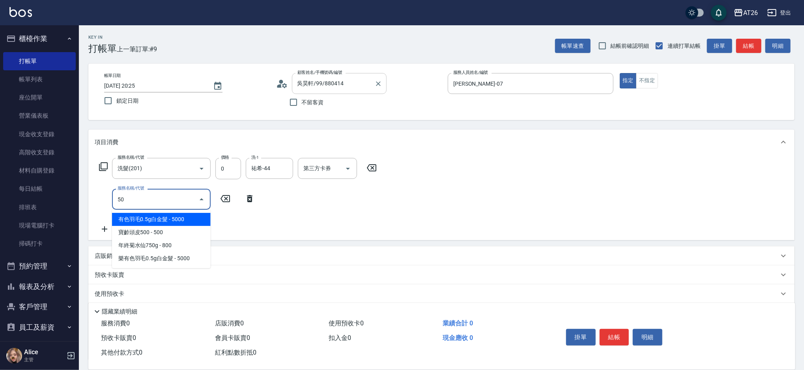
type input "501"
type input "120"
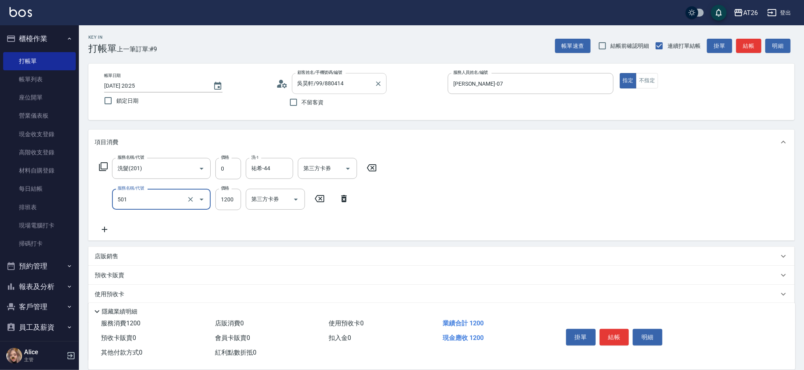
type input "染髮(501)"
type input "1"
type input "0"
type input "170"
type input "10"
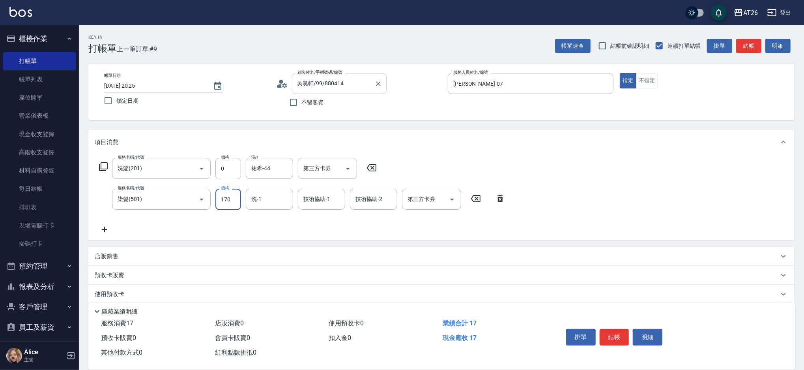
type input "1700"
type input "170"
type input "1700"
type input "祐希-44"
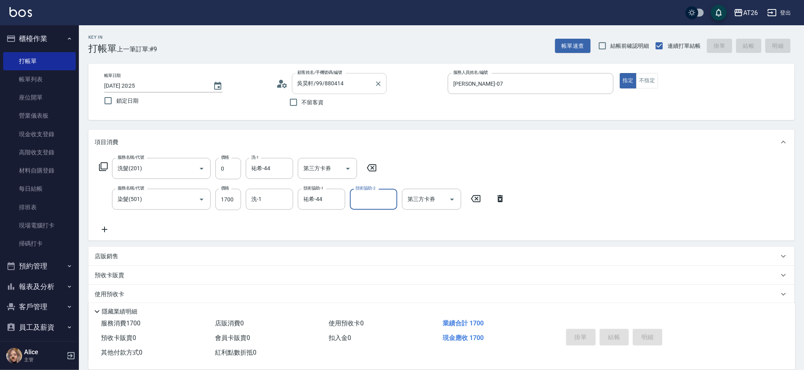
type input "0"
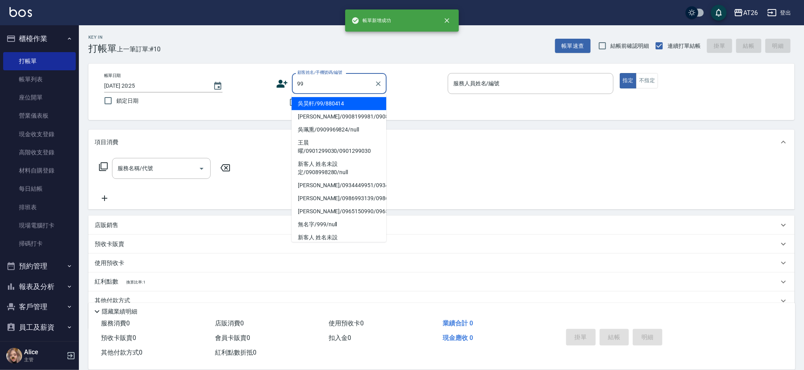
type input "吳昊軒/99/880414"
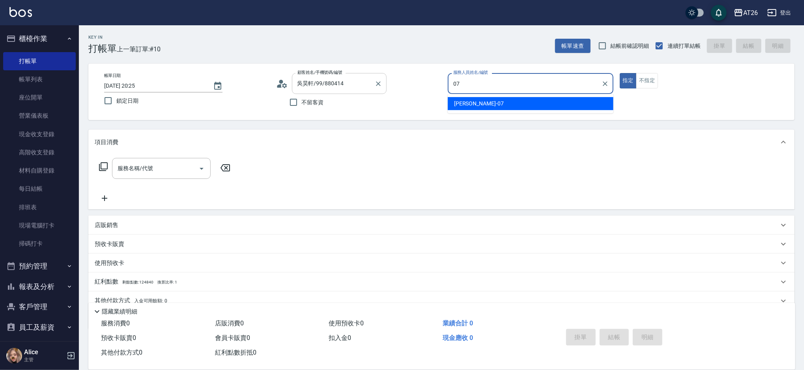
type input "ADAM-07"
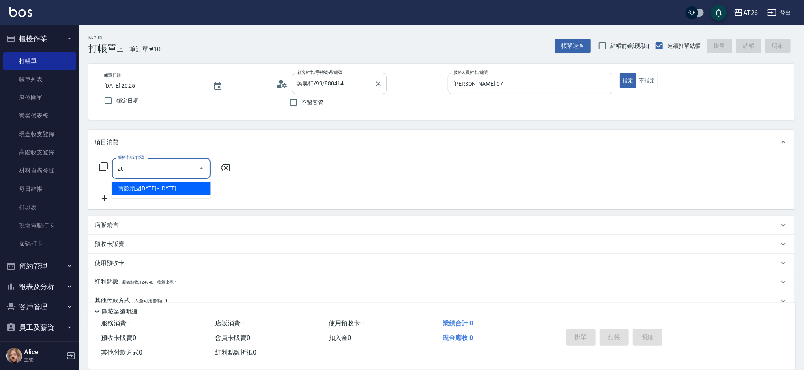
type input "201"
type input "20"
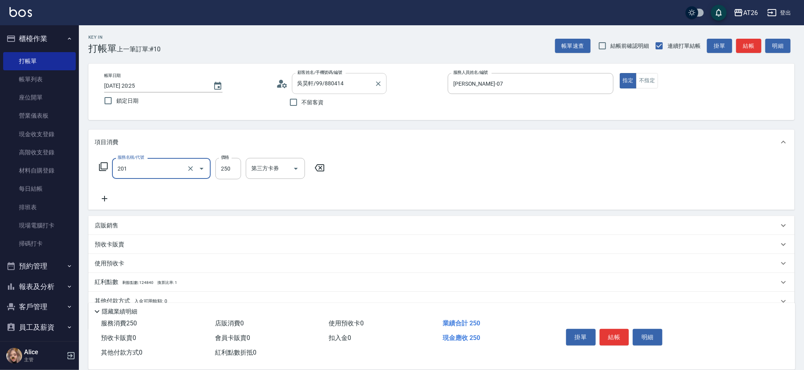
type input "洗髮(201)"
type input "7"
type input "0"
type input "700"
type input "70"
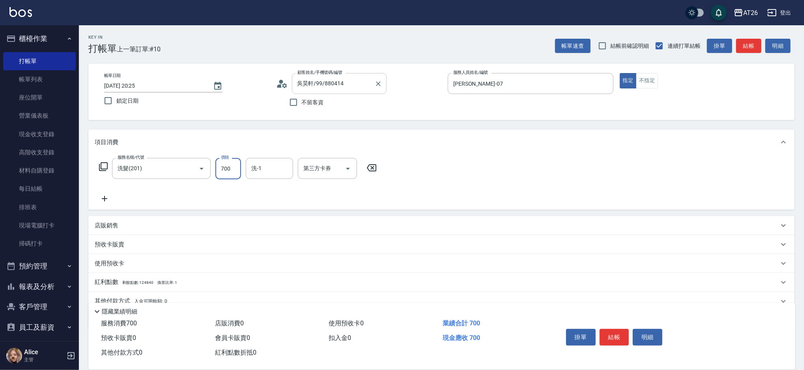
type input "700"
type input "祐希-44"
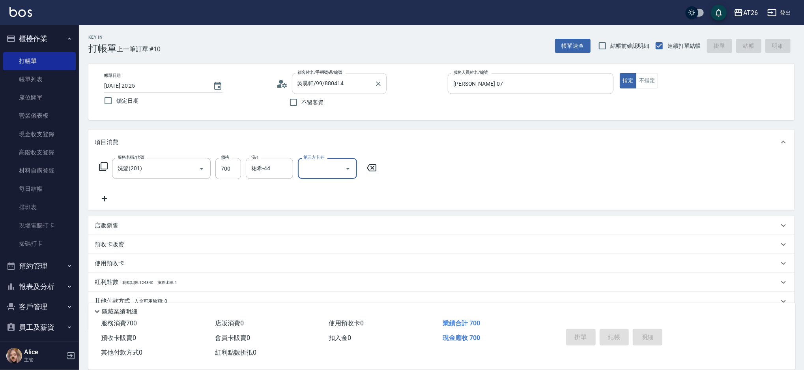
type input "0"
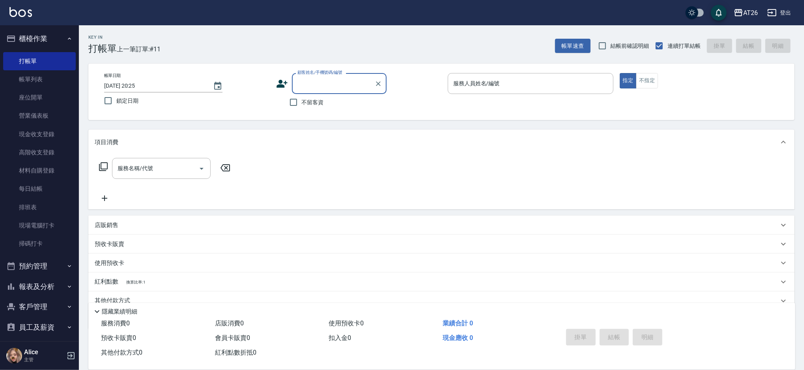
click at [313, 82] on input "顧客姓名/手機號碼/編號" at bounding box center [333, 84] width 76 height 14
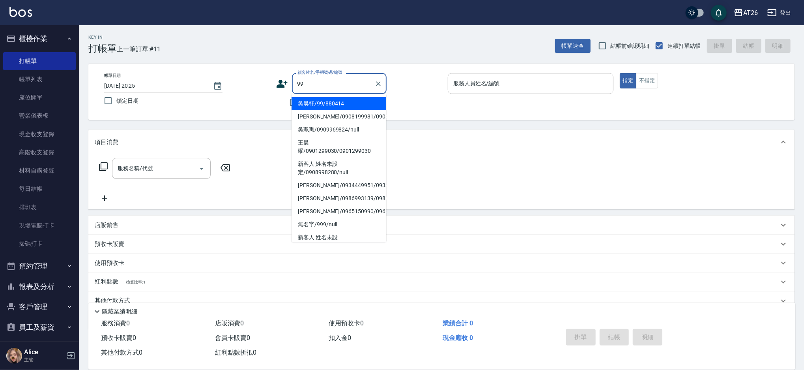
type input "吳昊軒/99/880414"
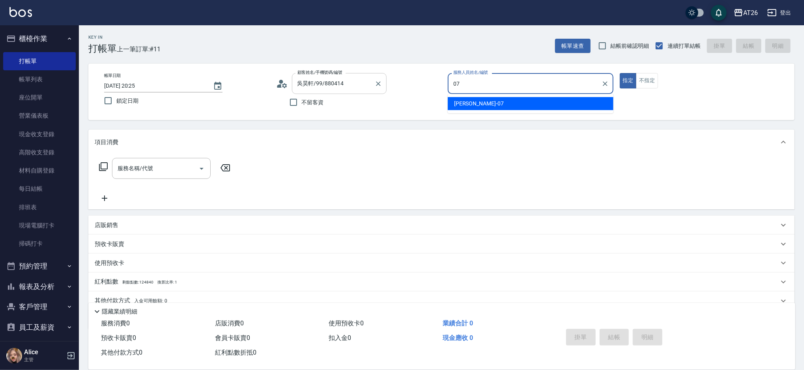
type input "ADAM-07"
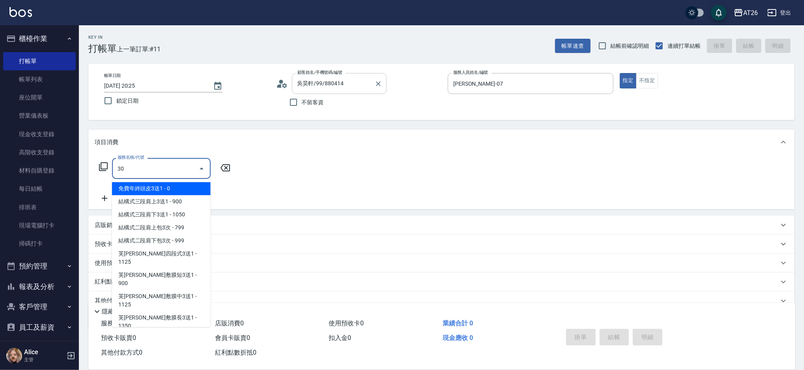
type input "301"
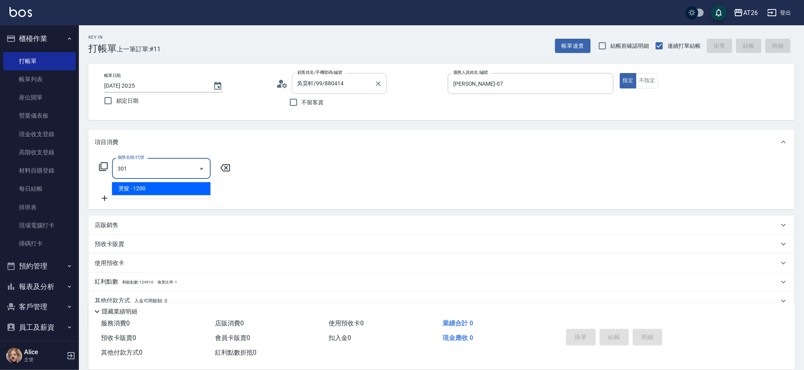
type input "120"
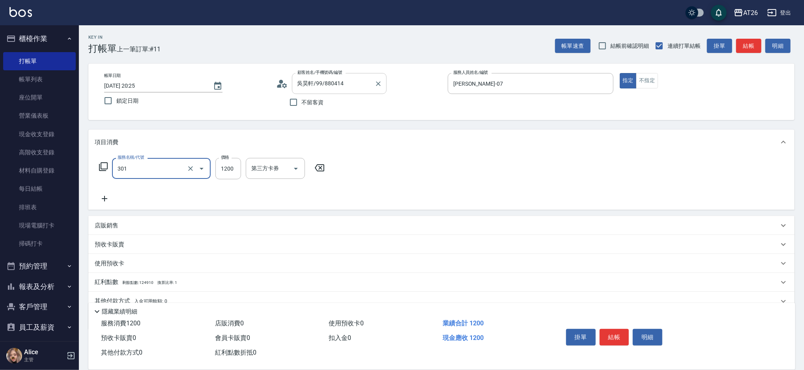
type input "燙髮(301)"
type input "2"
type input "0"
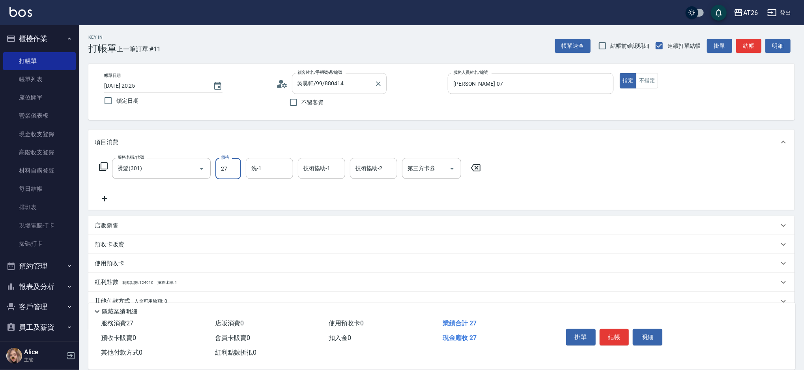
type input "270"
type input "20"
type input "2700"
type input "270"
type input "2700"
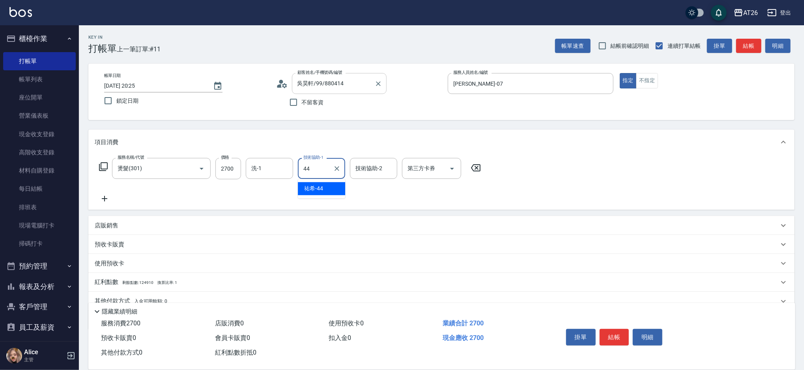
type input "祐希-44"
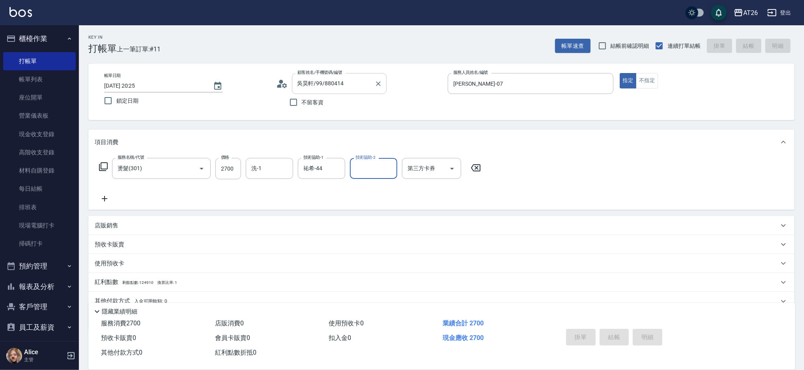
type input "2025/10/15 20:33"
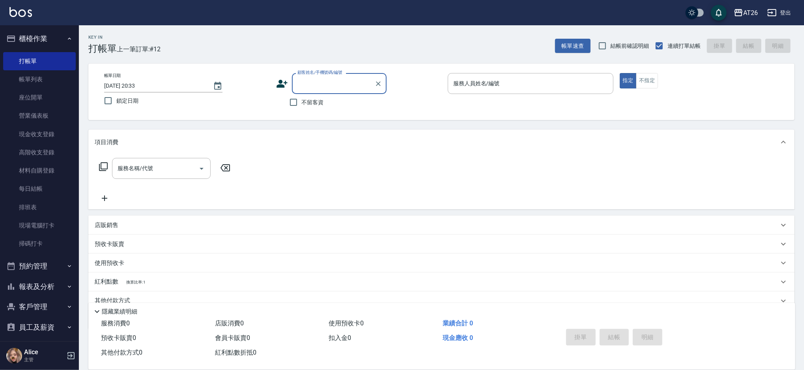
click at [329, 78] on input "顧客姓名/手機號碼/編號" at bounding box center [333, 84] width 76 height 14
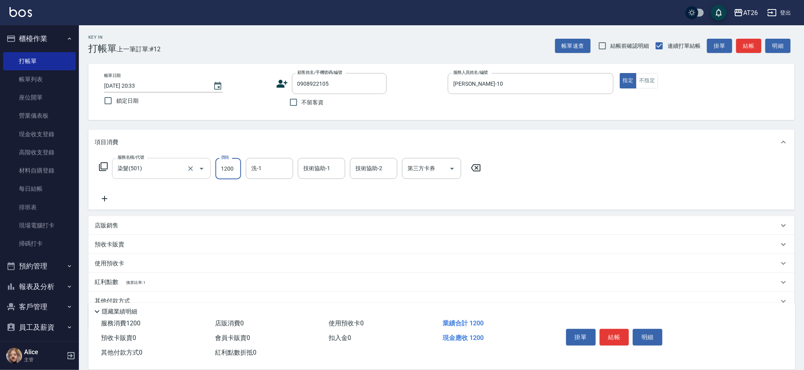
click at [160, 176] on div "染髮(501) 服務名稱/代號" at bounding box center [161, 168] width 99 height 21
click at [230, 170] on input "999" at bounding box center [228, 168] width 26 height 21
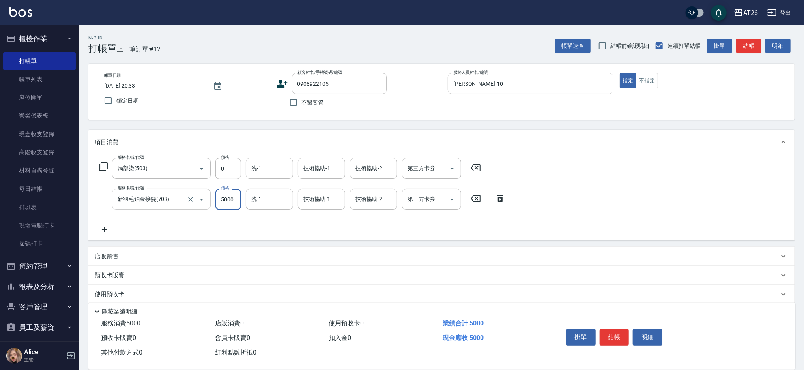
click at [147, 206] on div "新羽毛鉑金接髮(703) 服務名稱/代號" at bounding box center [161, 199] width 99 height 21
click at [228, 211] on div "服務名稱/代號 局部染(503) 服務名稱/代號 價格 0 價格 洗-1 洗-1 技術協助-1 技術協助-1 技術協助-2 技術協助-2 第三方卡券 第三方卡…" at bounding box center [290, 196] width 391 height 76
drag, startPoint x: 227, startPoint y: 209, endPoint x: 226, endPoint y: 205, distance: 4.1
click at [226, 209] on input "5000" at bounding box center [228, 199] width 26 height 21
click at [226, 205] on input "5000" at bounding box center [228, 199] width 26 height 21
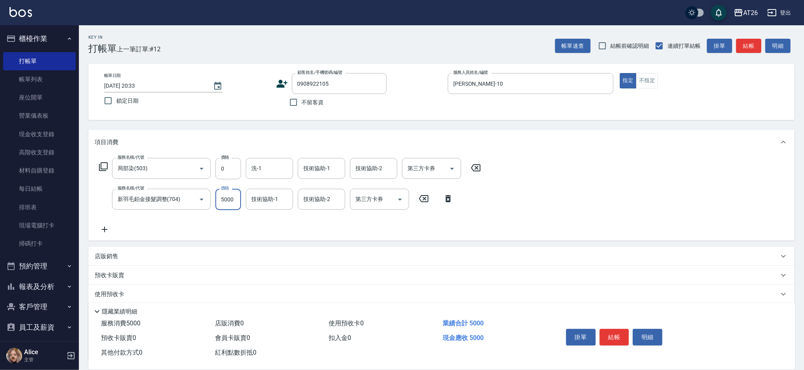
click at [226, 204] on input "5000" at bounding box center [228, 199] width 26 height 21
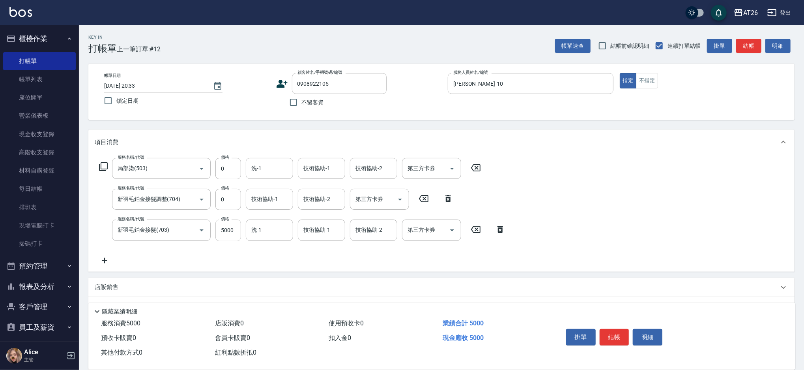
click at [223, 237] on input "5000" at bounding box center [228, 229] width 26 height 21
click at [365, 118] on div "帳單日期 2025/10/15 20:33 鎖定日期 顧客姓名/手機號碼/編號 0908922105 顧客姓名/手機號碼/編號 不留客資 服務人員姓名/編號 …" at bounding box center [441, 92] width 706 height 56
click at [364, 120] on div "Key In 打帳單 上一筆訂單:#12 帳單速查 結帳前確認明細 連續打單結帳 掛單 結帳 明細 帳單日期 2025/10/15 20:33 鎖定日期 顧客…" at bounding box center [441, 245] width 725 height 440
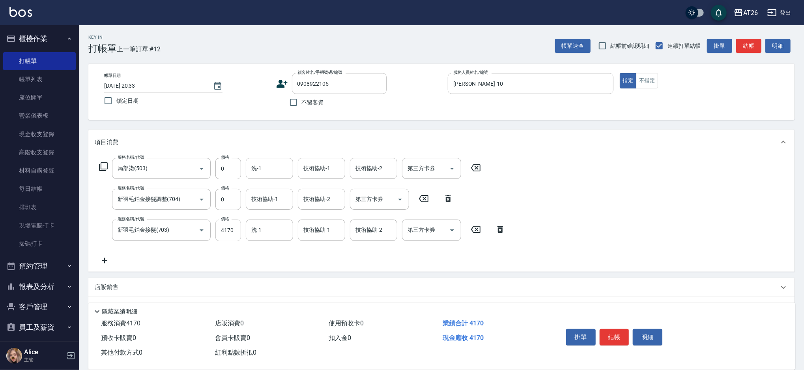
click at [229, 230] on input "4170" at bounding box center [228, 229] width 26 height 21
click at [348, 125] on div "Key In 打帳單 上一筆訂單:#12 帳單速查 結帳前確認明細 連續打單結帳 掛單 結帳 明細 帳單日期 2025/10/15 20:33 鎖定日期 顧客…" at bounding box center [441, 245] width 725 height 440
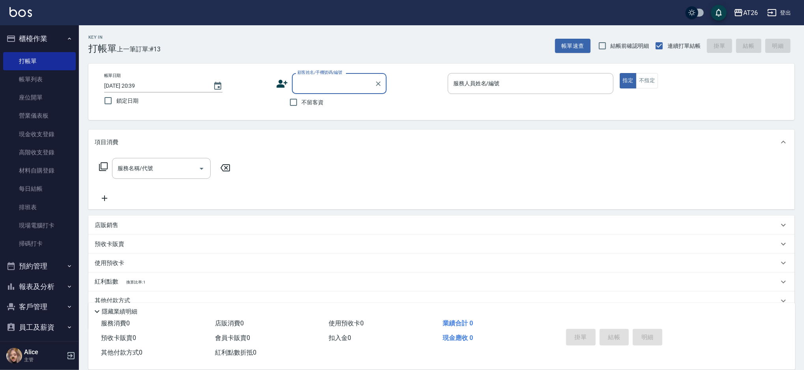
click at [339, 88] on input "顧客姓名/手機號碼/編號" at bounding box center [333, 84] width 76 height 14
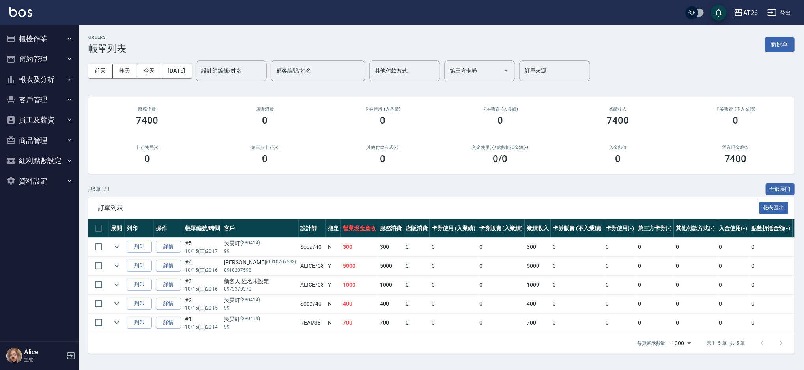
click at [36, 75] on button "報表及分析" at bounding box center [39, 79] width 73 height 21
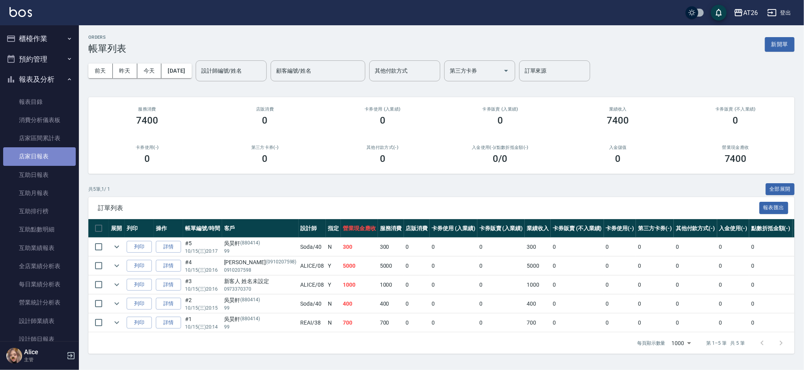
click at [50, 162] on link "店家日報表" at bounding box center [39, 156] width 73 height 18
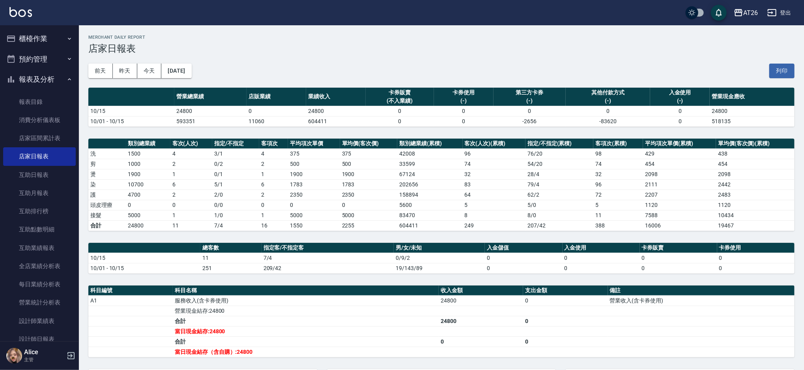
click at [47, 37] on button "櫃檯作業" at bounding box center [39, 38] width 73 height 21
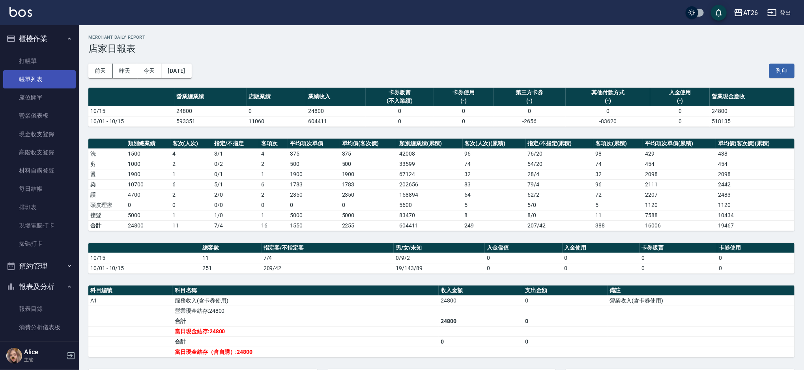
click at [41, 78] on link "帳單列表" at bounding box center [39, 79] width 73 height 18
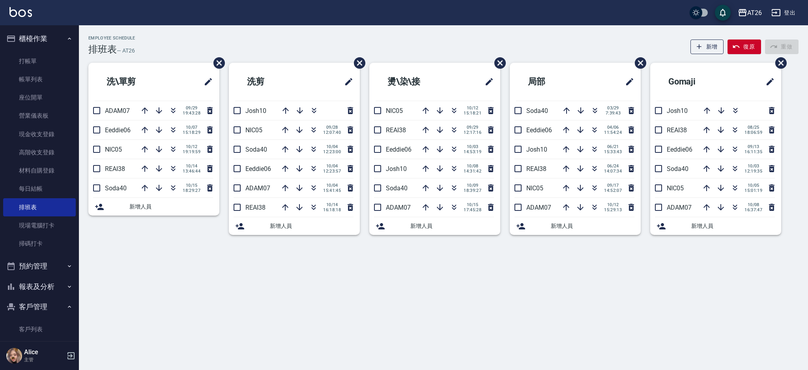
scroll to position [52, 0]
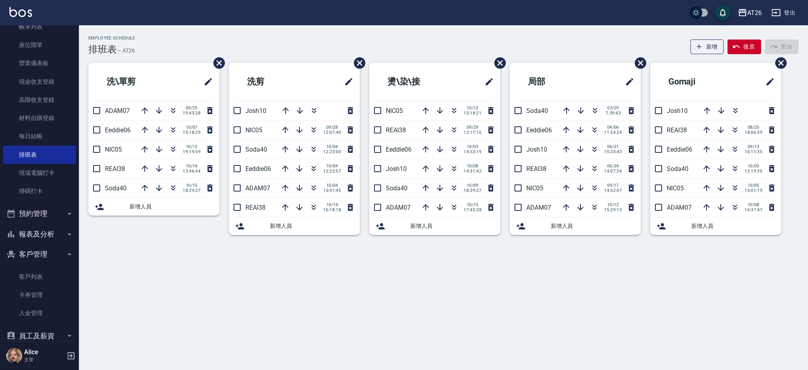
click at [55, 217] on button "預約管理" at bounding box center [39, 213] width 73 height 21
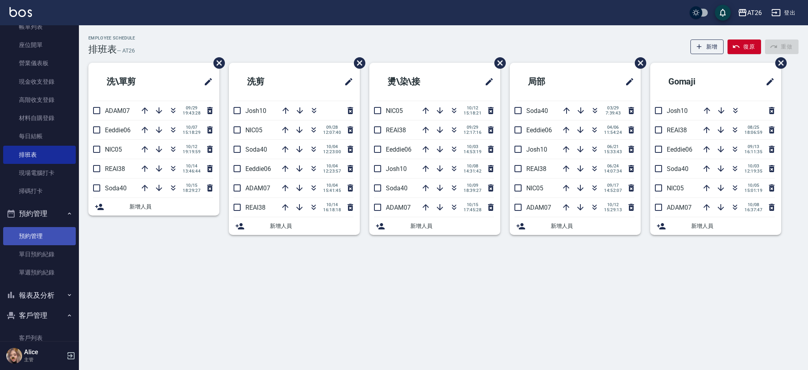
click at [50, 231] on link "預約管理" at bounding box center [39, 236] width 73 height 18
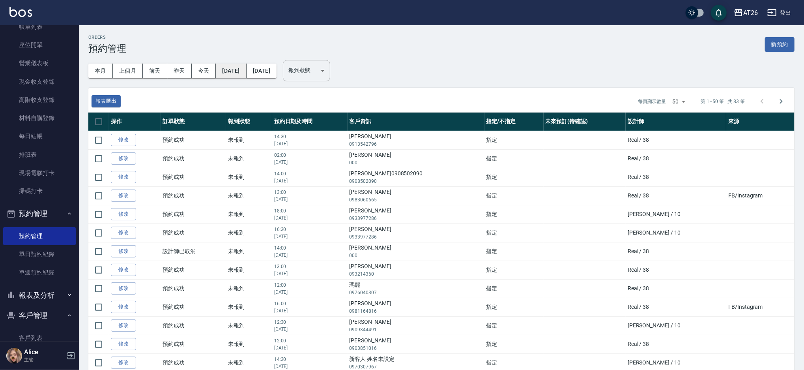
click at [242, 75] on button "[DATE]" at bounding box center [231, 71] width 30 height 15
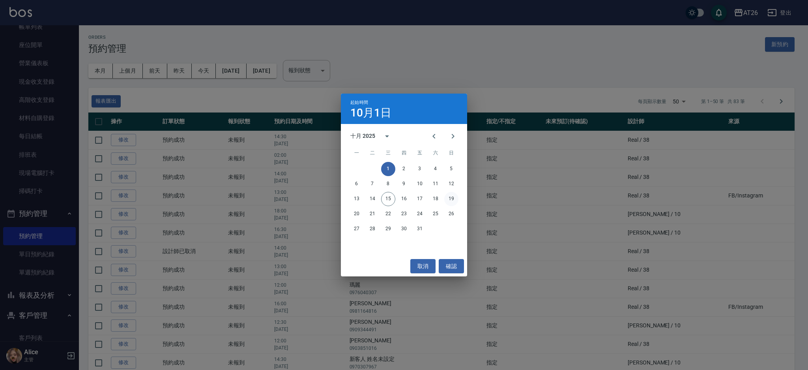
click at [452, 200] on button "19" at bounding box center [451, 199] width 14 height 14
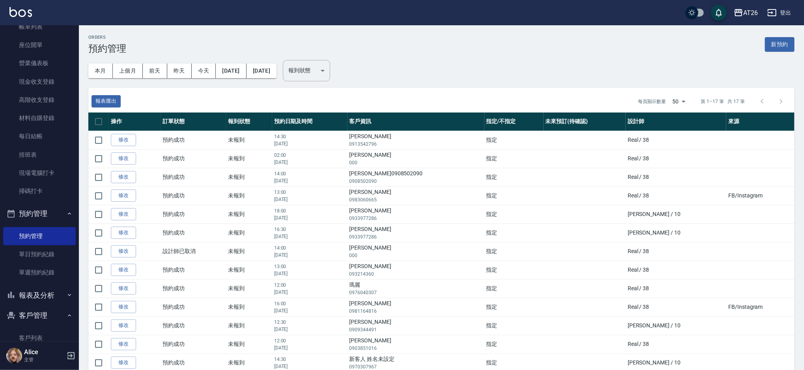
click at [277, 61] on div "本月 上個月 前天 昨天 今天 2025/10/19 2026/01/13" at bounding box center [179, 68] width 194 height 40
click at [277, 69] on button "2026/01/13" at bounding box center [262, 71] width 30 height 15
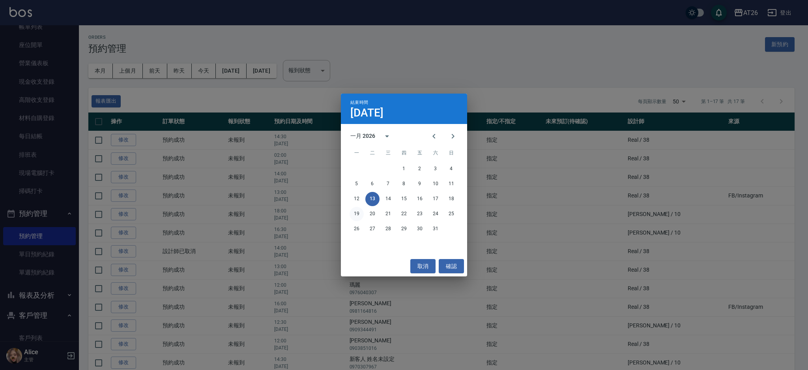
click at [356, 211] on button "19" at bounding box center [356, 214] width 14 height 14
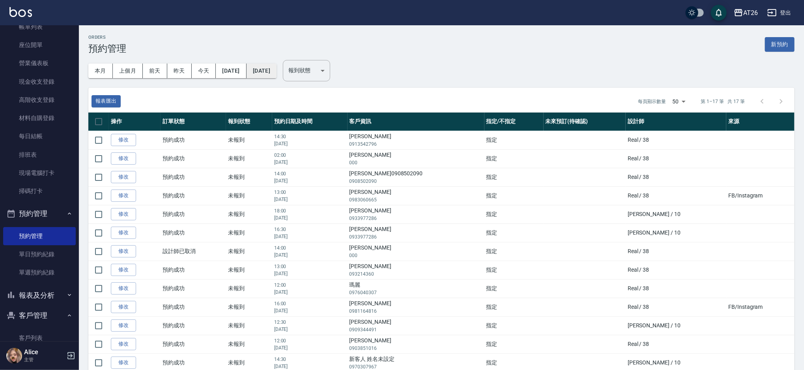
click at [277, 67] on button "2026/01/19" at bounding box center [262, 71] width 30 height 15
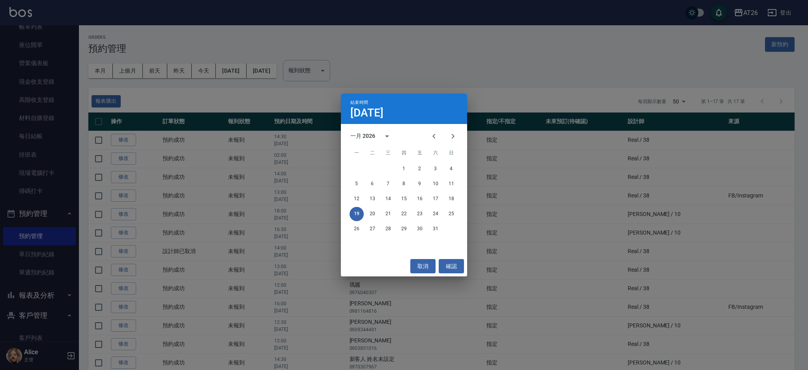
click at [364, 138] on div "一月 2026" at bounding box center [362, 136] width 25 height 8
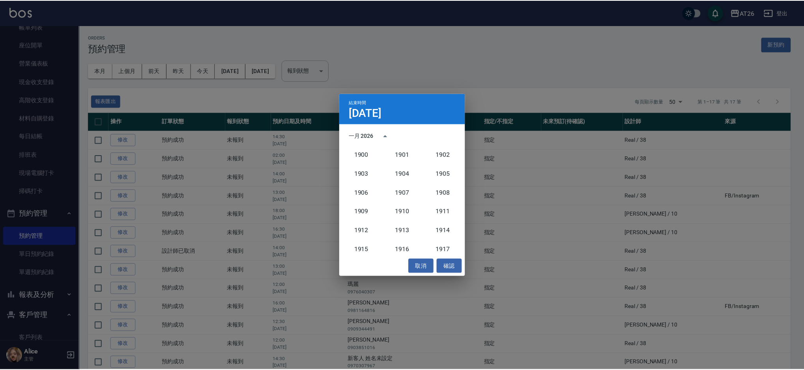
scroll to position [749, 0]
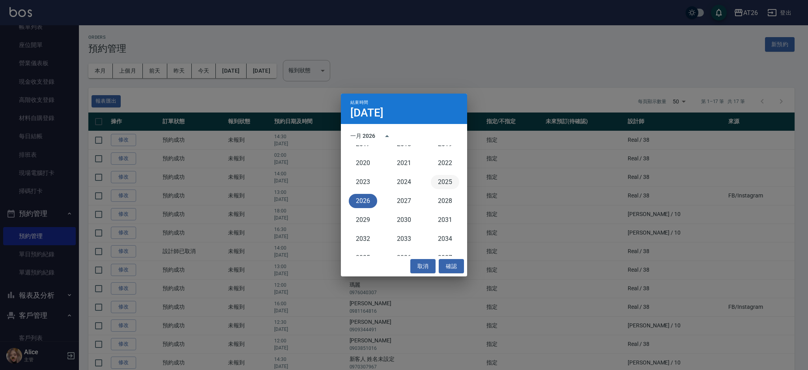
click at [441, 185] on button "2025" at bounding box center [445, 182] width 28 height 14
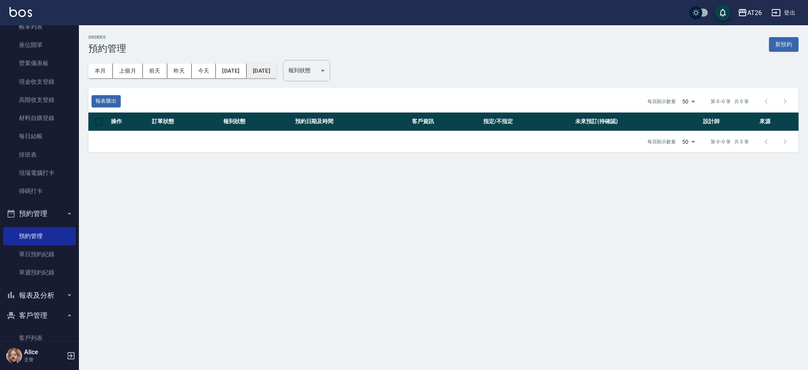
click at [277, 73] on button "2025/01/19" at bounding box center [262, 71] width 30 height 15
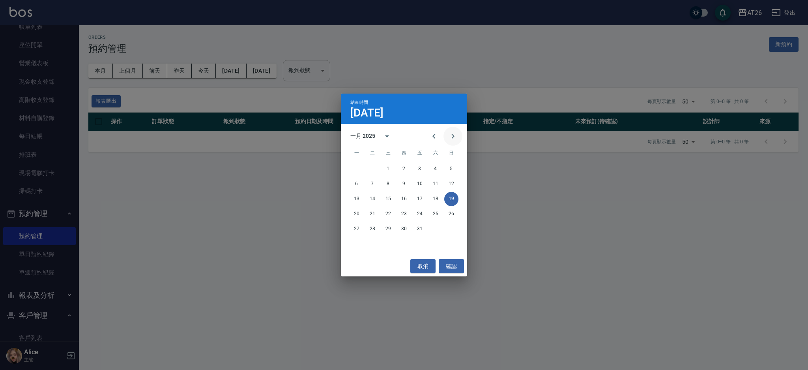
click at [448, 138] on icon "Next month" at bounding box center [452, 135] width 9 height 9
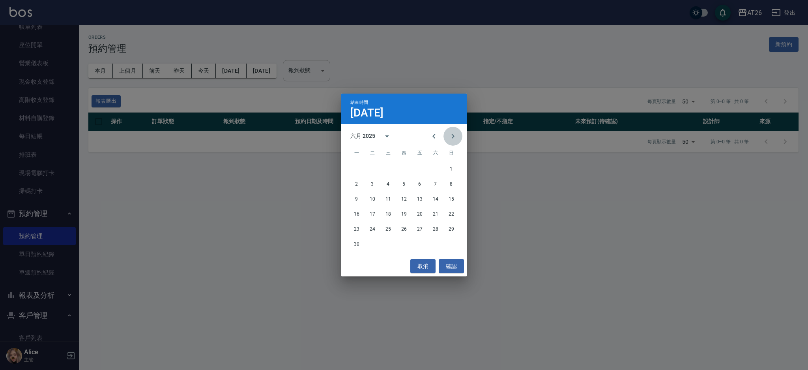
click at [448, 138] on icon "Next month" at bounding box center [452, 135] width 9 height 9
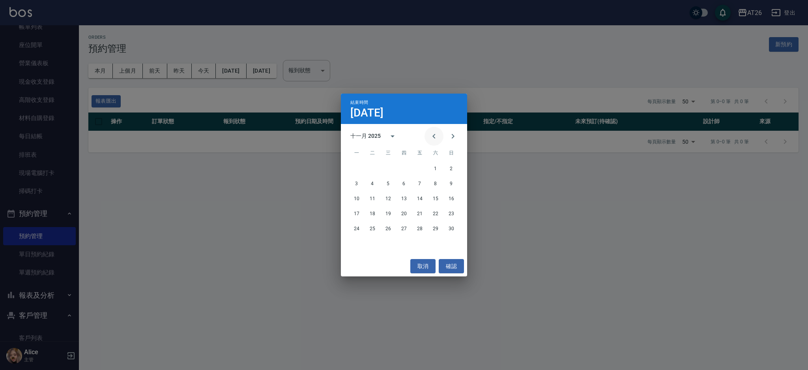
click at [428, 137] on button "Previous month" at bounding box center [433, 136] width 19 height 19
click at [453, 199] on button "19" at bounding box center [451, 199] width 14 height 14
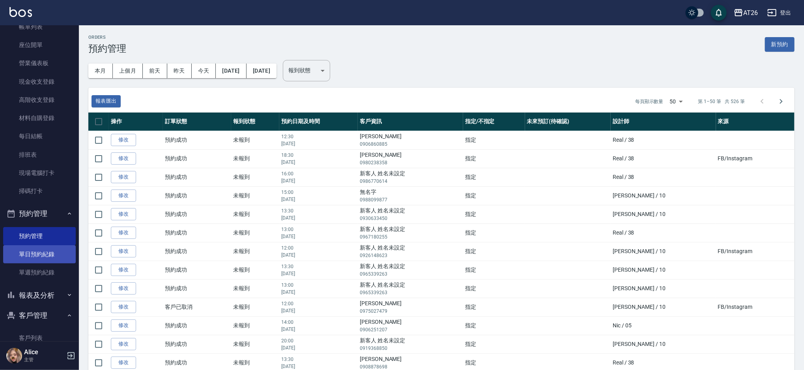
click at [47, 253] on link "單日預約紀錄" at bounding box center [39, 254] width 73 height 18
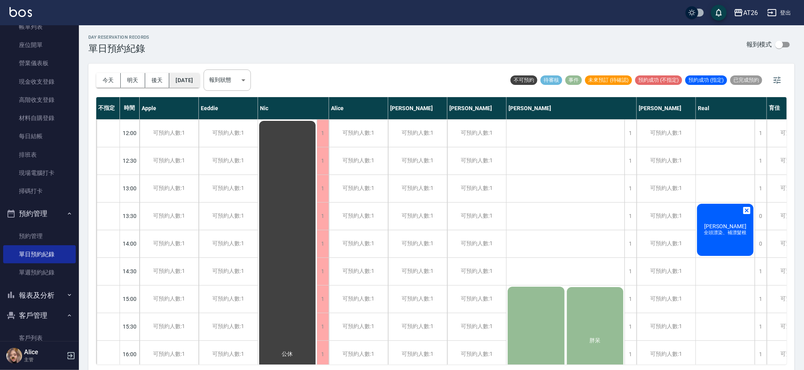
click at [189, 78] on button "[DATE]" at bounding box center [184, 80] width 30 height 15
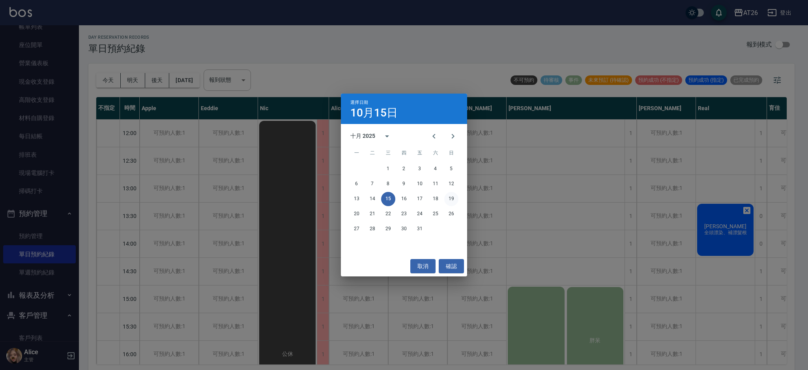
click at [455, 196] on button "19" at bounding box center [451, 199] width 14 height 14
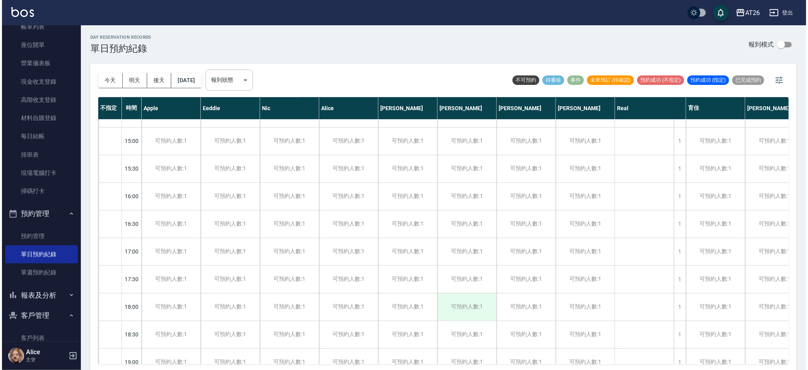
scroll to position [205, 0]
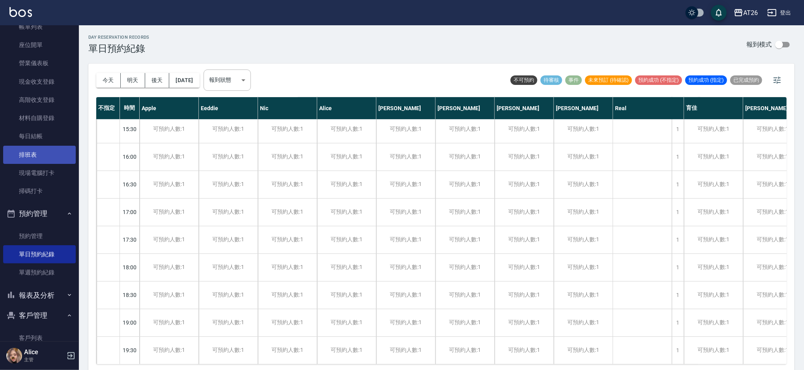
click at [43, 155] on link "排班表" at bounding box center [39, 155] width 73 height 18
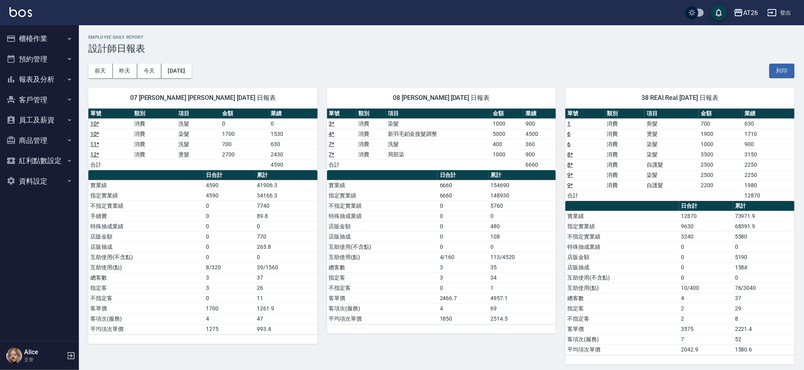
click at [54, 83] on button "報表及分析" at bounding box center [39, 79] width 73 height 21
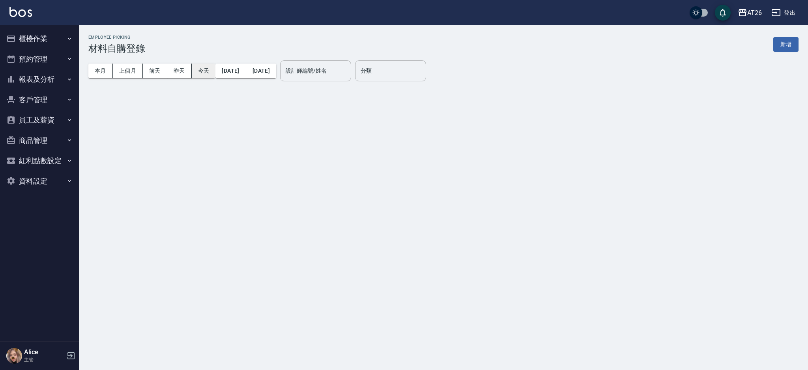
click at [203, 70] on button "今天" at bounding box center [204, 71] width 24 height 15
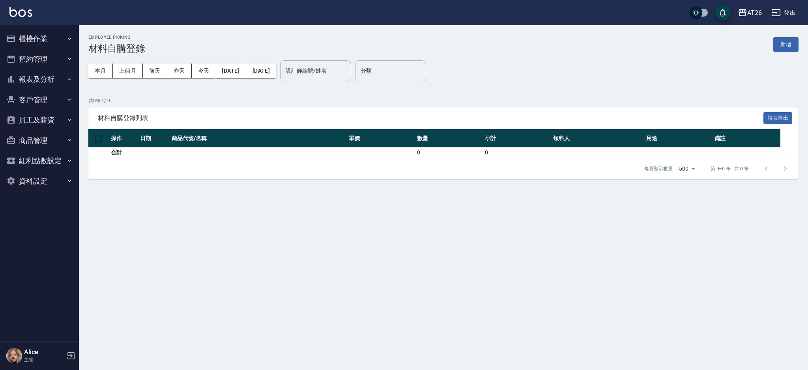
click at [774, 45] on button "新增" at bounding box center [785, 44] width 25 height 15
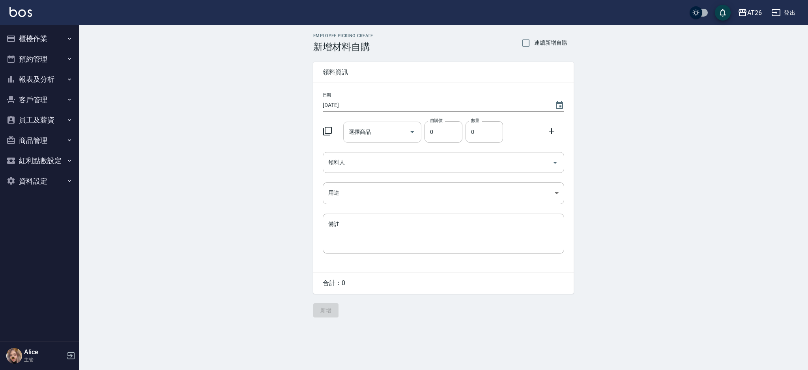
click at [387, 131] on input "選擇商品" at bounding box center [377, 132] width 60 height 14
type input "R"
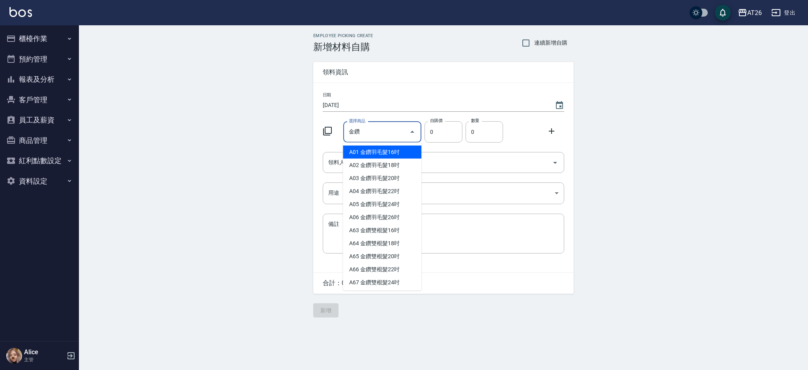
type input "金鑽雙棍髮20吋"
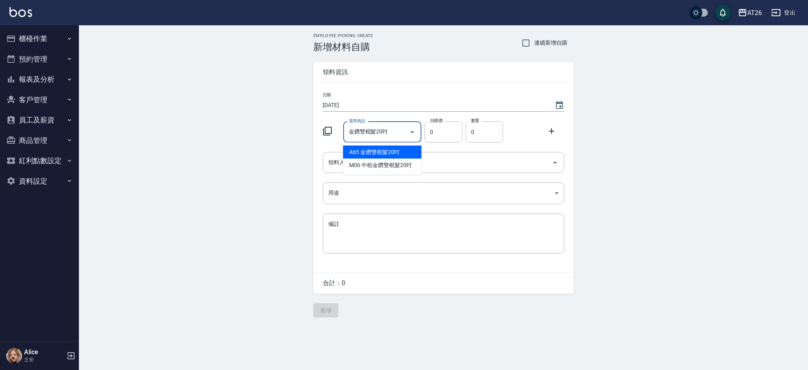
type input "830"
type input "1"
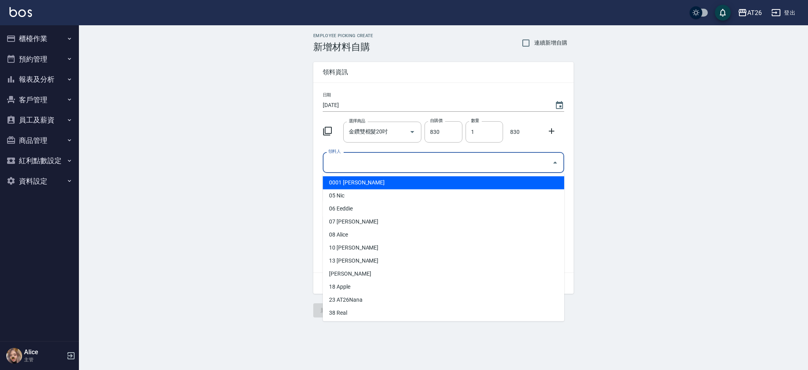
click at [415, 164] on input "領料人" at bounding box center [437, 162] width 222 height 14
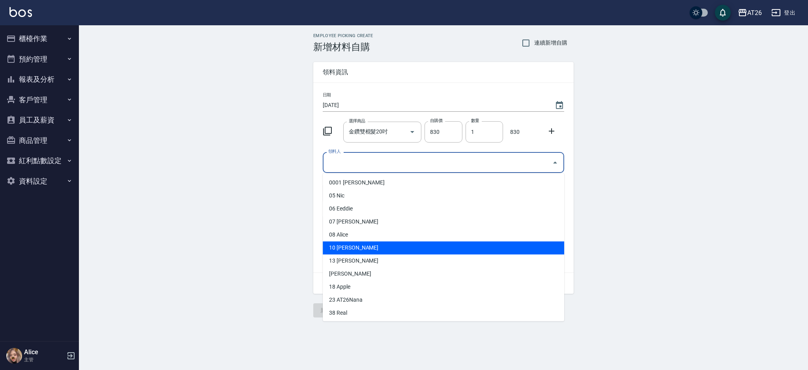
click at [352, 249] on li "10 [PERSON_NAME]" at bounding box center [443, 247] width 241 height 13
type input "[PERSON_NAME]"
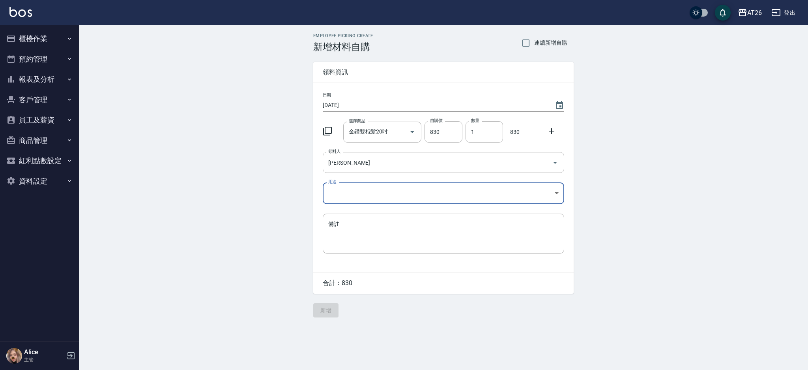
click at [374, 193] on body "AT26 登出 櫃檯作業 打帳單 帳單列表 座位開單 營業儀表板 現金收支登錄 高階收支登錄 材料自購登錄 每日結帳 排班表 現場電腦打卡 掃碼打卡 預約管理…" at bounding box center [404, 185] width 808 height 370
click at [355, 249] on li "現金" at bounding box center [443, 252] width 241 height 13
type input "現金"
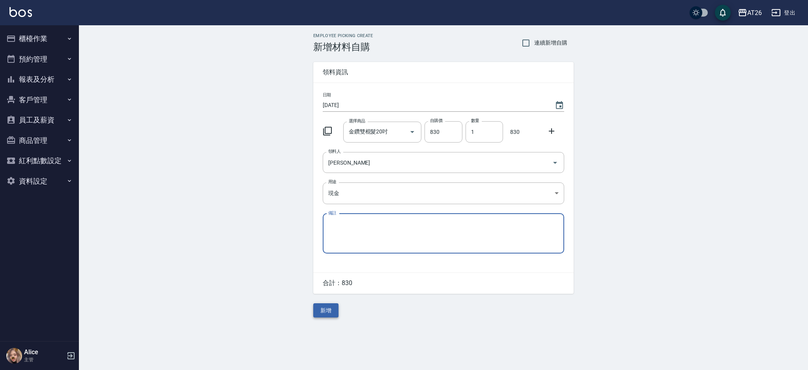
click at [320, 314] on button "新增" at bounding box center [325, 310] width 25 height 15
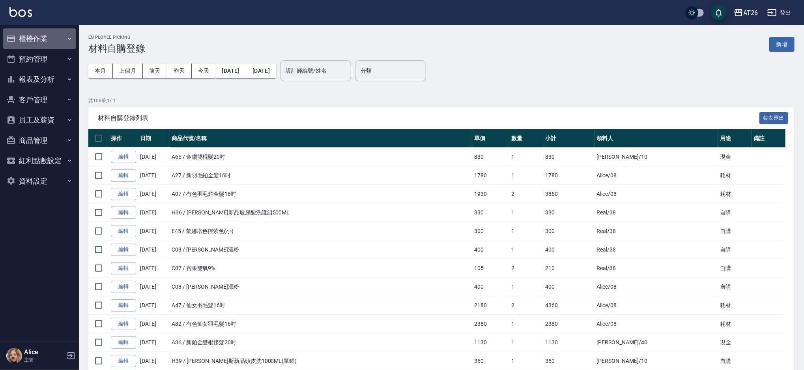
click at [66, 39] on icon "button" at bounding box center [69, 39] width 6 height 6
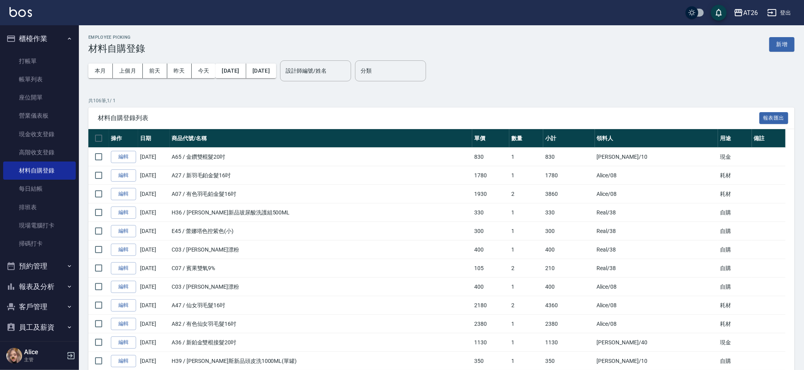
click at [53, 293] on button "報表及分析" at bounding box center [39, 286] width 73 height 21
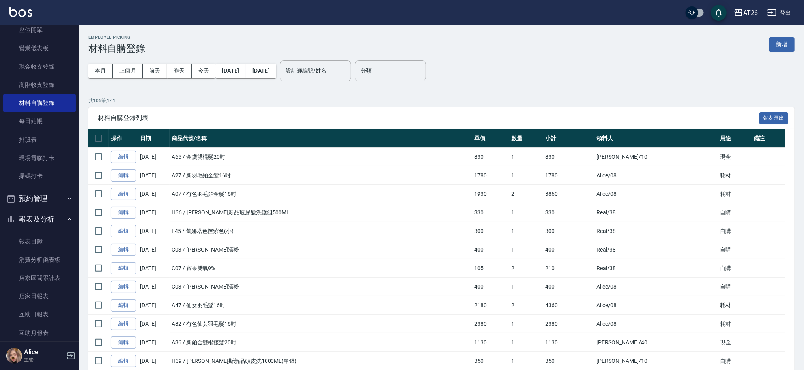
scroll to position [158, 0]
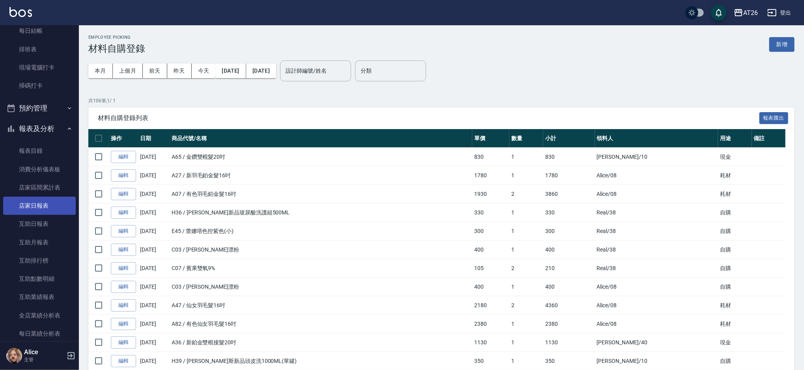
click at [43, 204] on link "店家日報表" at bounding box center [39, 205] width 73 height 18
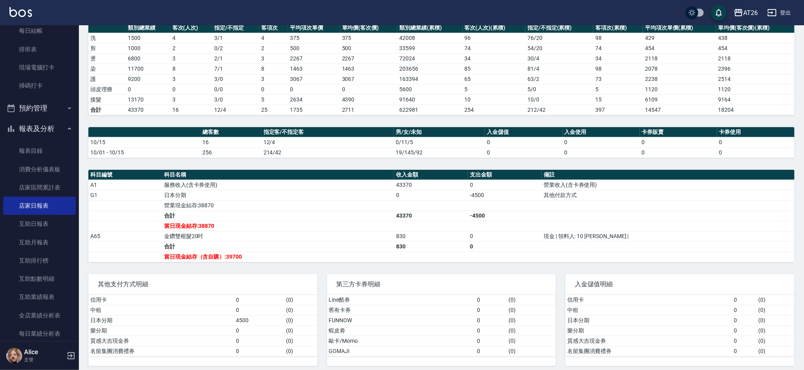
scroll to position [121, 0]
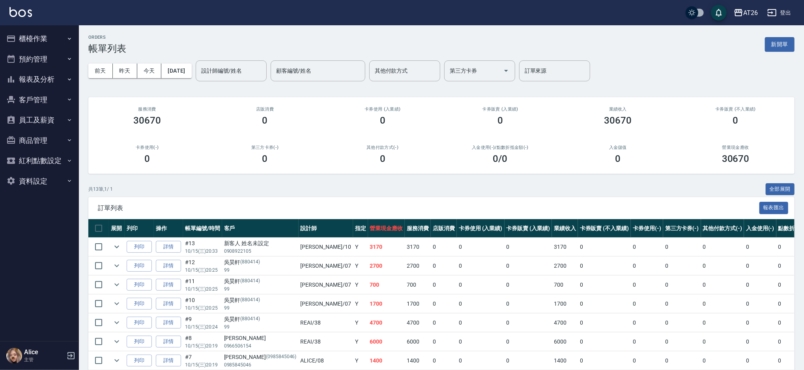
click at [41, 101] on button "客戶管理" at bounding box center [39, 100] width 73 height 21
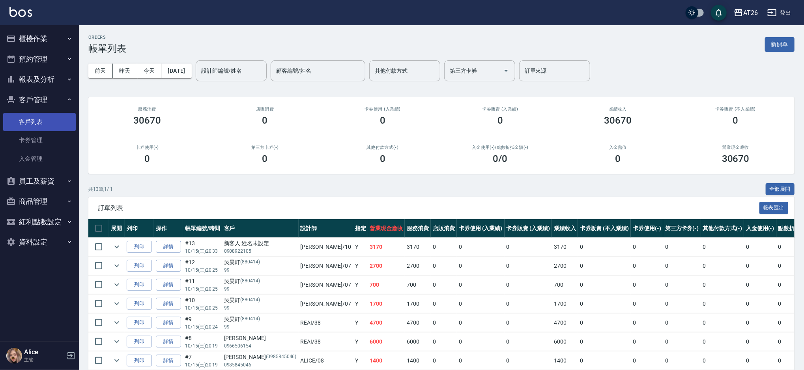
click at [44, 121] on link "客戶列表" at bounding box center [39, 122] width 73 height 18
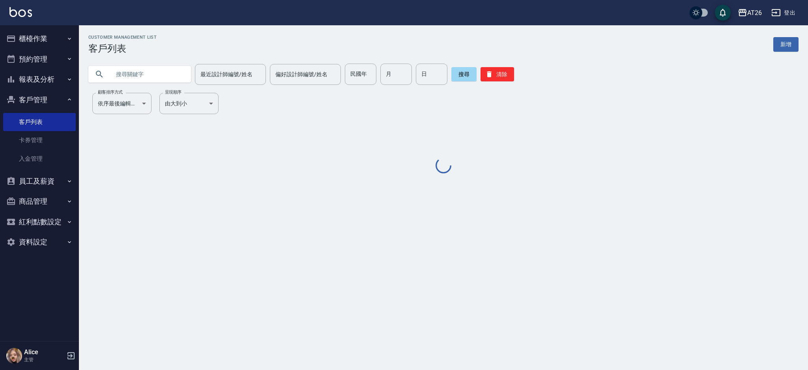
click at [160, 64] on input "text" at bounding box center [147, 74] width 74 height 21
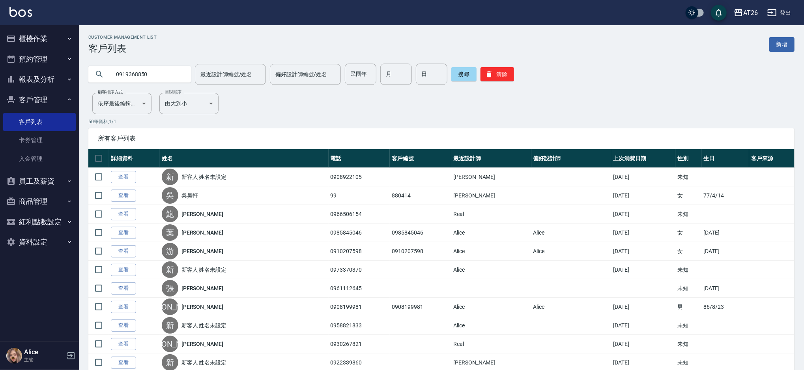
type input "0919368850"
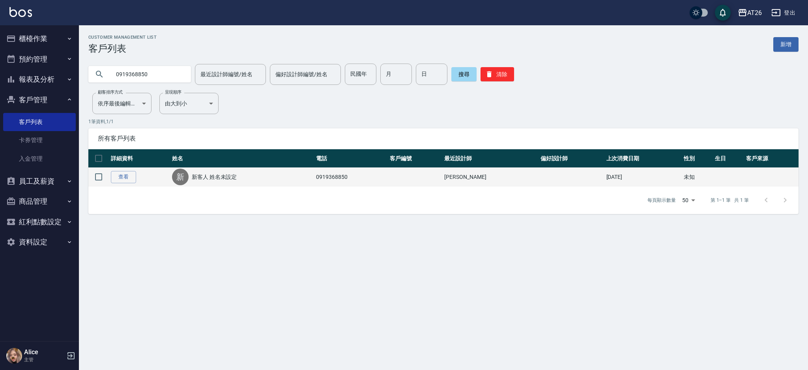
click at [119, 184] on td "查看" at bounding box center [139, 177] width 61 height 19
click at [120, 177] on link "查看" at bounding box center [123, 177] width 25 height 12
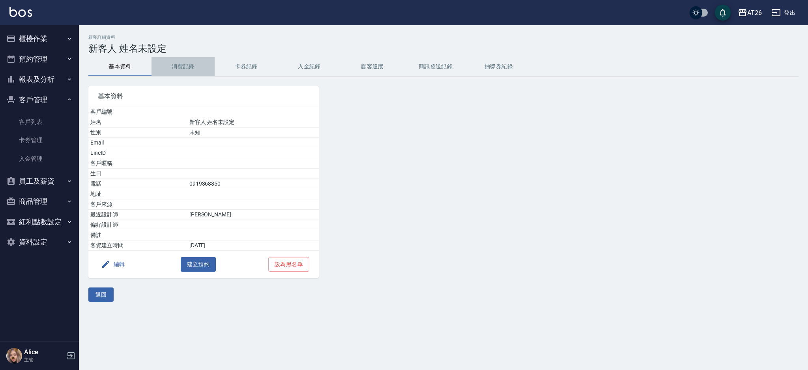
click at [194, 70] on button "消費記錄" at bounding box center [182, 66] width 63 height 19
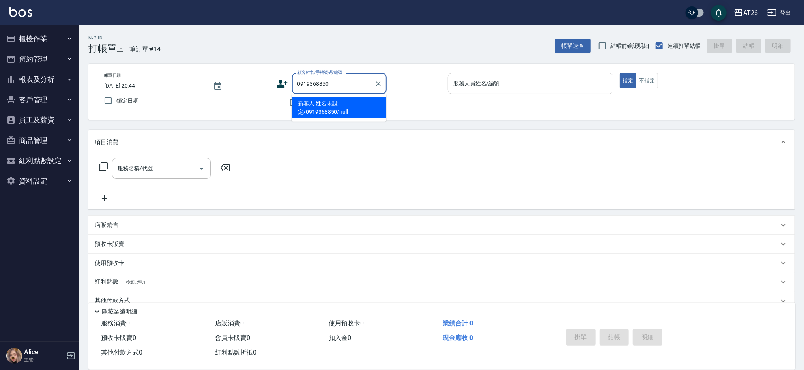
type input "新客人 姓名未設定/0919368850/null"
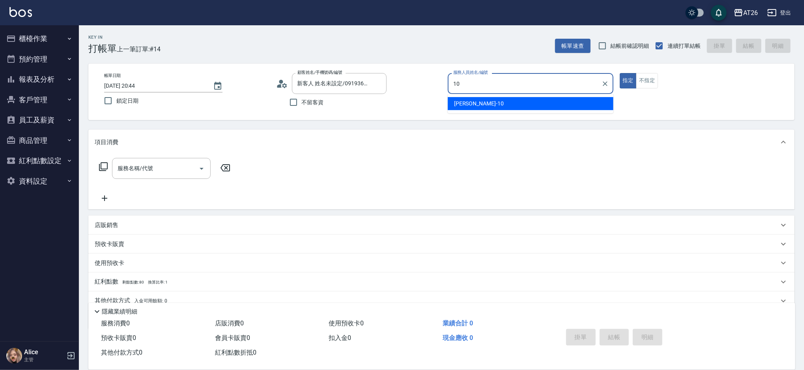
type input "Josh-10"
type button "true"
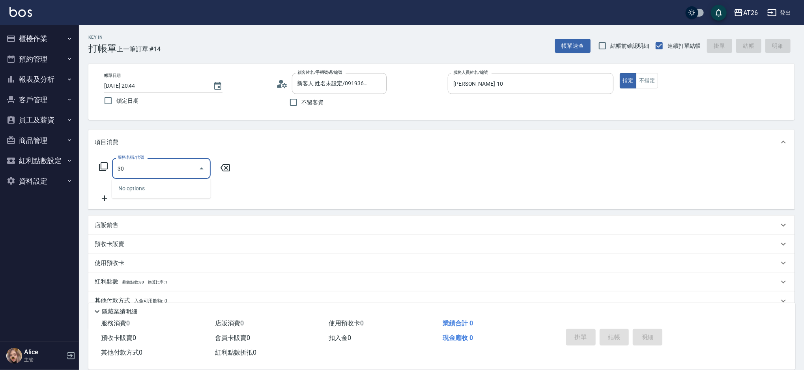
type input "301"
type input "120"
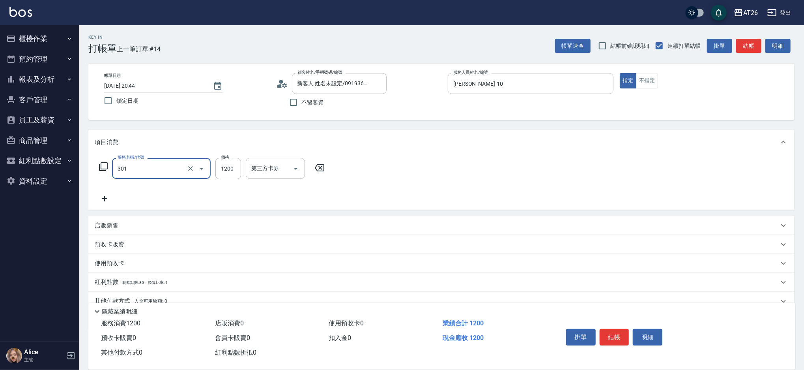
type input "燙髮(301)"
type input "2"
type input "0"
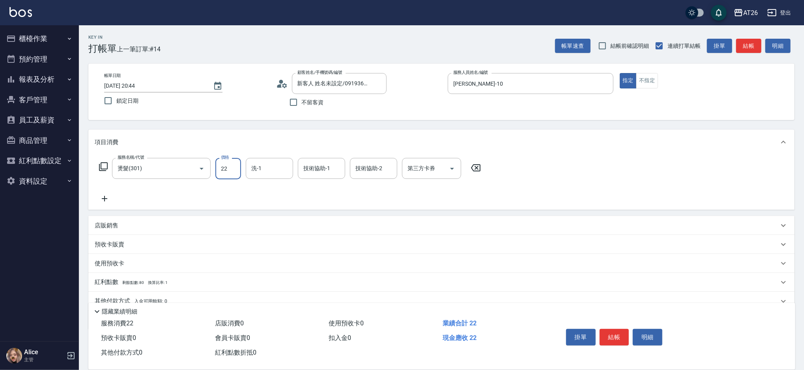
type input "220"
type input "20"
type input "2200"
type input "220"
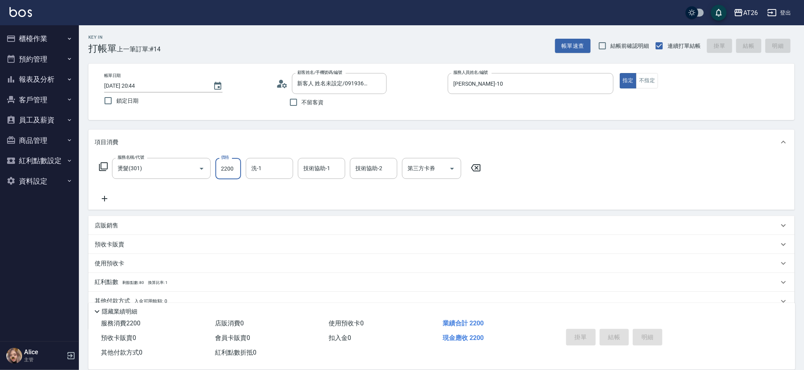
type input "2025/10/15 20:45"
type input "0"
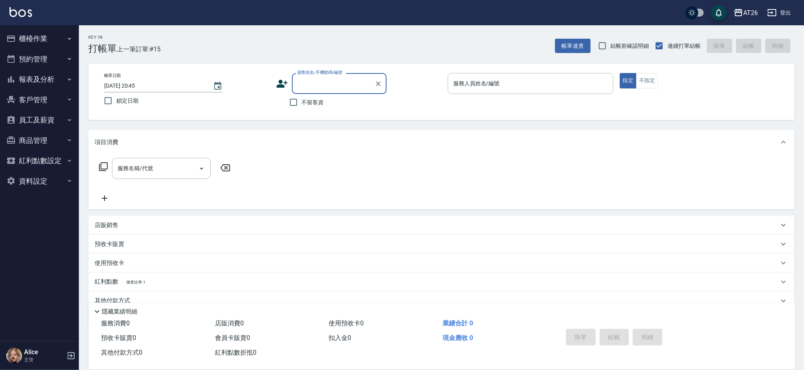
click at [335, 75] on div "顧客姓名/手機號碼/編號" at bounding box center [339, 83] width 95 height 21
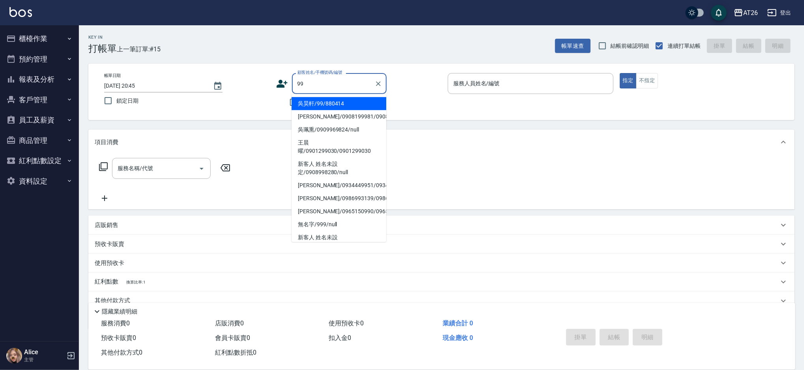
type input "吳昊軒/99/880414"
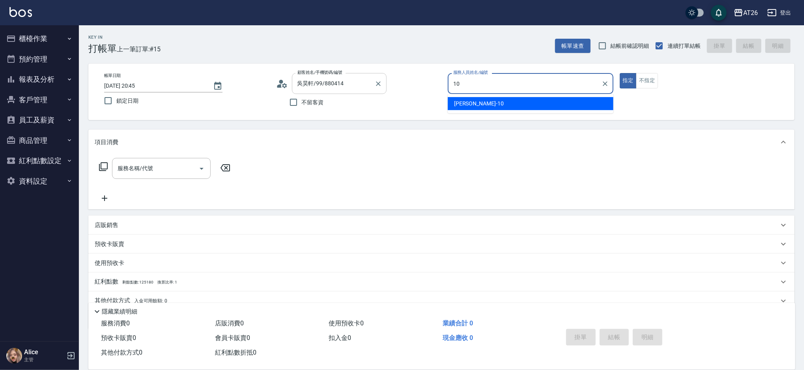
type input "Josh-10"
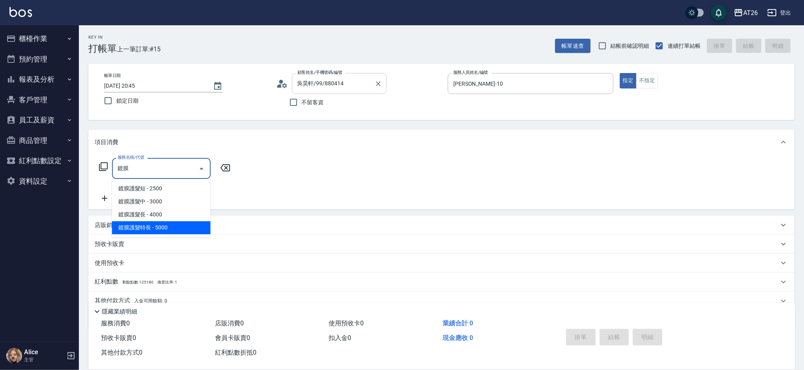
type input "鍍膜護髮特長(644)"
type input "500"
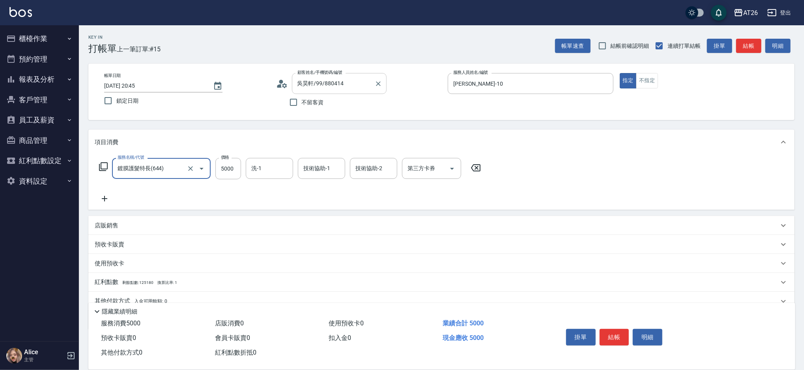
type input "鍍膜護髮特長(644)"
type input "45"
type input "0"
type input "450"
type input "40"
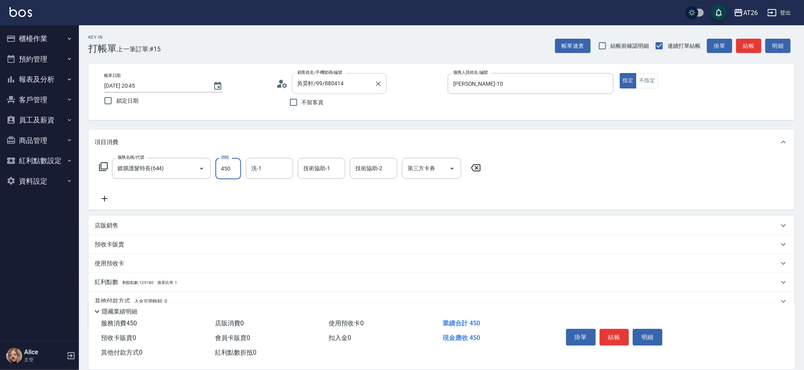
type input "4500"
type input "450"
type input "4500"
type input "tony-46"
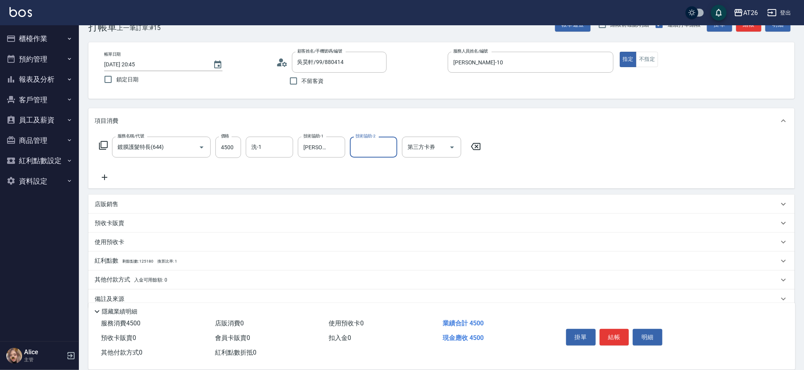
scroll to position [33, 0]
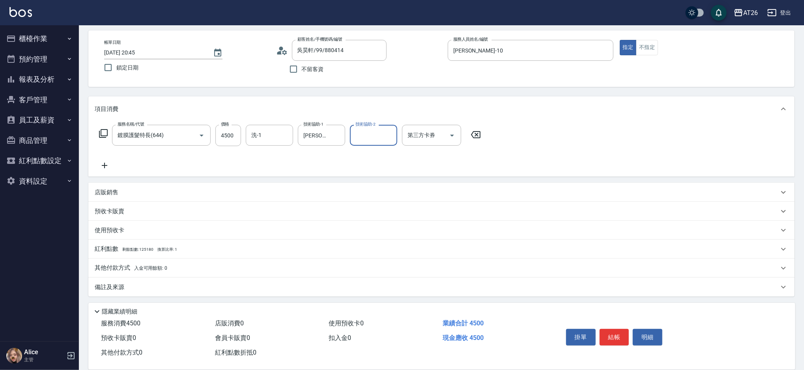
click at [200, 272] on div "其他付款方式 入金可用餘額: 0" at bounding box center [437, 268] width 684 height 9
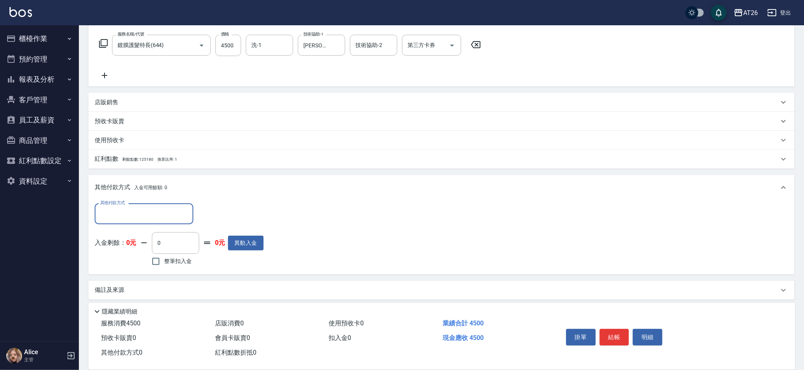
scroll to position [126, 0]
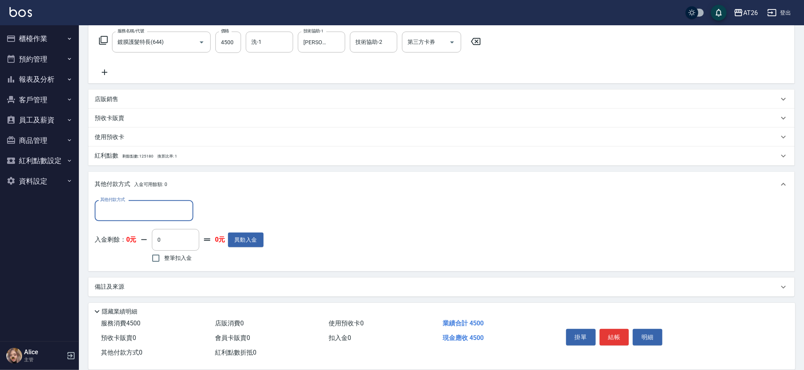
click at [142, 218] on div "其他付款方式" at bounding box center [144, 210] width 99 height 21
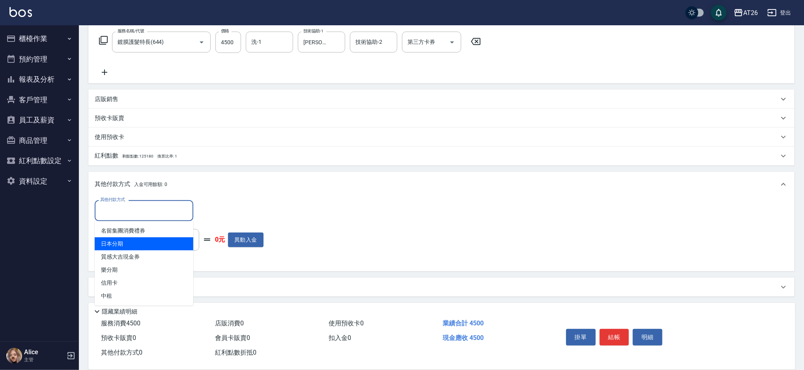
click at [119, 245] on span "日本分期" at bounding box center [144, 243] width 99 height 13
type input "日本分期"
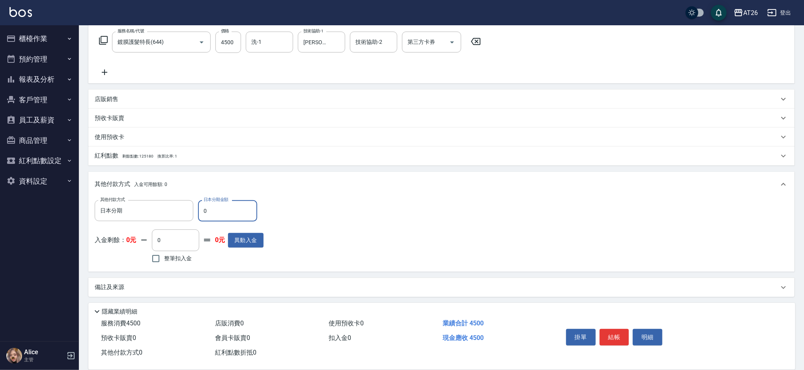
click at [227, 215] on input "0" at bounding box center [227, 210] width 59 height 21
type input "44"
type input "440"
type input "450"
type input "400"
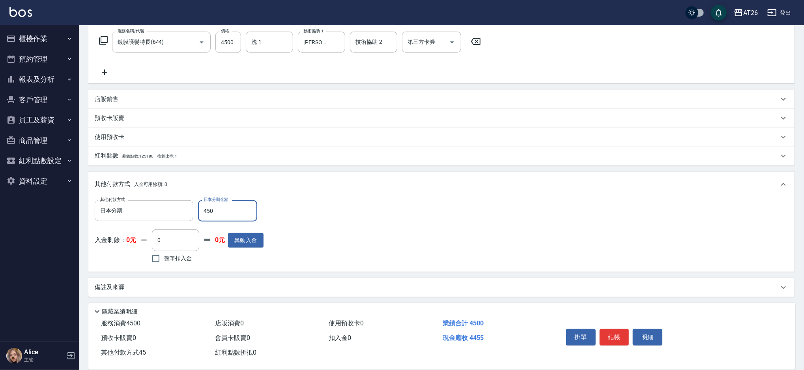
type input "4500"
type input "0"
type input "4500"
click at [235, 165] on div "紅利點數 剩餘點數: 125180 換算比率: 1" at bounding box center [441, 155] width 706 height 19
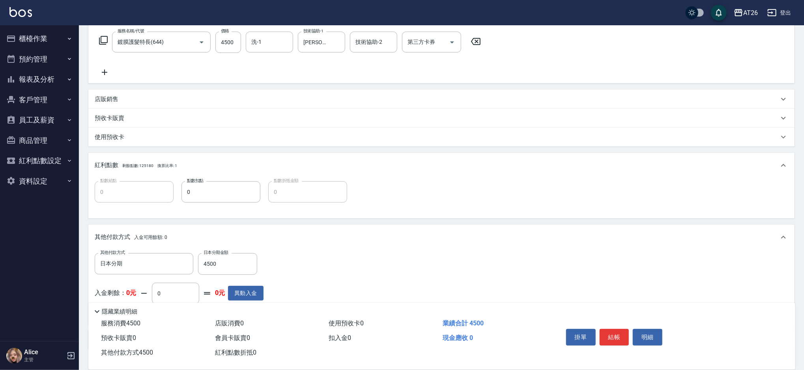
click at [231, 168] on div "紅利點數 剩餘點數: 125180 換算比率: 1" at bounding box center [437, 165] width 684 height 9
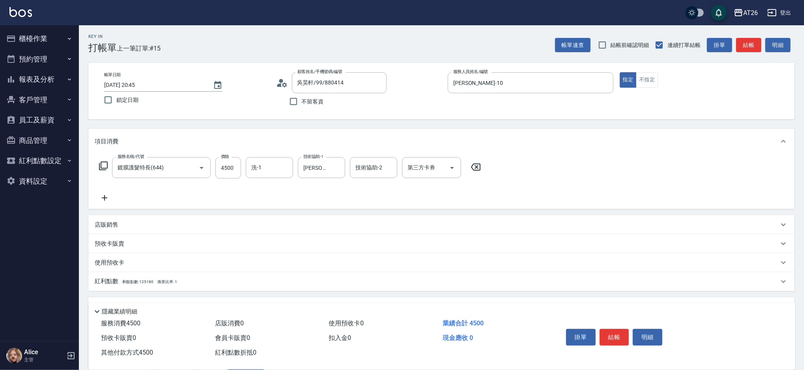
scroll to position [0, 0]
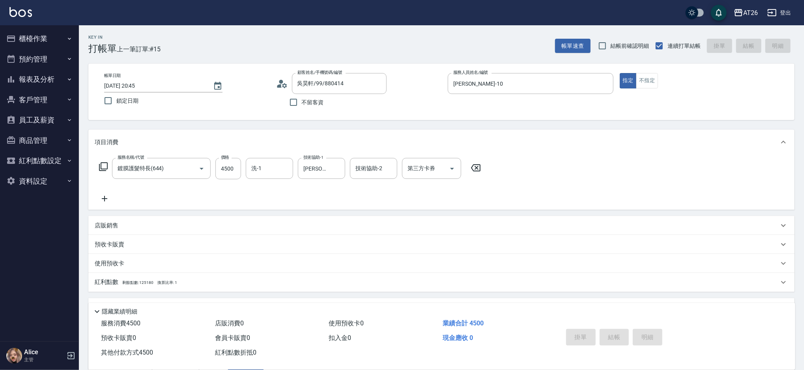
type input "2025/10/15 20:51"
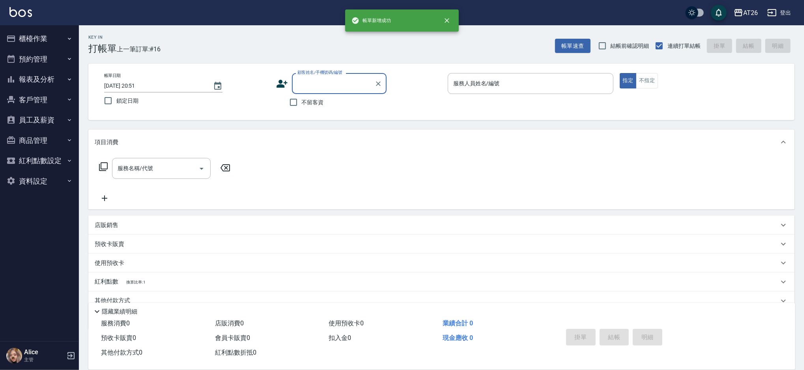
click at [58, 36] on button "櫃檯作業" at bounding box center [39, 38] width 73 height 21
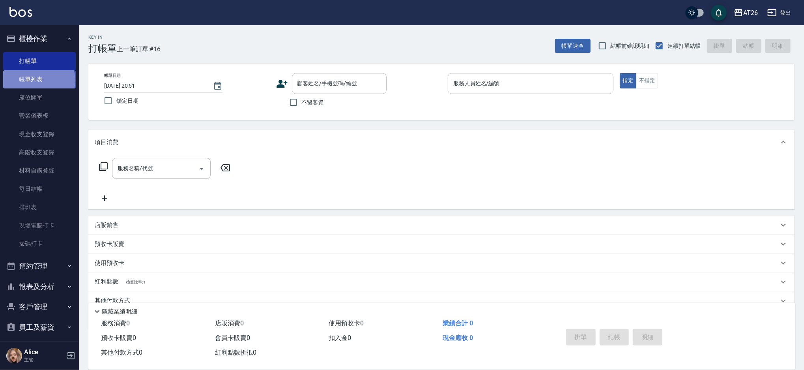
click at [38, 80] on link "帳單列表" at bounding box center [39, 79] width 73 height 18
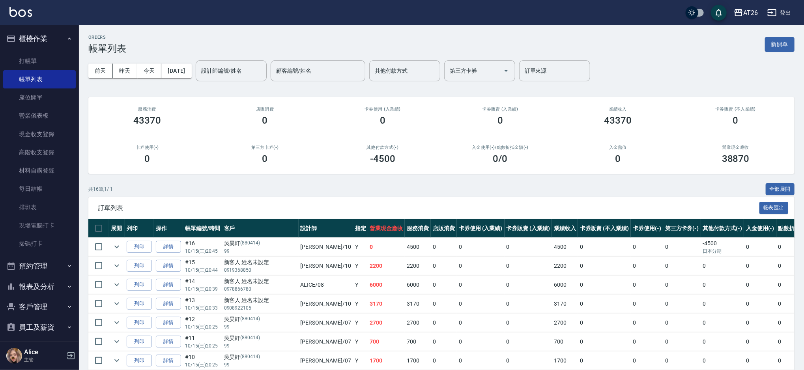
scroll to position [52, 0]
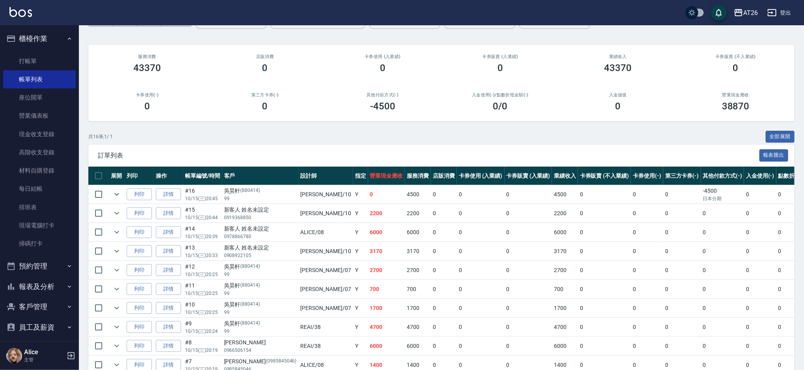
click at [368, 273] on td "2700" at bounding box center [386, 270] width 37 height 19
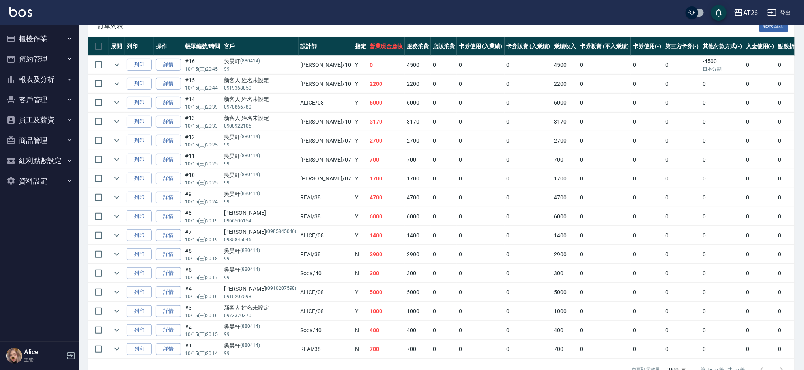
scroll to position [210, 0]
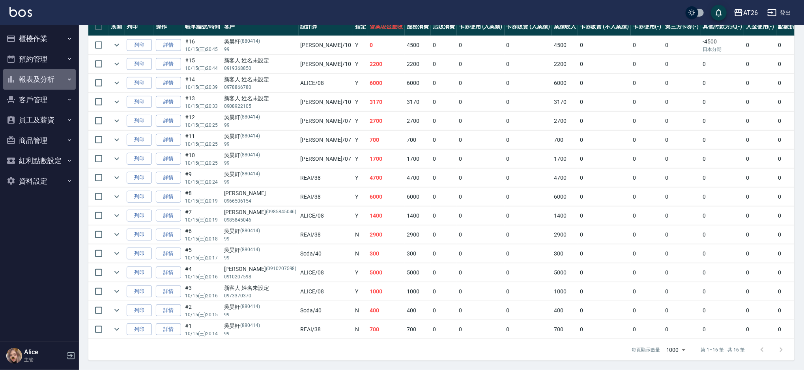
click at [48, 74] on button "報表及分析" at bounding box center [39, 79] width 73 height 21
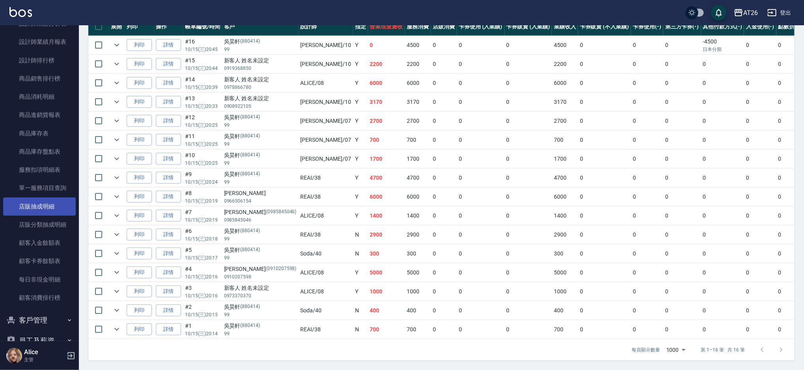
scroll to position [316, 0]
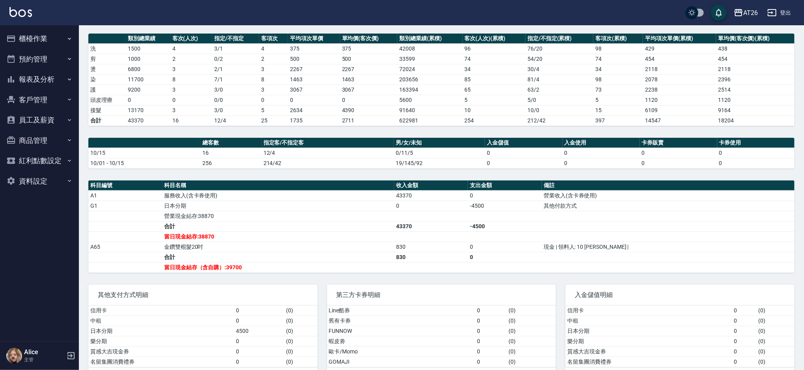
scroll to position [121, 0]
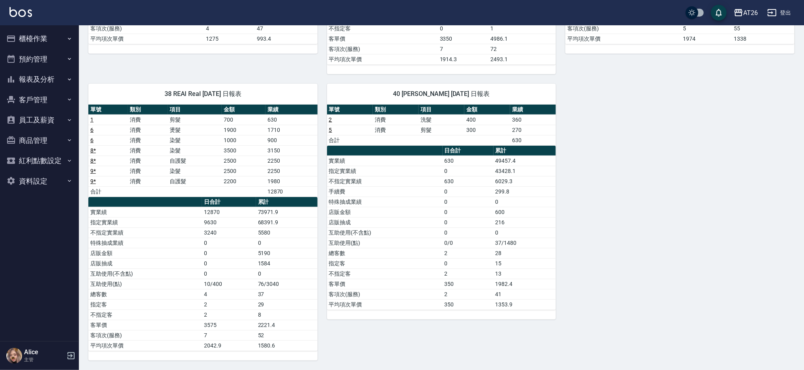
scroll to position [291, 0]
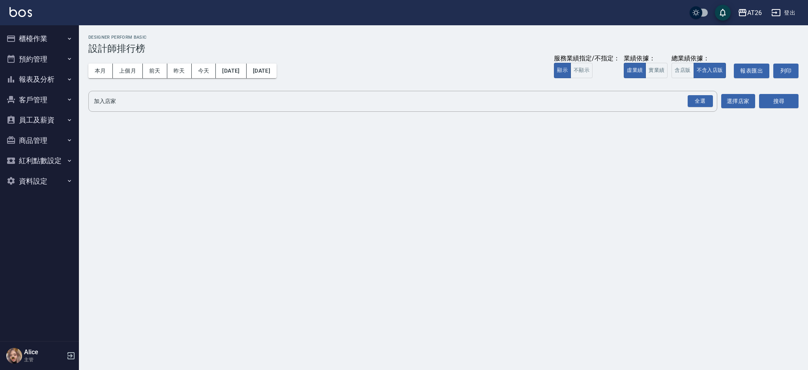
drag, startPoint x: 198, startPoint y: 62, endPoint x: 199, endPoint y: 80, distance: 18.2
click at [198, 68] on div "本月 上個月 [DATE] [DATE] [DATE] [DATE] [DATE] 服務業績指定/不指定： 顯示 不顯示 業績依據： 虛業績 實業績 總業績依…" at bounding box center [443, 71] width 710 height 34
click at [199, 80] on div "本月 上個月 [DATE] [DATE] [DATE] [DATE] [DATE] 服務業績指定/不指定： 顯示 不顯示 業績依據： 虛業績 實業績 總業績依…" at bounding box center [443, 71] width 710 height 34
click at [207, 70] on button "今天" at bounding box center [204, 71] width 24 height 15
click at [659, 69] on button "實業績" at bounding box center [656, 70] width 22 height 15
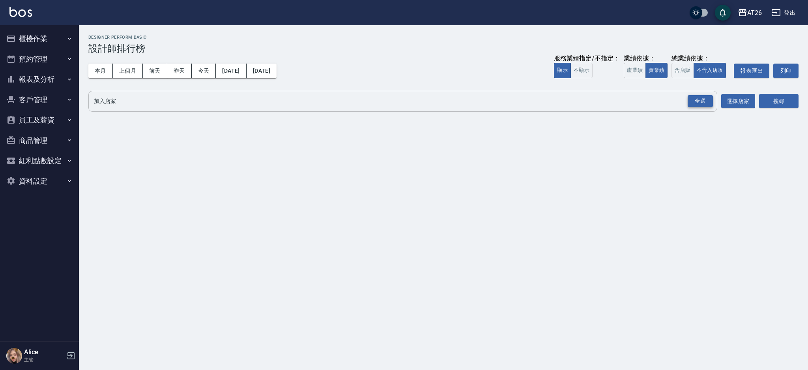
click at [696, 101] on div "全選" at bounding box center [700, 101] width 25 height 12
click at [218, 100] on icon at bounding box center [222, 101] width 9 height 9
click at [111, 101] on span "AT25" at bounding box center [103, 101] width 21 height 8
click at [121, 102] on div "AT25" at bounding box center [107, 101] width 29 height 13
click at [117, 101] on icon at bounding box center [115, 101] width 7 height 7
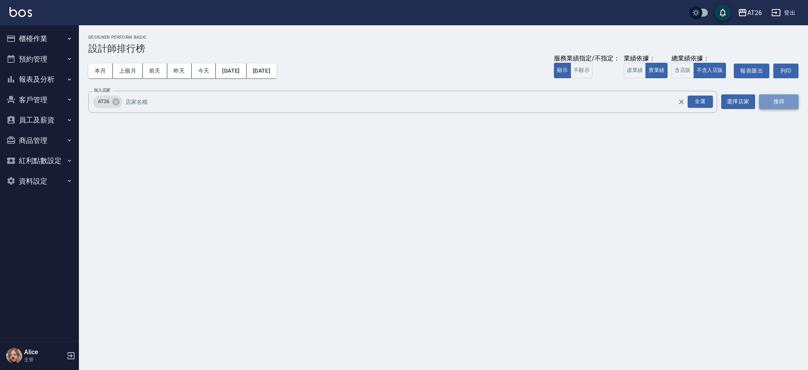
click at [780, 98] on button "搜尋" at bounding box center [778, 101] width 39 height 15
